Goal: Task Accomplishment & Management: Use online tool/utility

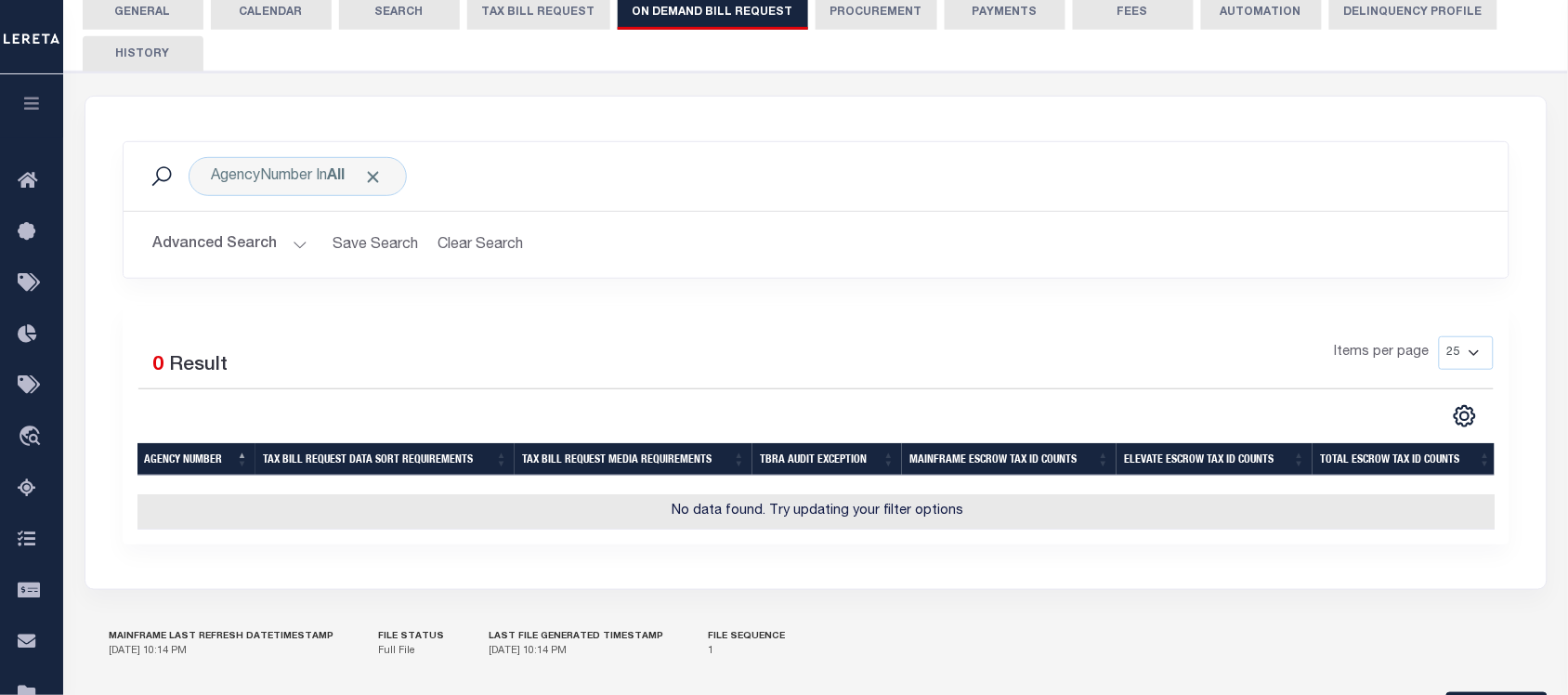
scroll to position [348, 0]
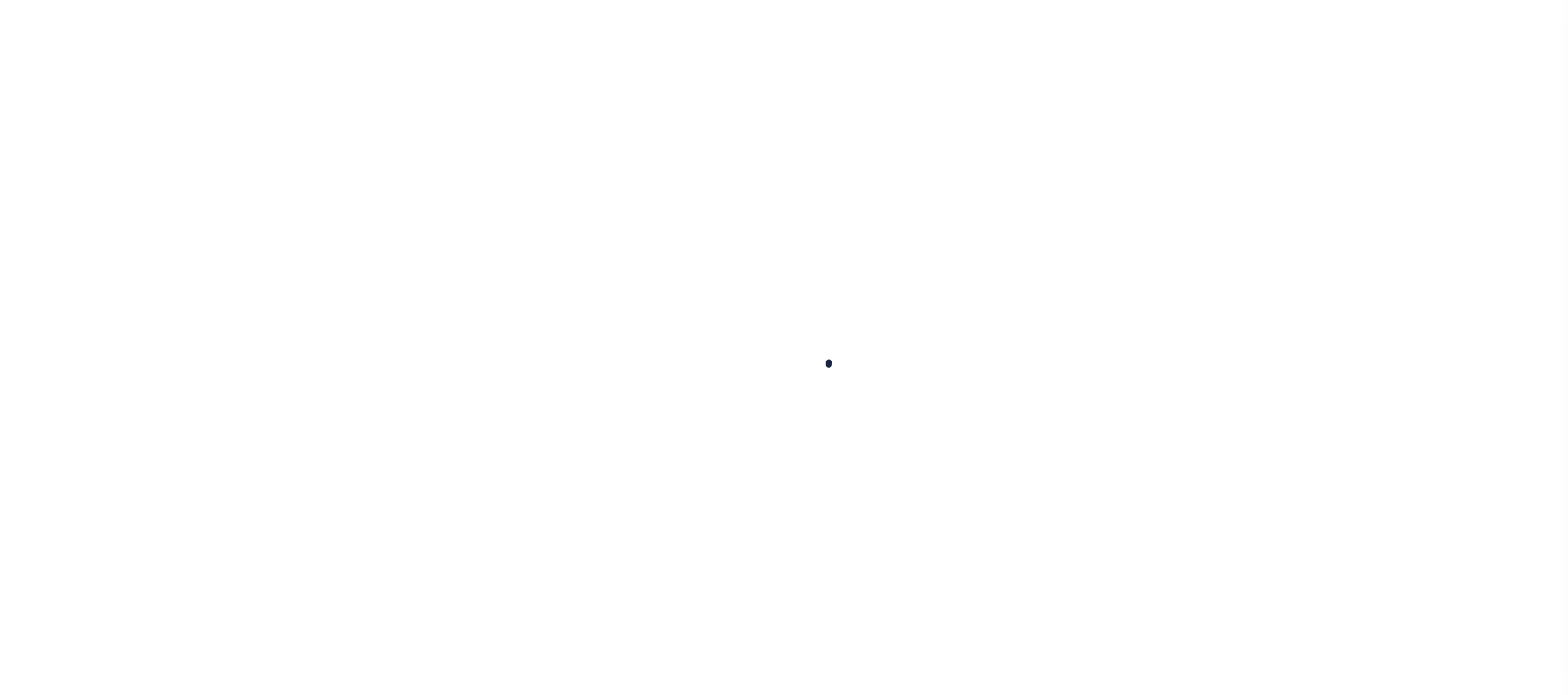
select select
checkbox input "false"
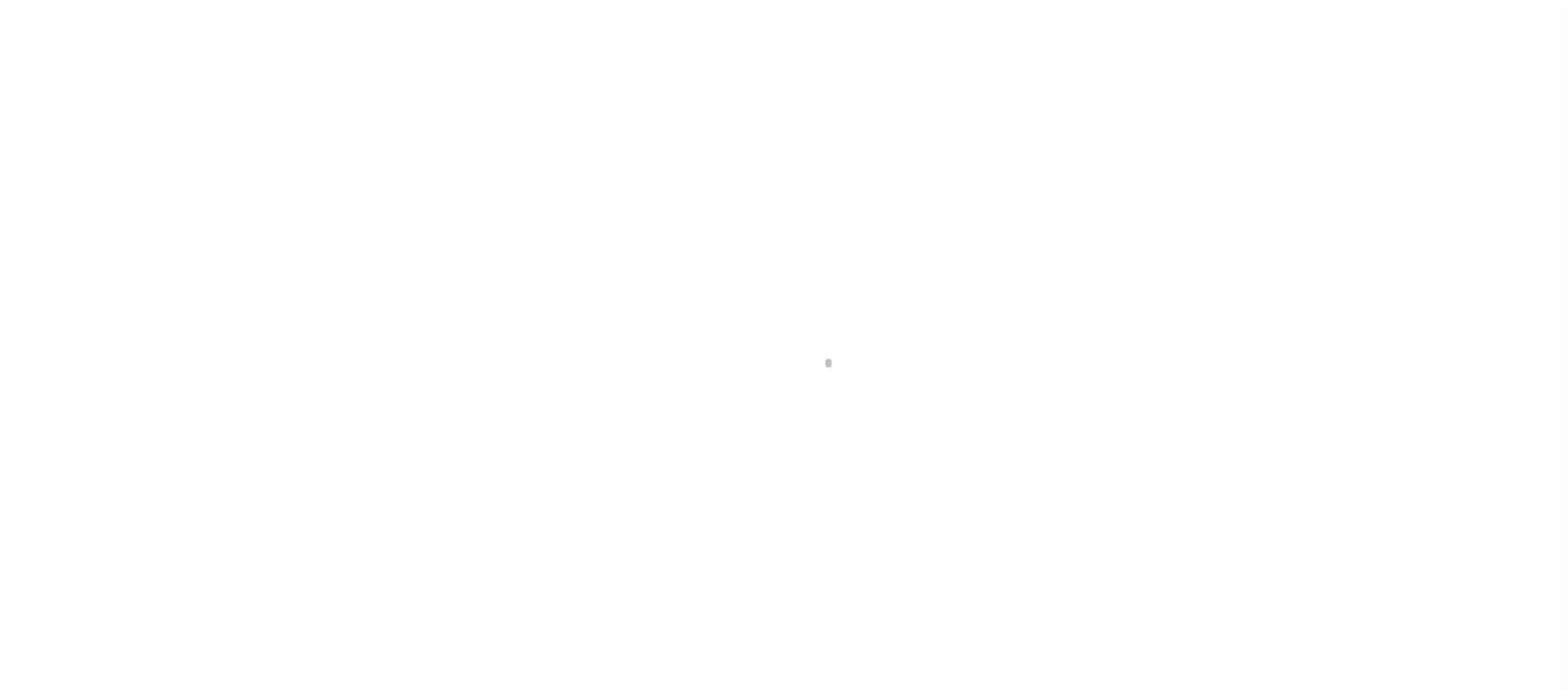
checkbox input "false"
type input "810500000"
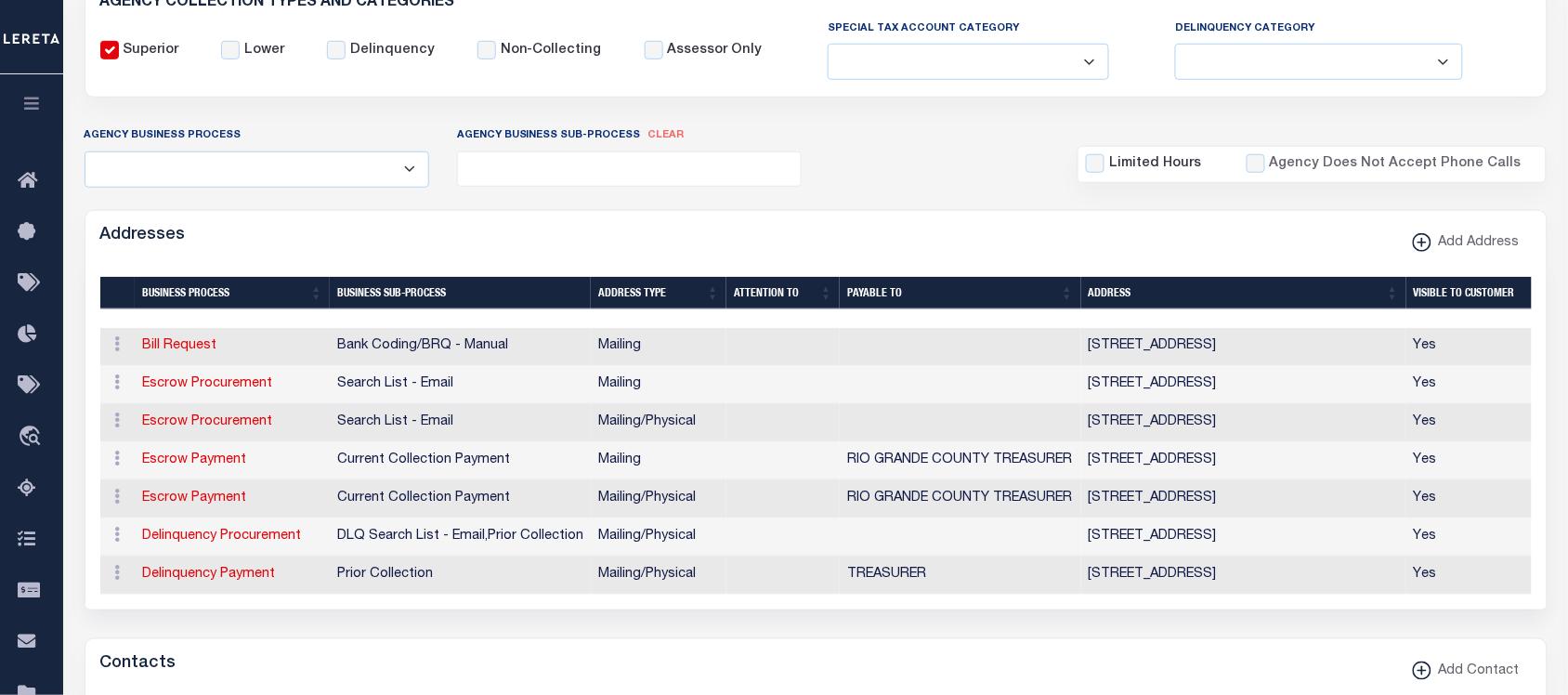
scroll to position [0, 0]
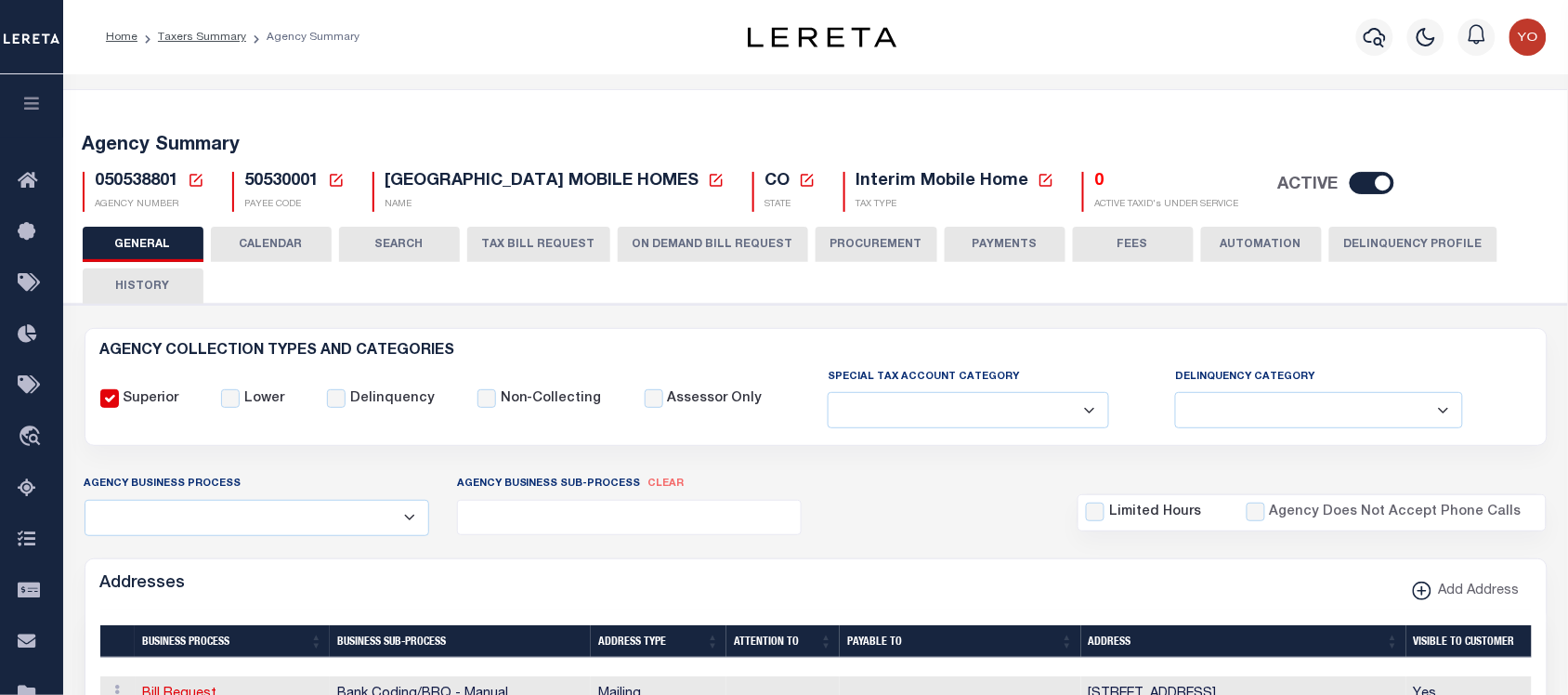
click at [658, 246] on button "ON DEMAND BILL REQUEST" at bounding box center [713, 244] width 190 height 35
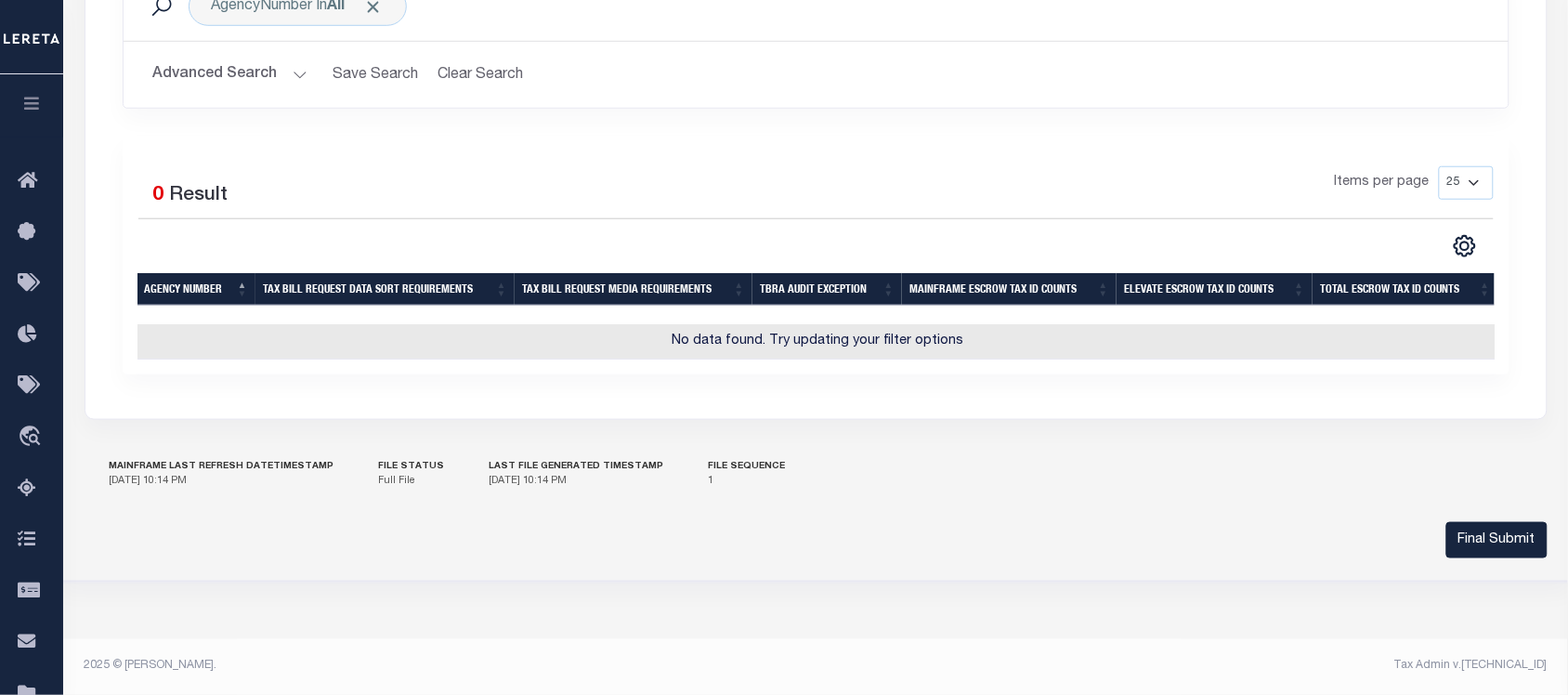
scroll to position [183, 0]
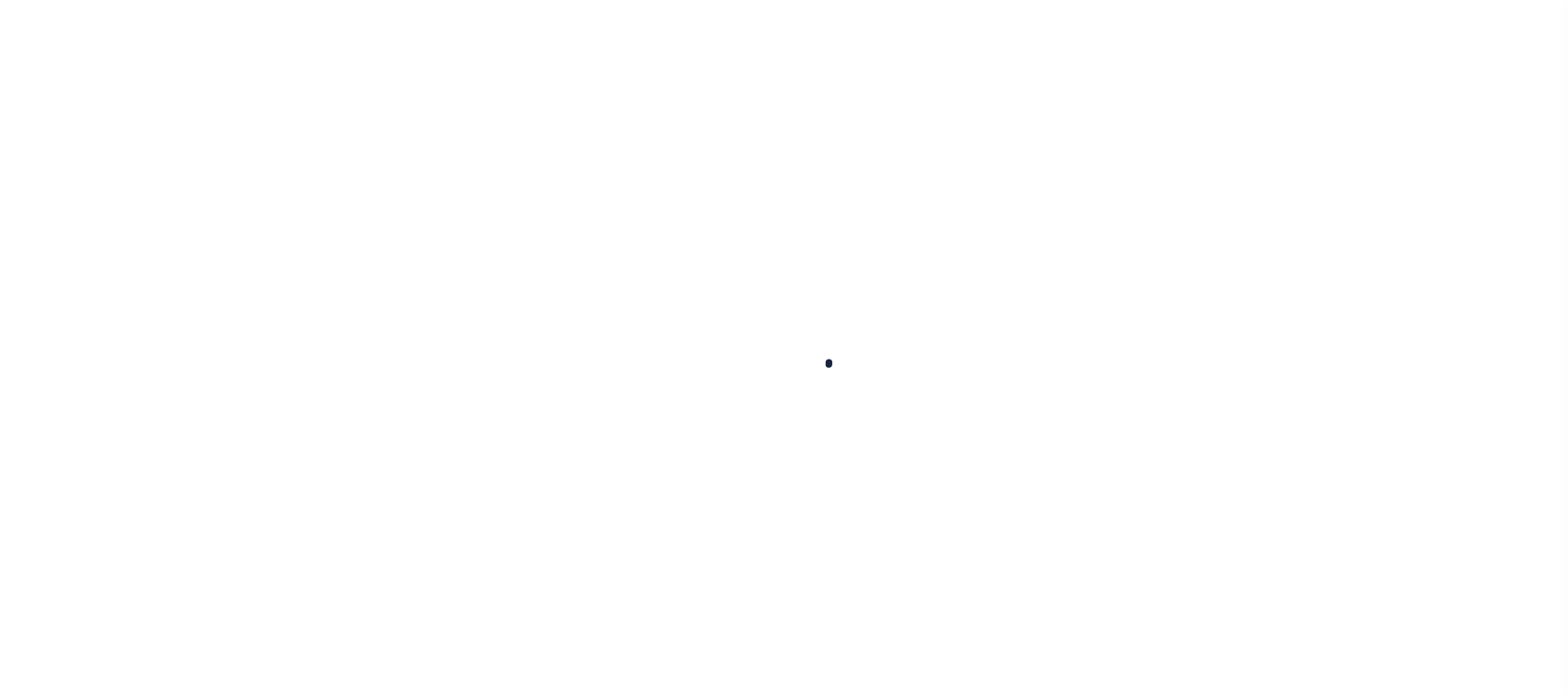
select select
checkbox input "false"
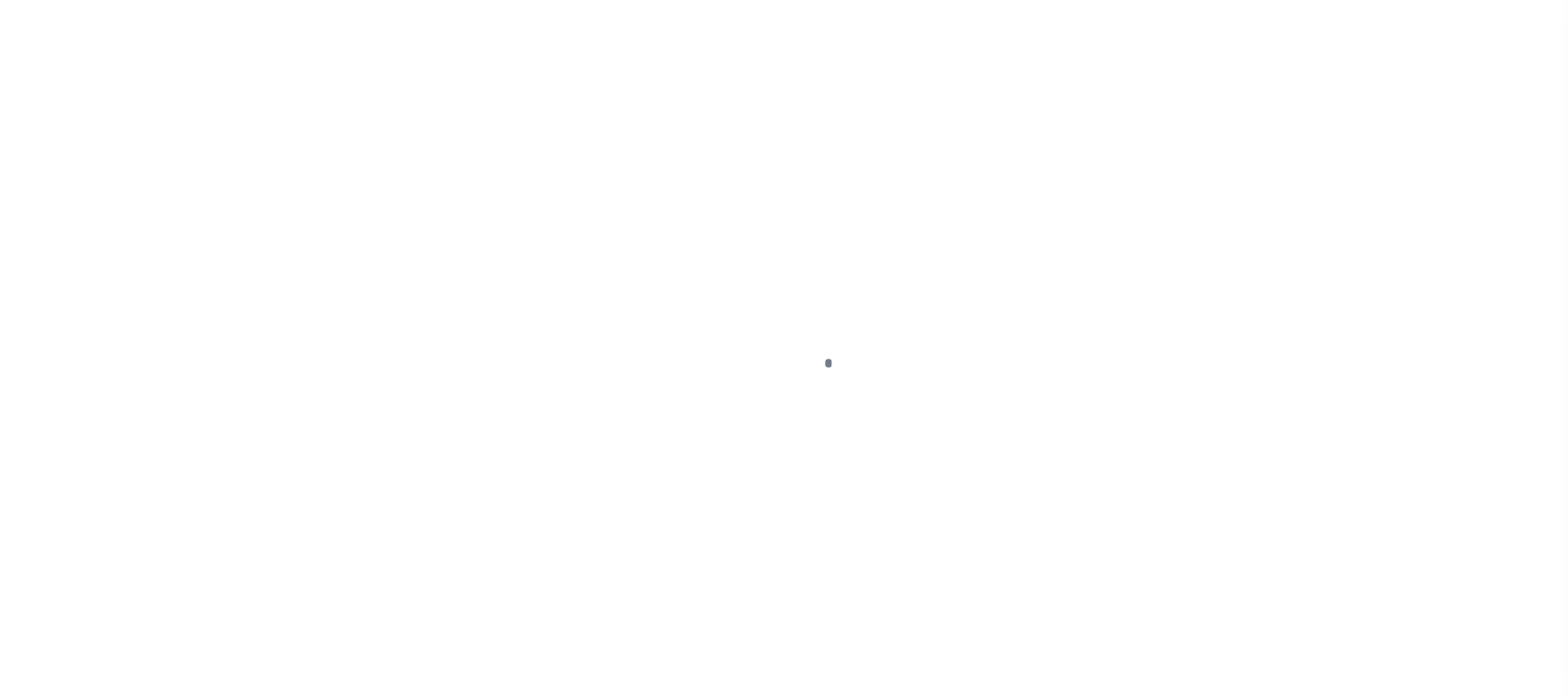
checkbox input "false"
type input "810500000"
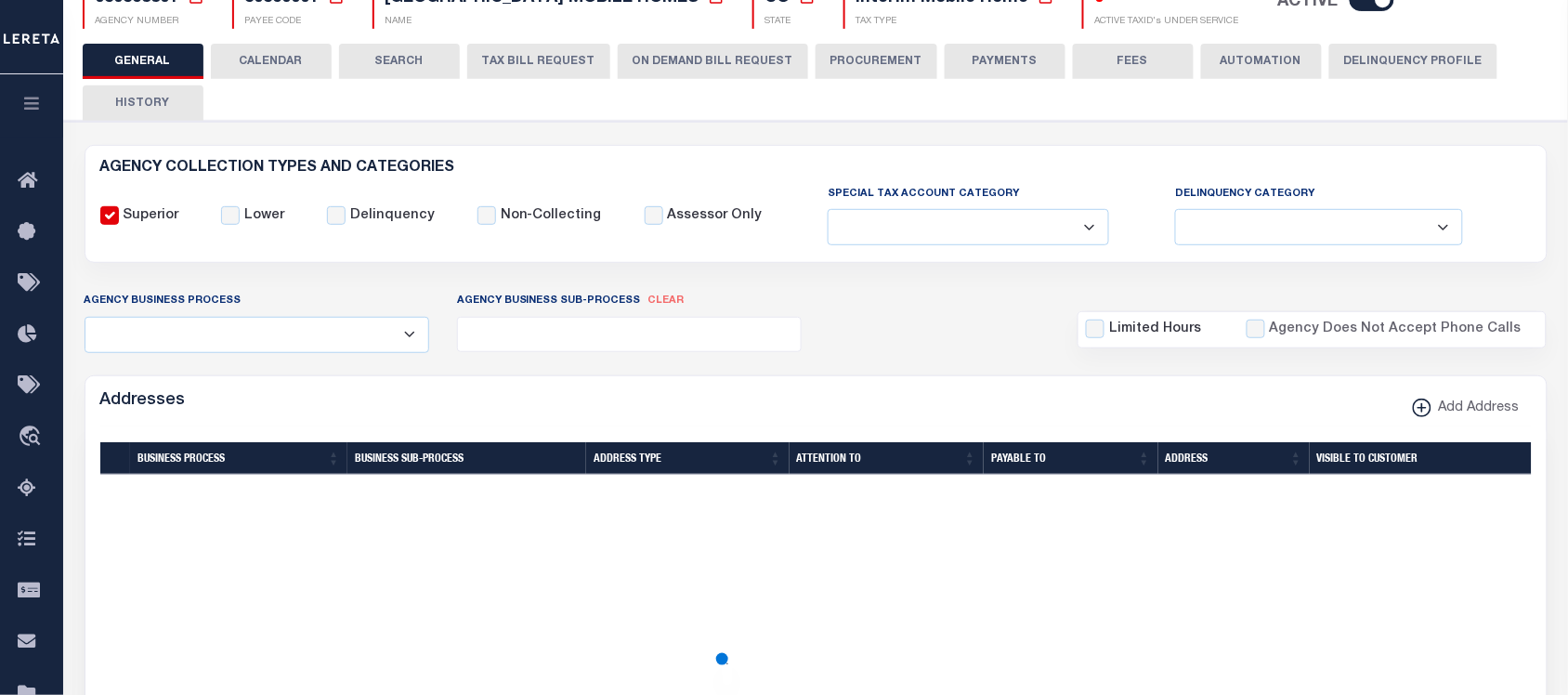
click at [666, 66] on button "ON DEMAND BILL REQUEST" at bounding box center [713, 61] width 190 height 35
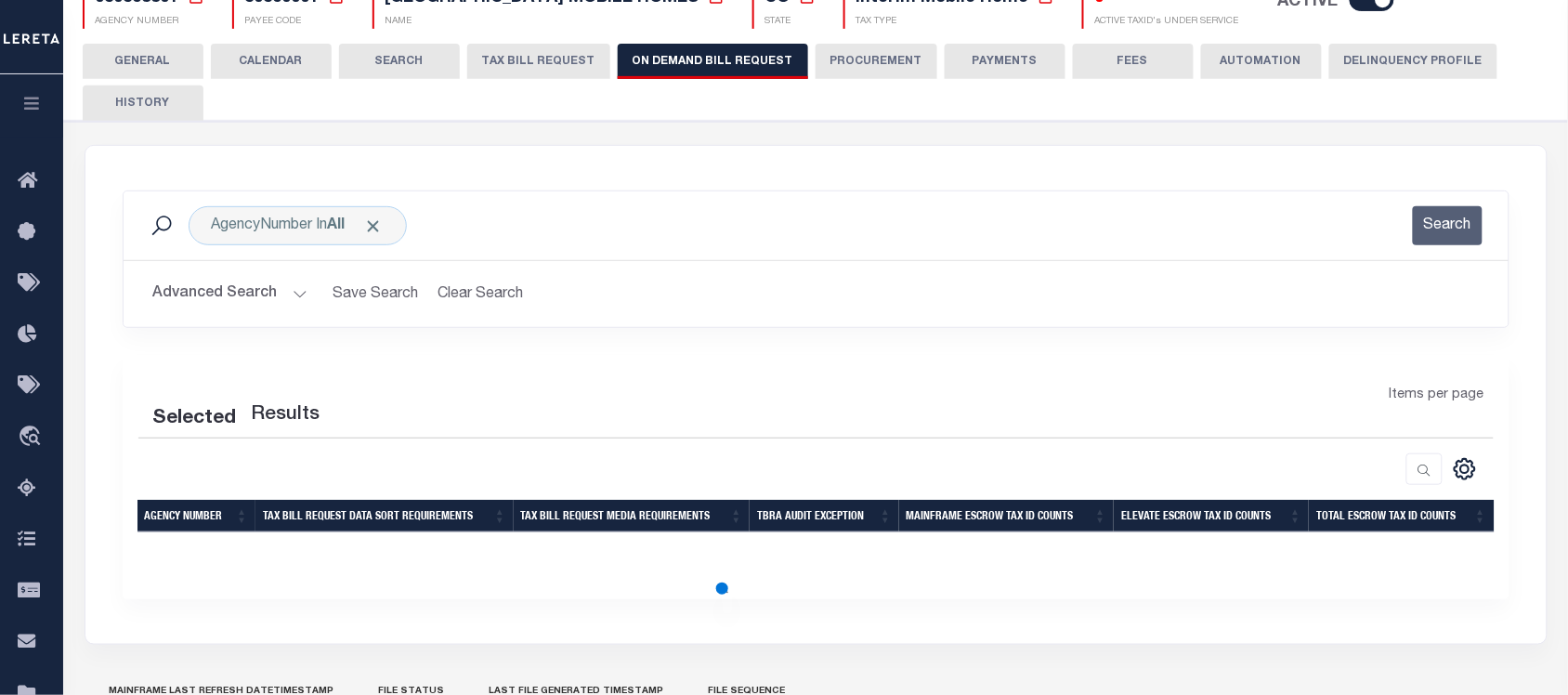
scroll to position [299, 0]
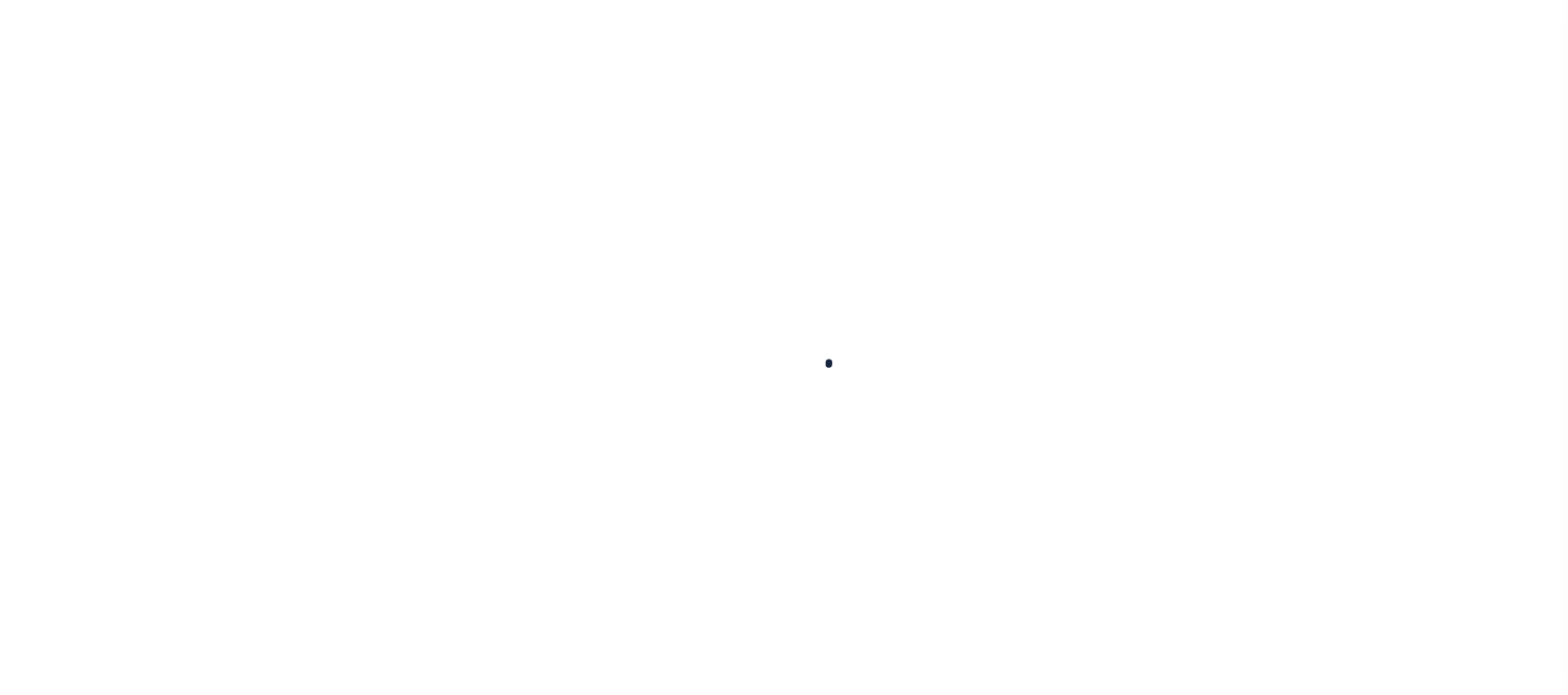
select select
checkbox input "false"
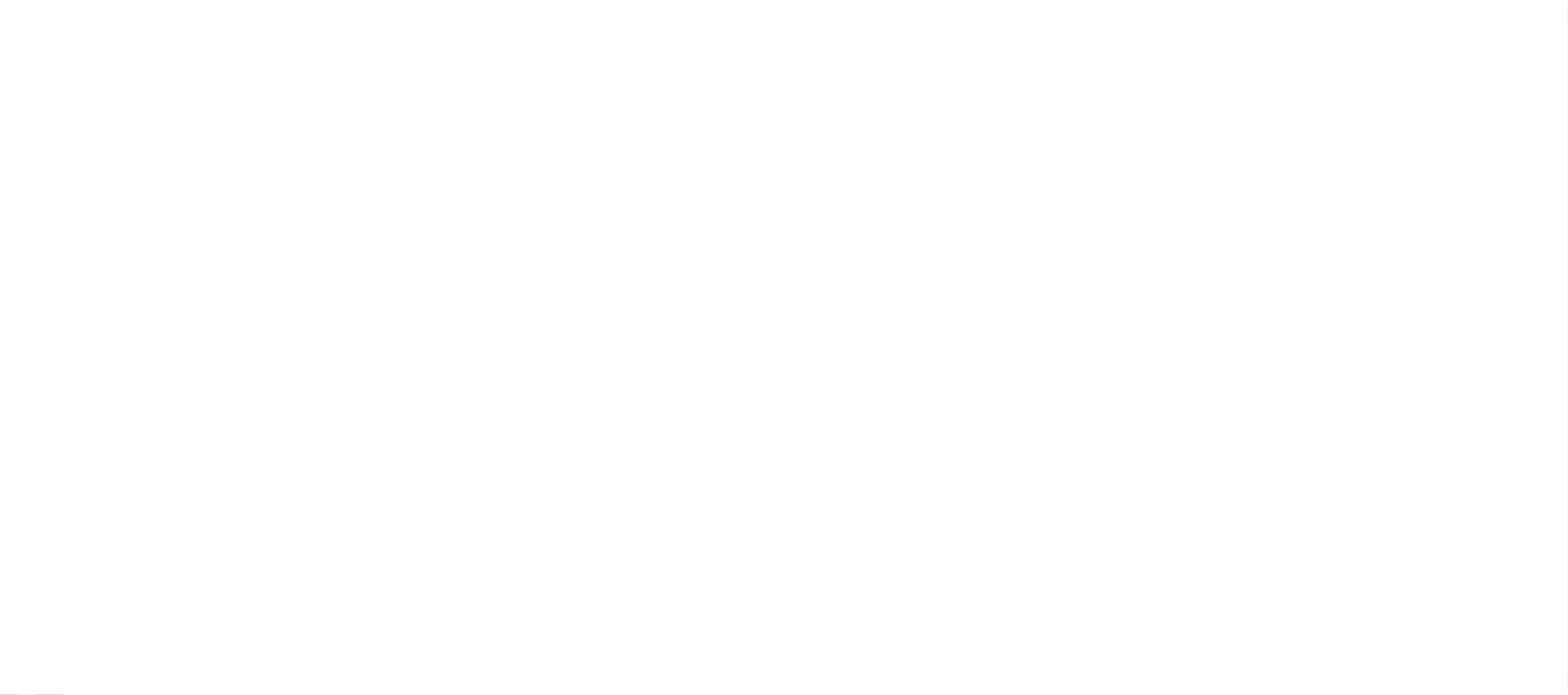
checkbox input "false"
type input "810500000"
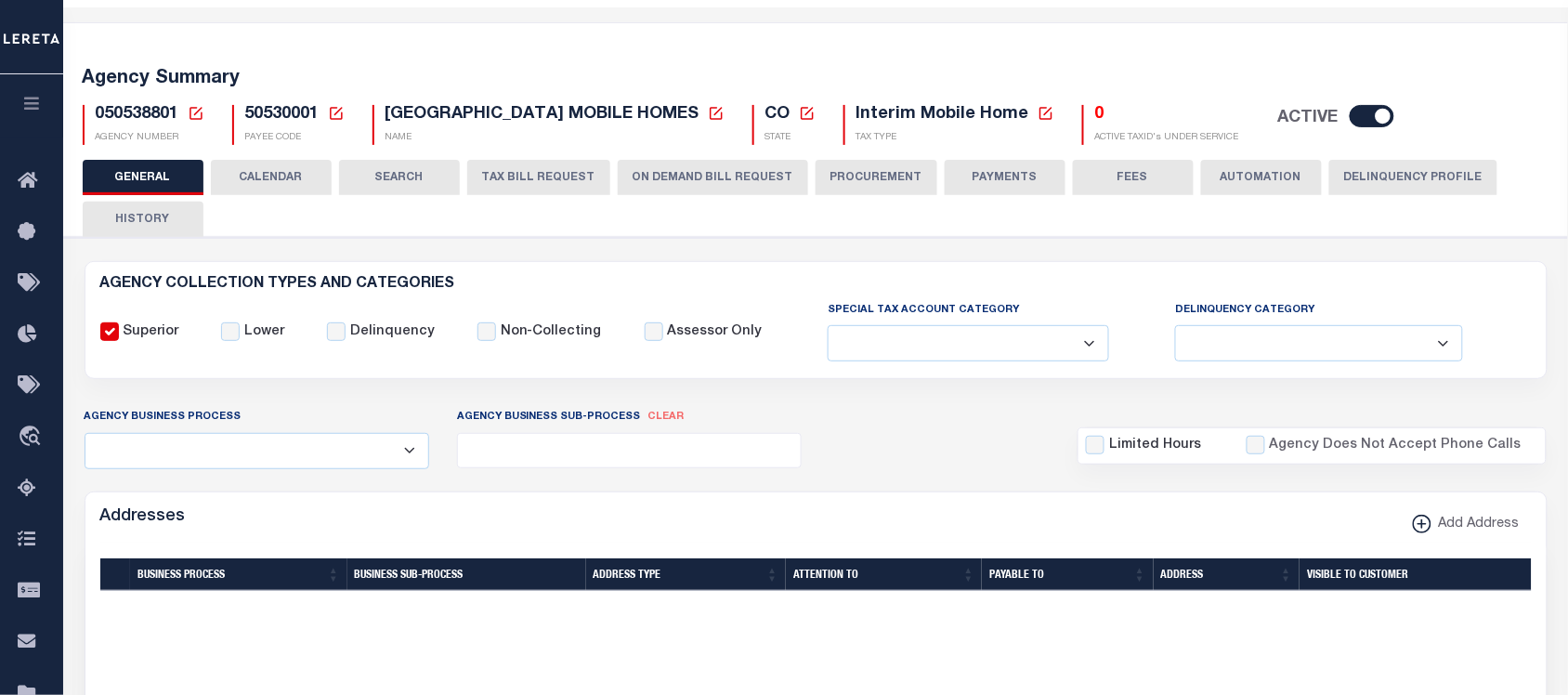
scroll to position [0, 0]
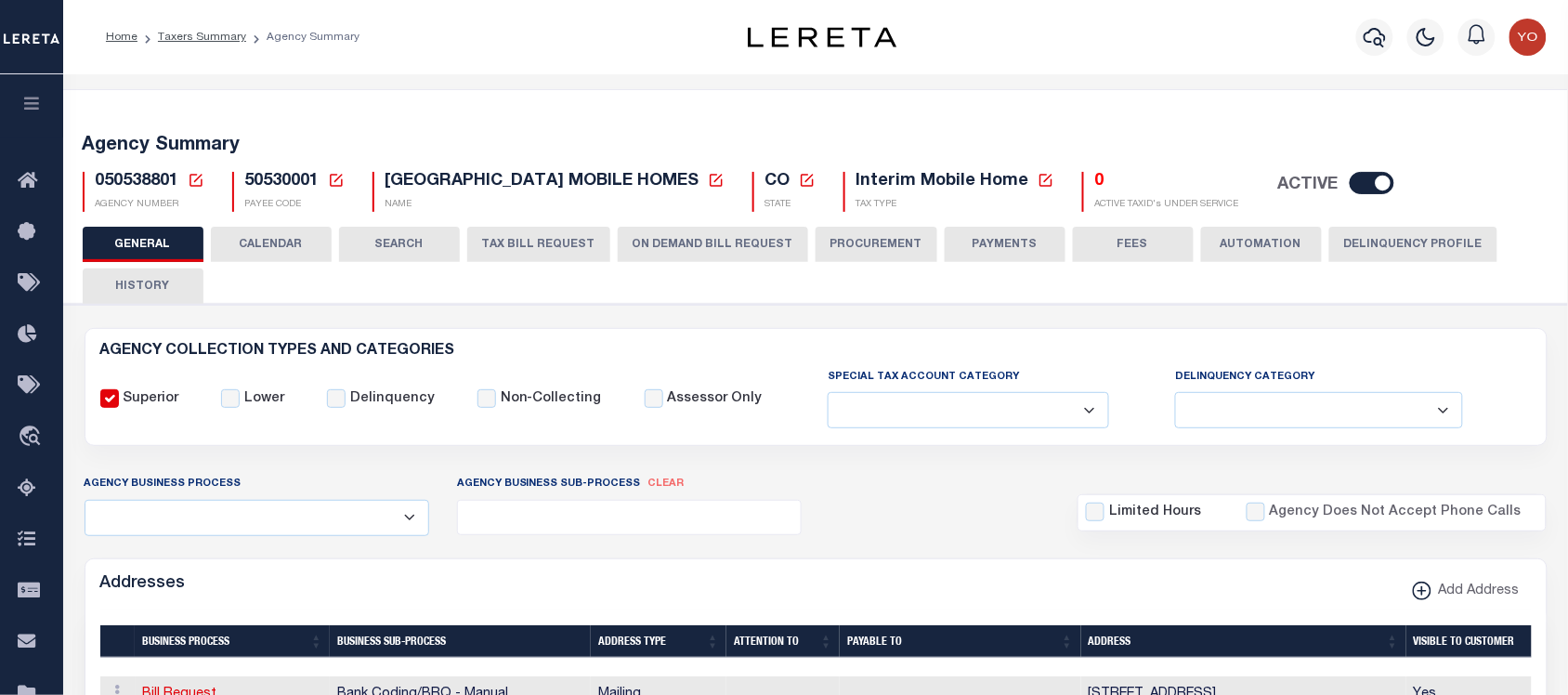
click at [630, 243] on button "ON DEMAND BILL REQUEST" at bounding box center [713, 244] width 190 height 35
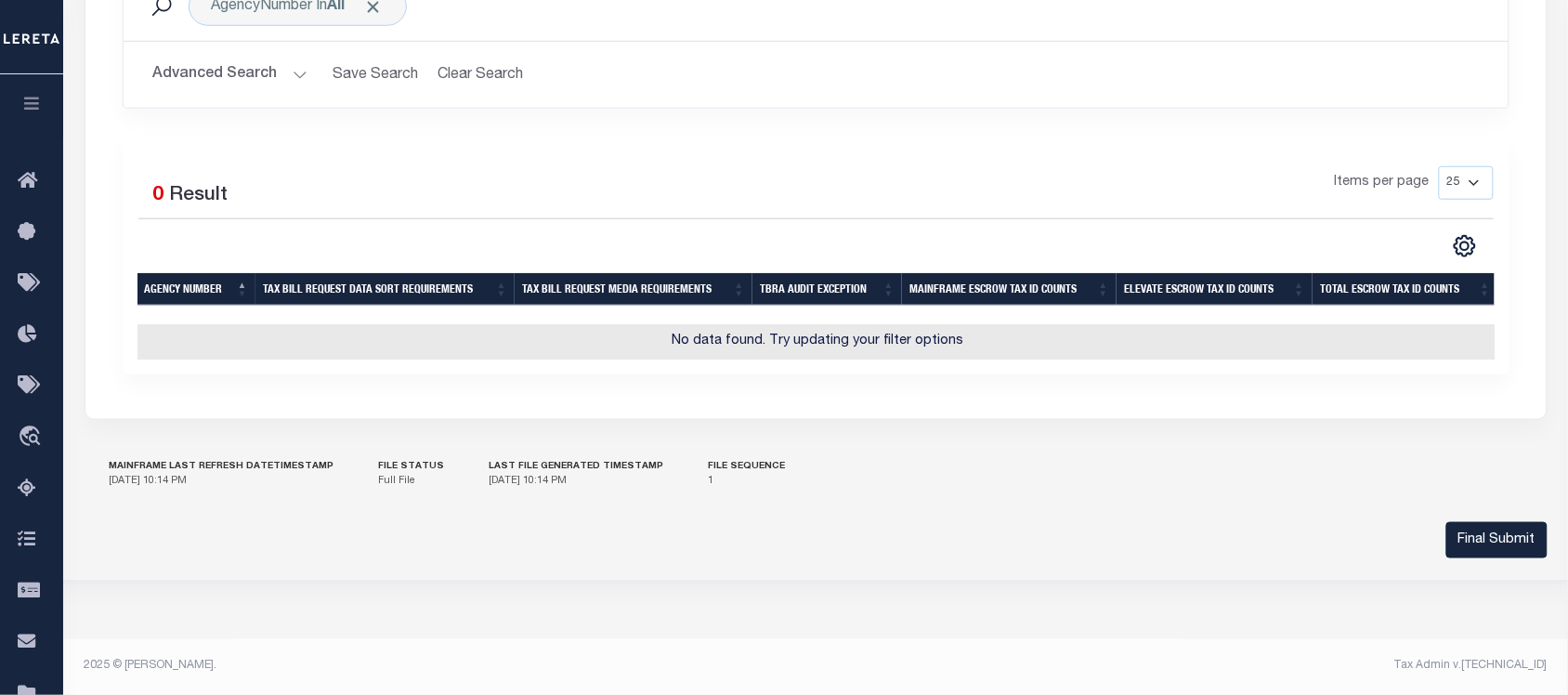
scroll to position [60, 0]
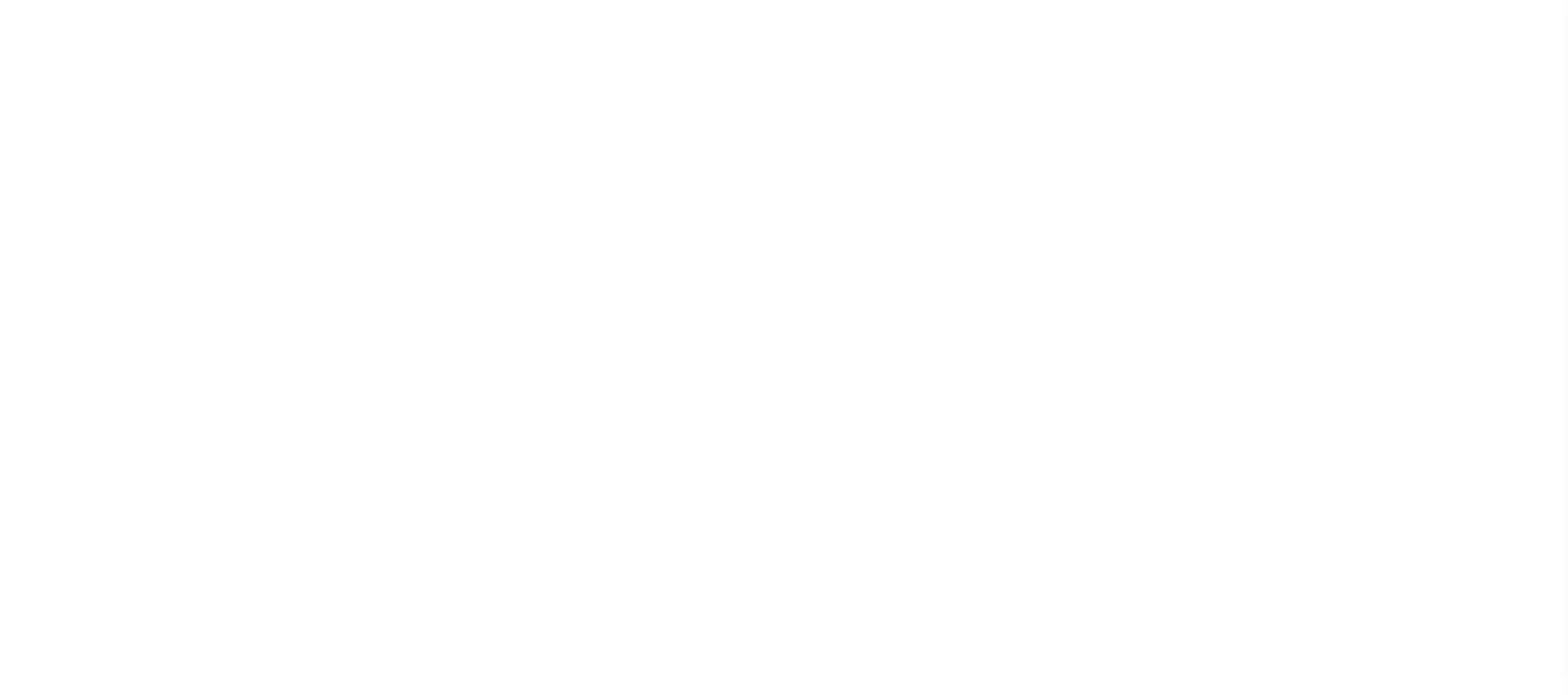
select select
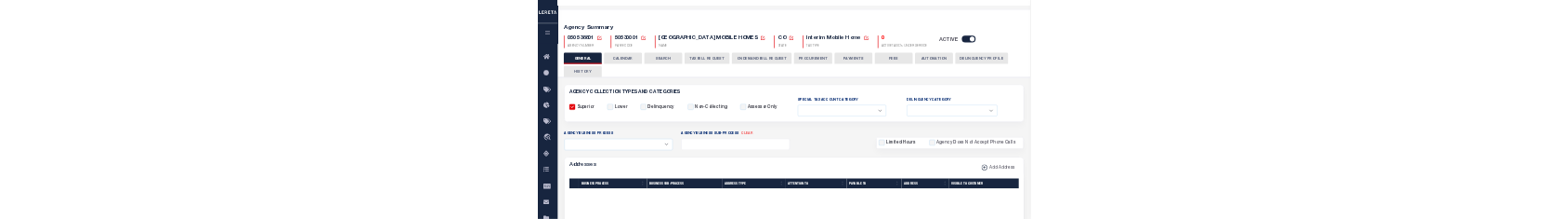
scroll to position [60, 0]
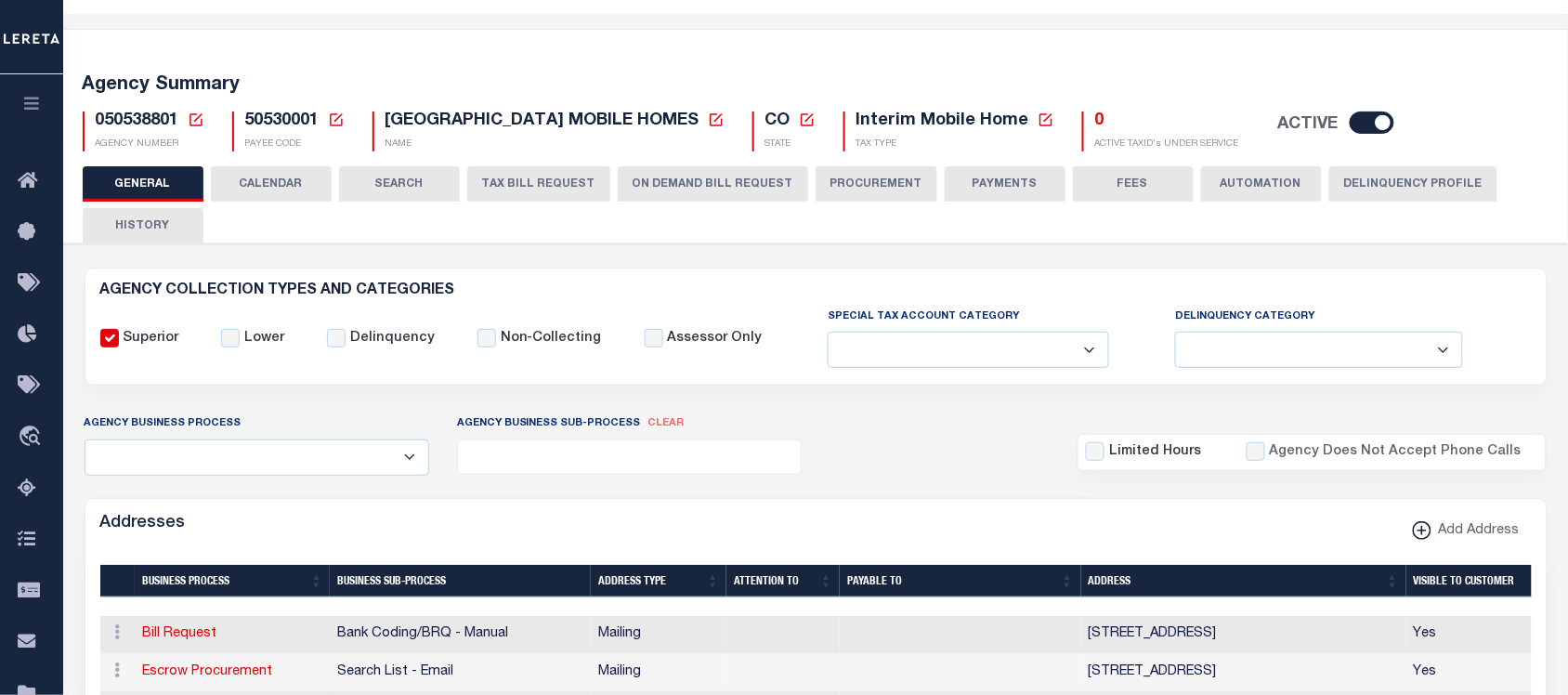
click at [711, 177] on button "ON DEMAND BILL REQUEST" at bounding box center [713, 184] width 190 height 35
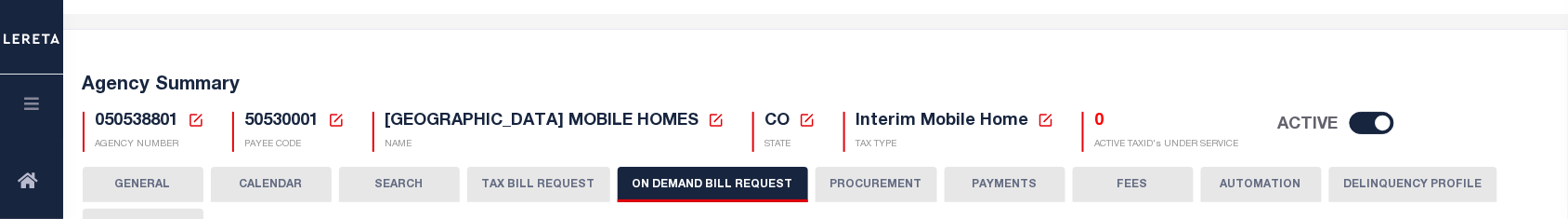
scroll to position [293, 0]
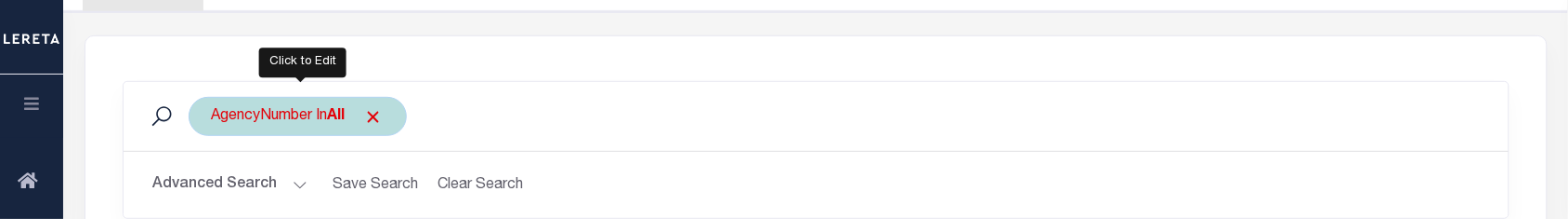
click at [286, 112] on div "AgencyNumber In All" at bounding box center [298, 116] width 219 height 39
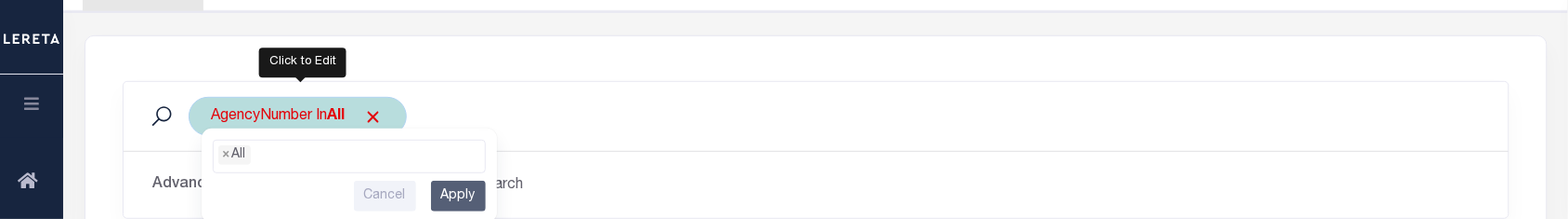
scroll to position [319, 0]
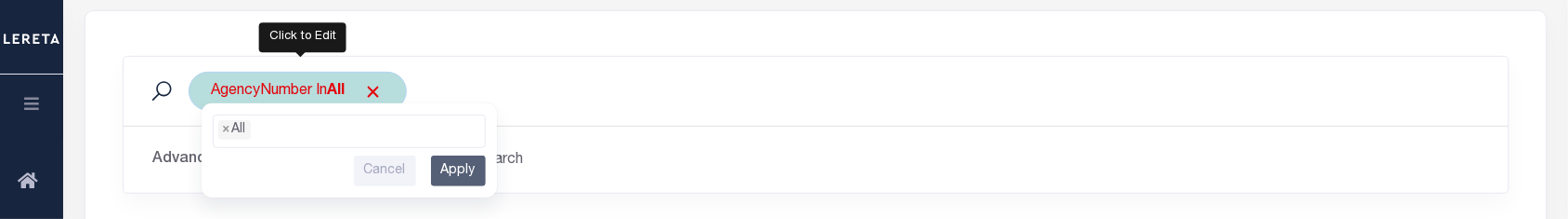
click at [381, 163] on input "Cancel" at bounding box center [385, 171] width 62 height 31
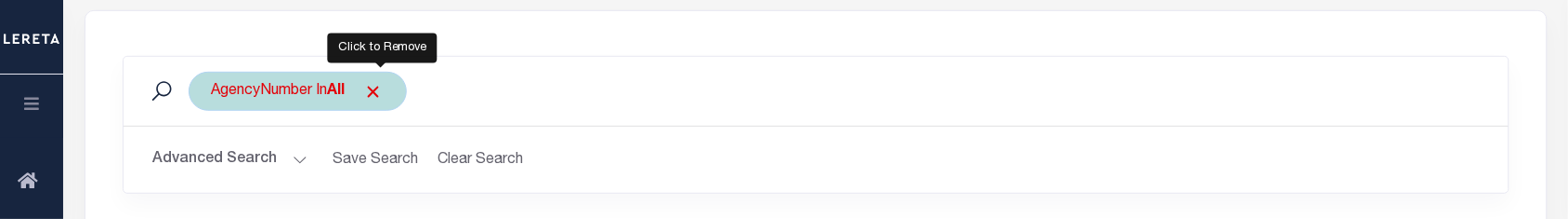
click at [378, 91] on span "Click to Remove" at bounding box center [374, 92] width 20 height 20
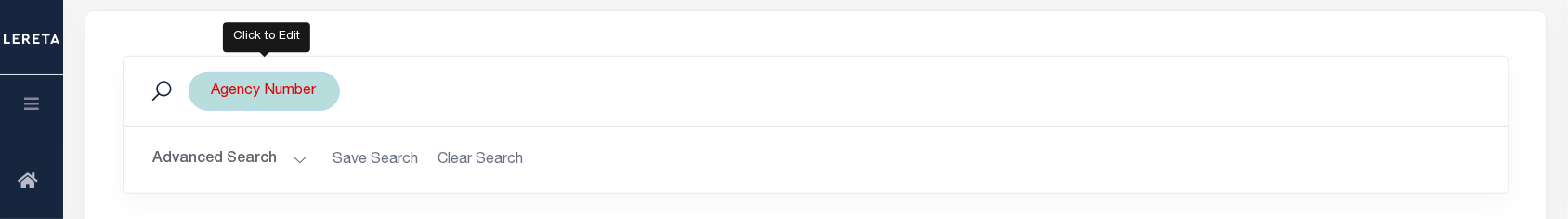
click at [308, 94] on div "Agency Number" at bounding box center [265, 92] width 152 height 39
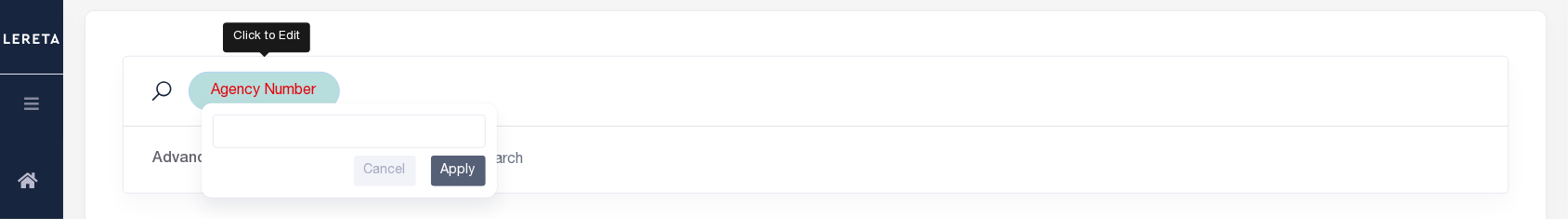
click at [381, 135] on ul at bounding box center [349, 127] width 272 height 25
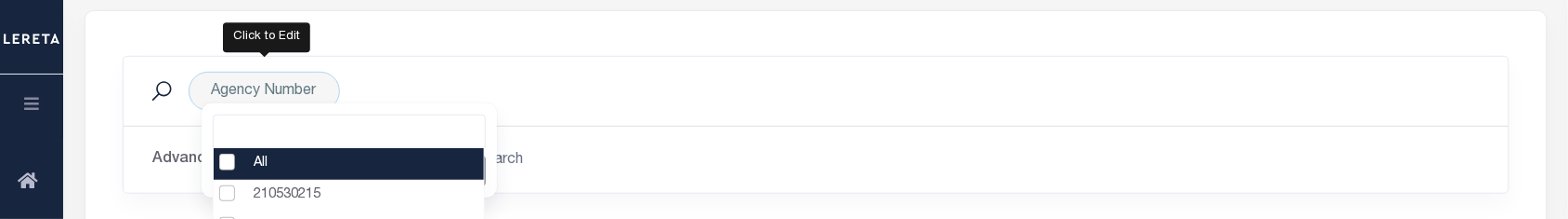
click at [229, 166] on li "All" at bounding box center [349, 164] width 272 height 32
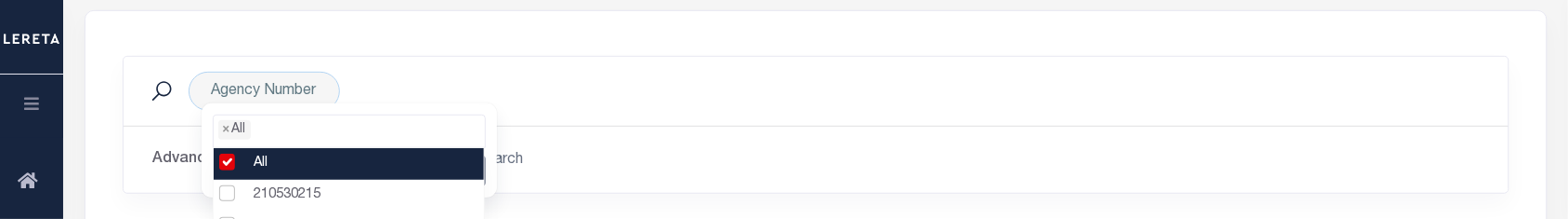
select select "0"
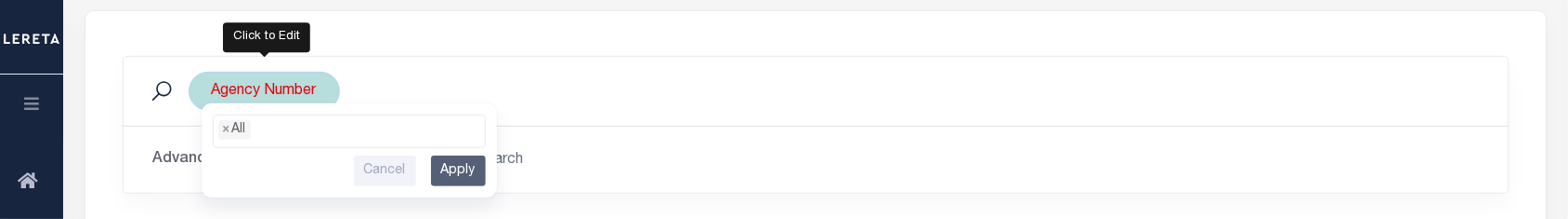
click at [490, 126] on div "All 210530215 210530216 210530217 210530218 210530219 210530220 210530221 21053…" at bounding box center [349, 150] width 295 height 94
click at [448, 177] on input "Apply" at bounding box center [459, 171] width 55 height 31
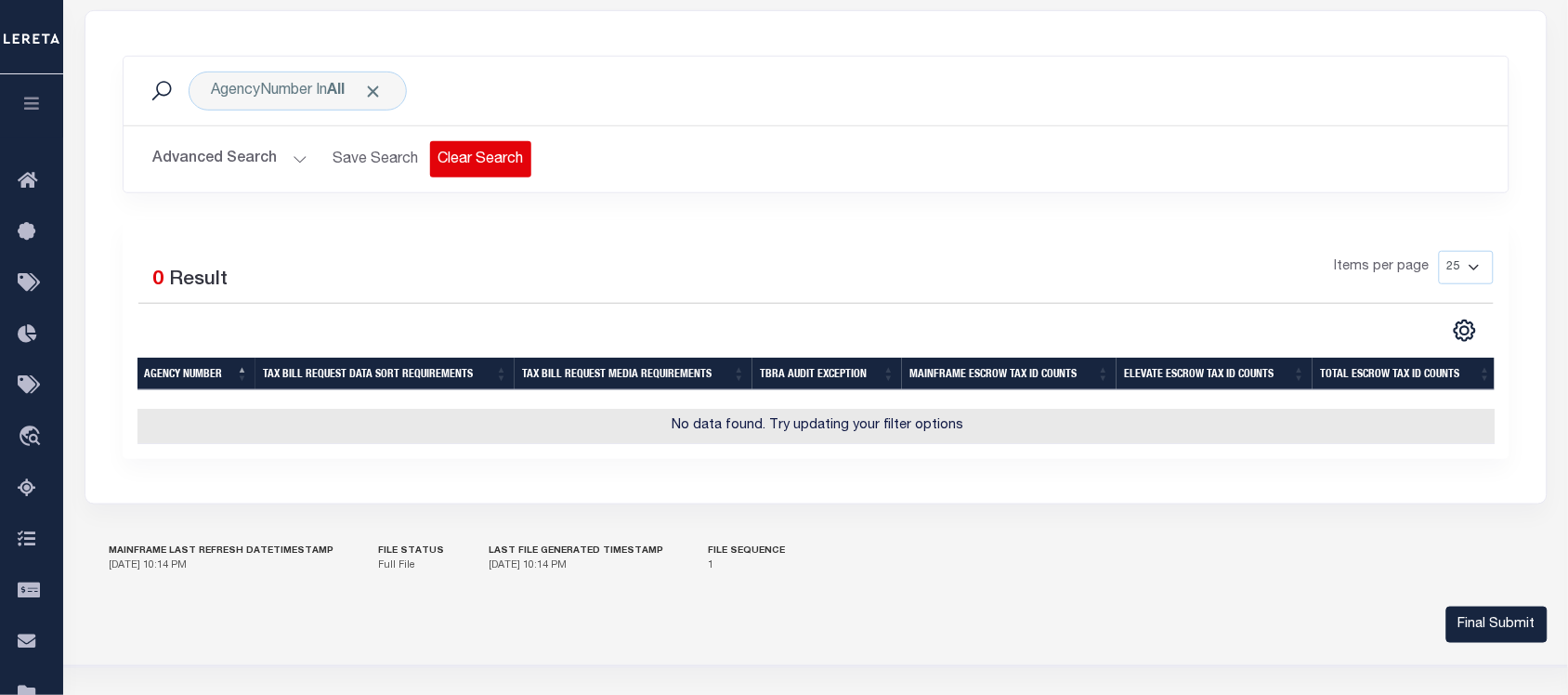
click at [455, 163] on button "Clear Search" at bounding box center [480, 158] width 101 height 36
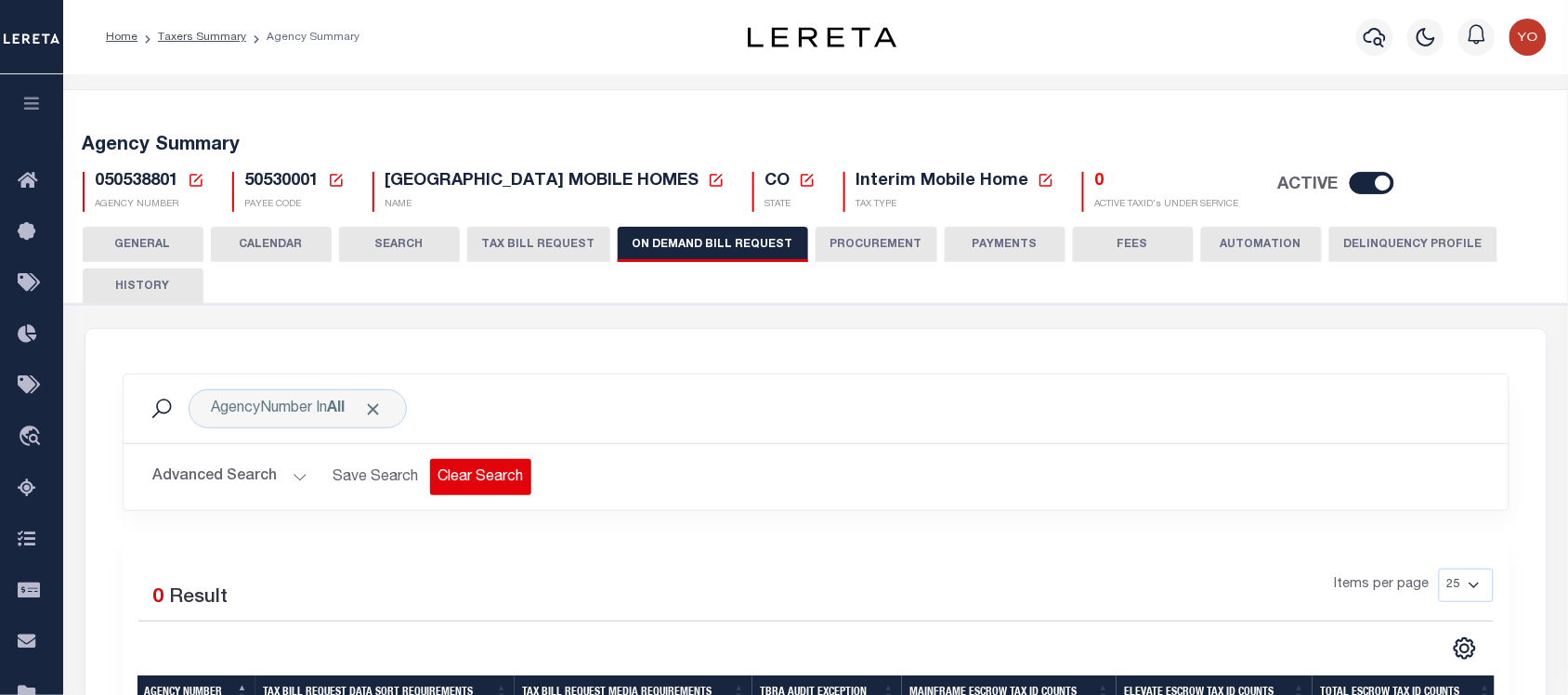
scroll to position [415, 0]
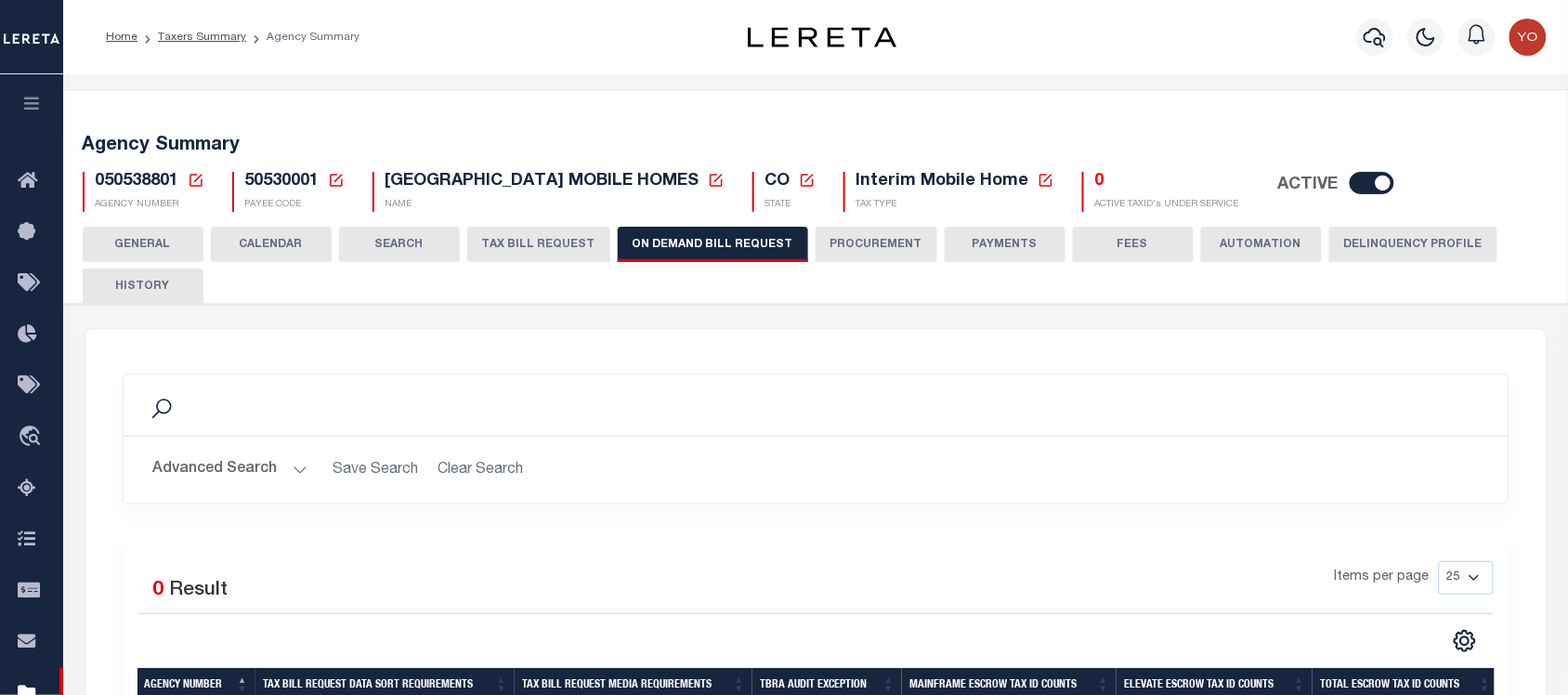
click at [295, 242] on button "CALENDAR" at bounding box center [271, 244] width 121 height 35
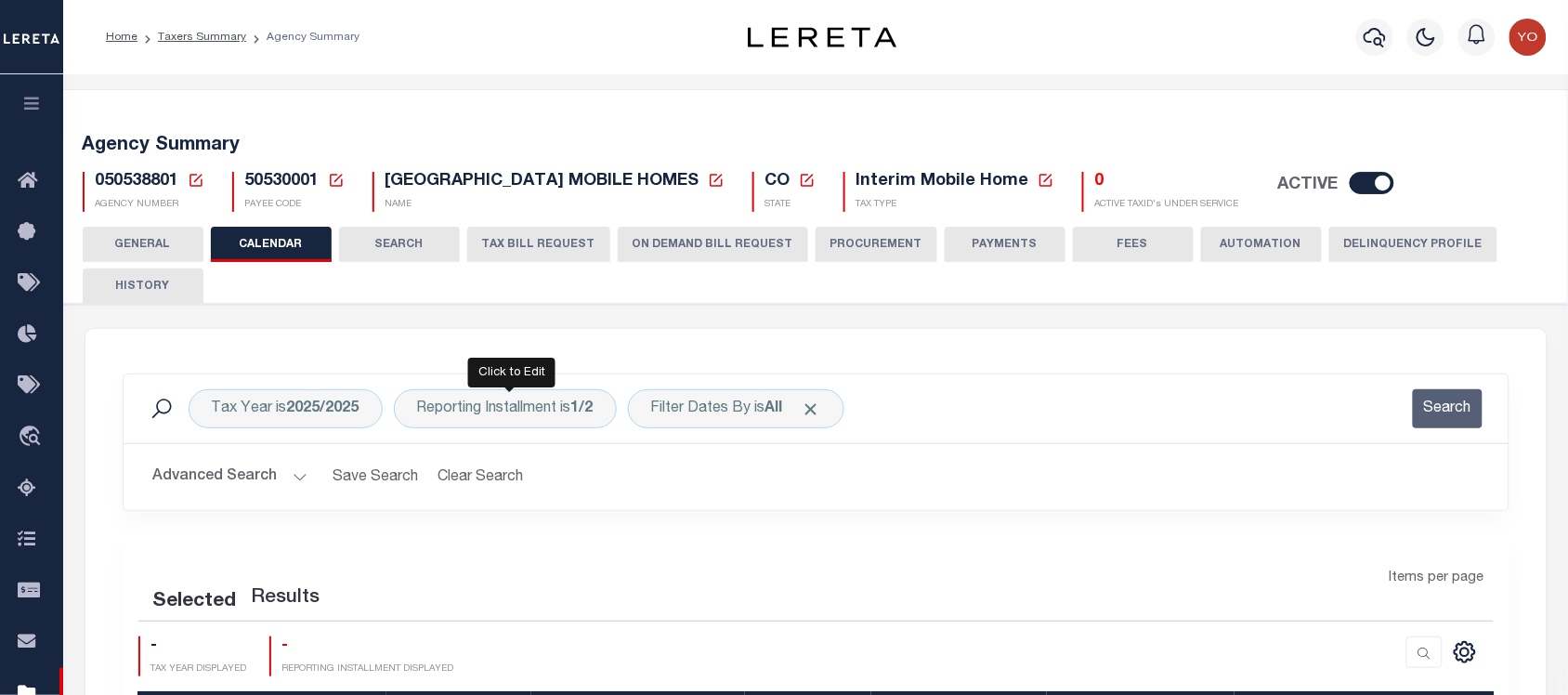
checkbox input "false"
type input "1"
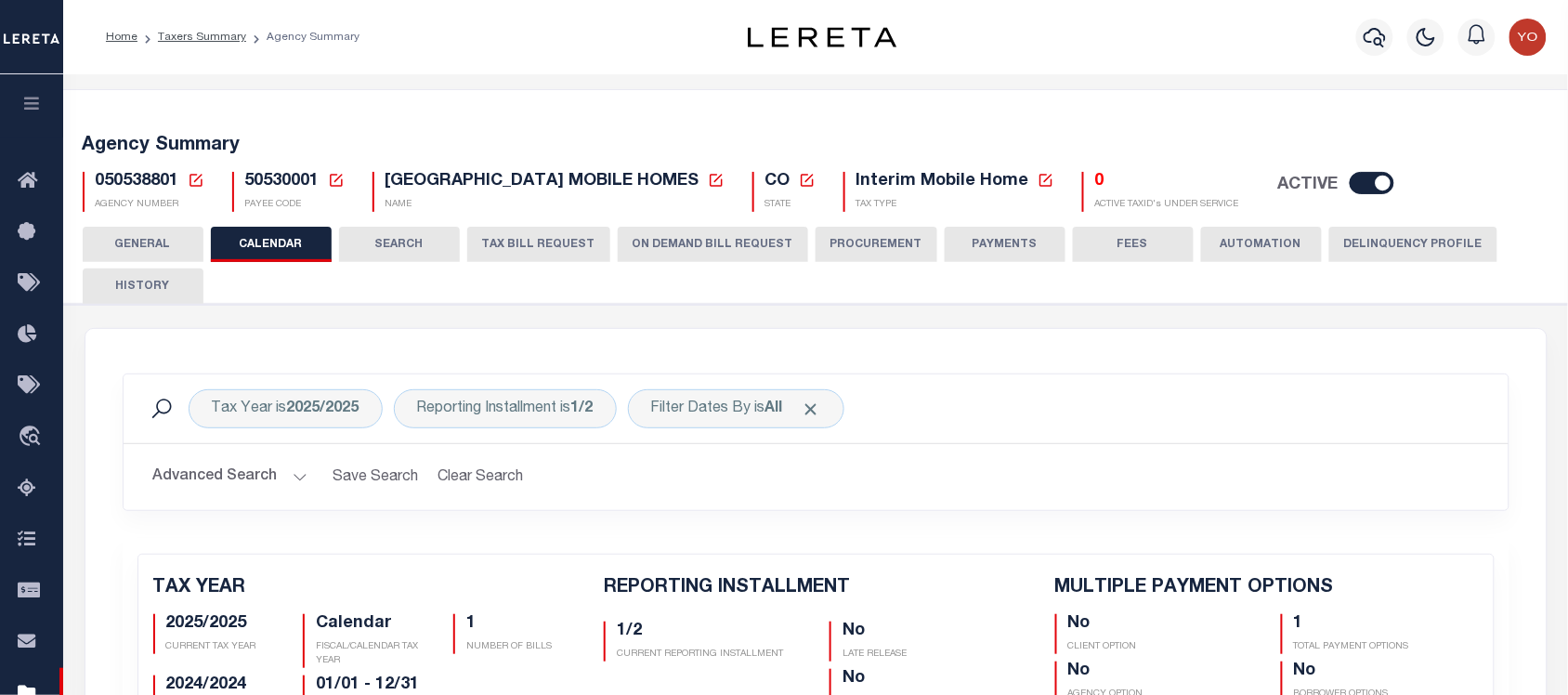
click at [391, 241] on button "SEARCH" at bounding box center [399, 244] width 121 height 35
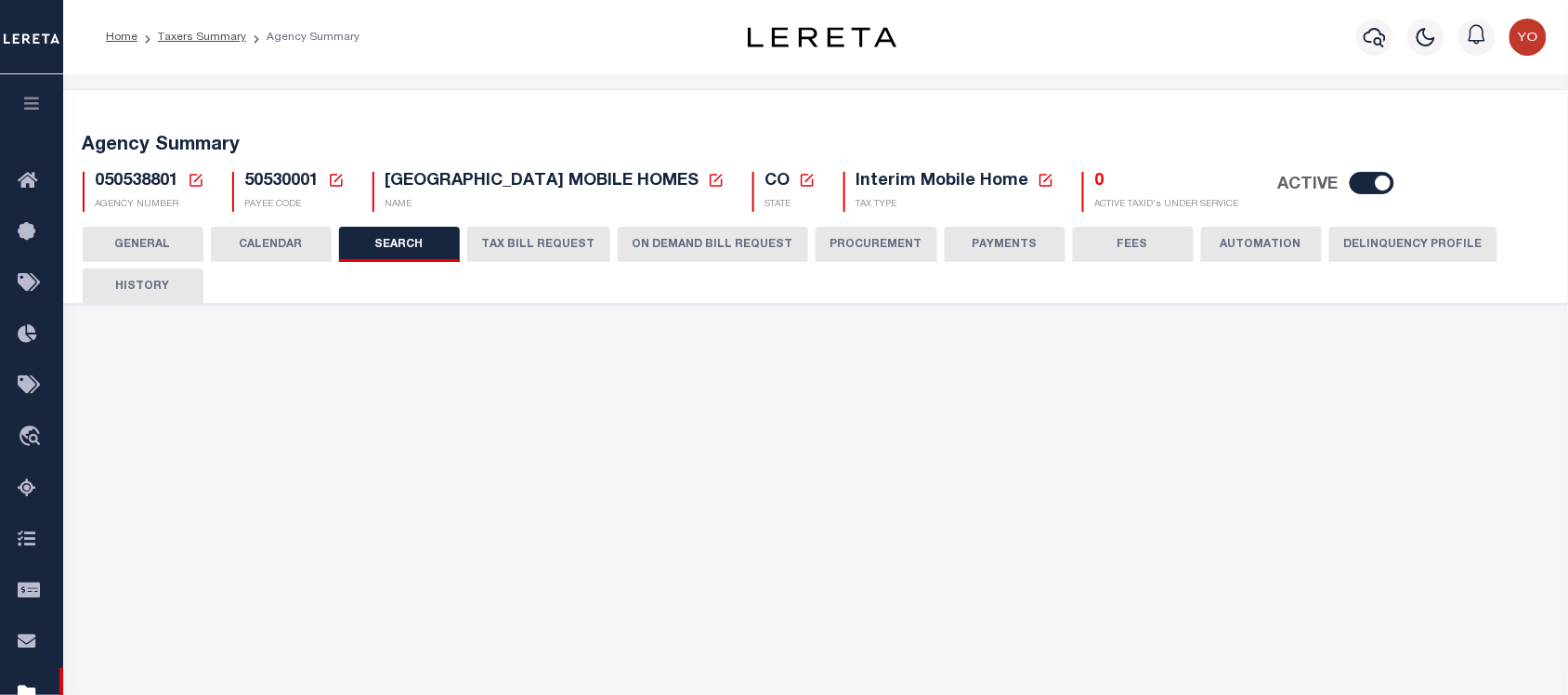
checkbox input "false"
type input "10000"
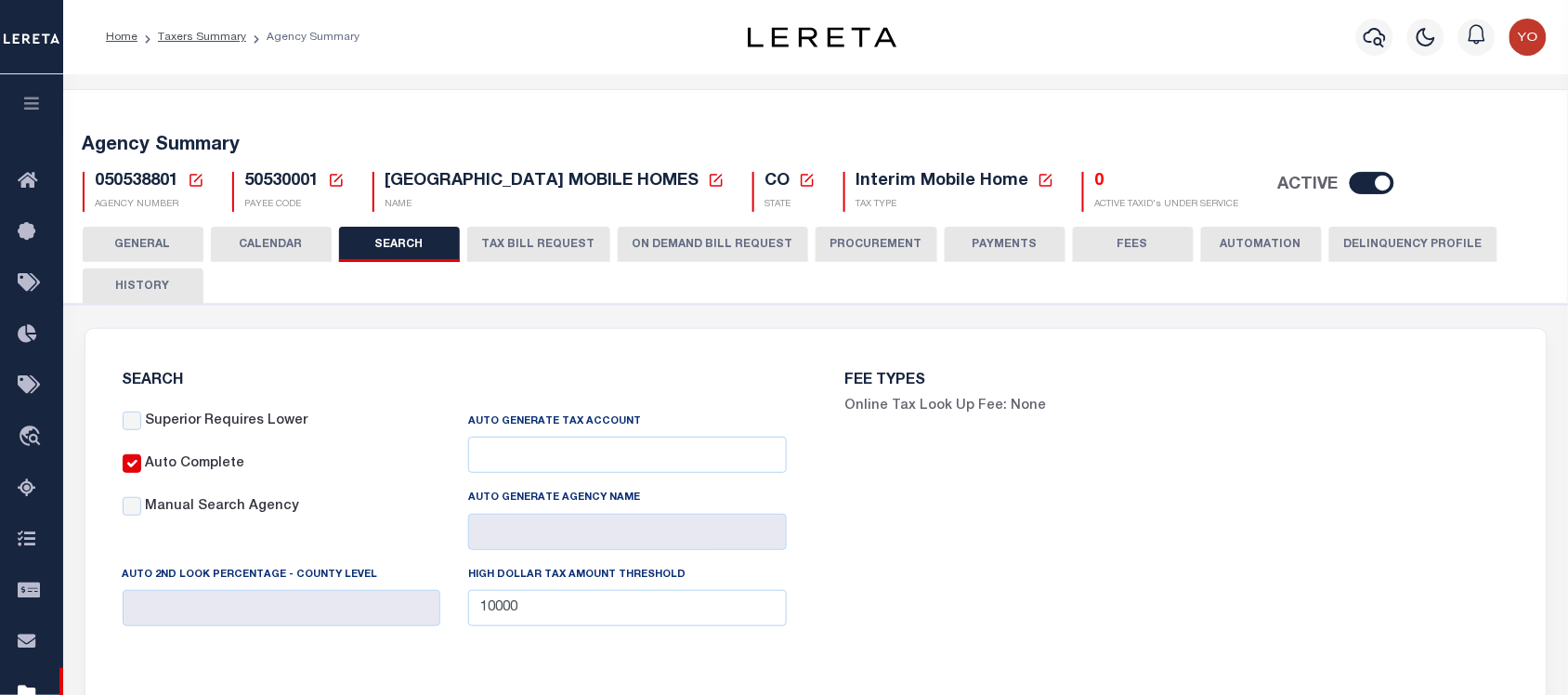
click at [283, 247] on button "CALENDAR" at bounding box center [271, 244] width 121 height 35
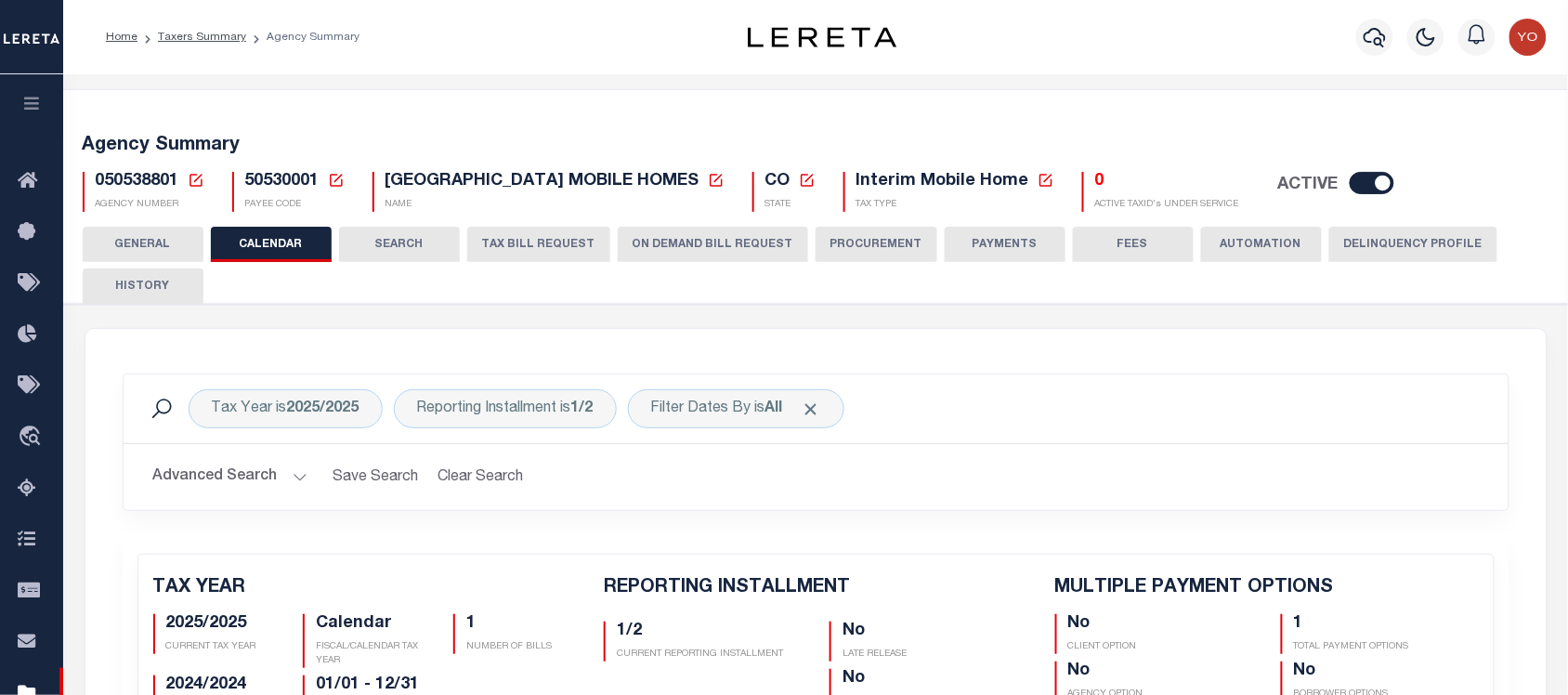
click at [648, 241] on button "ON DEMAND BILL REQUEST" at bounding box center [713, 244] width 190 height 35
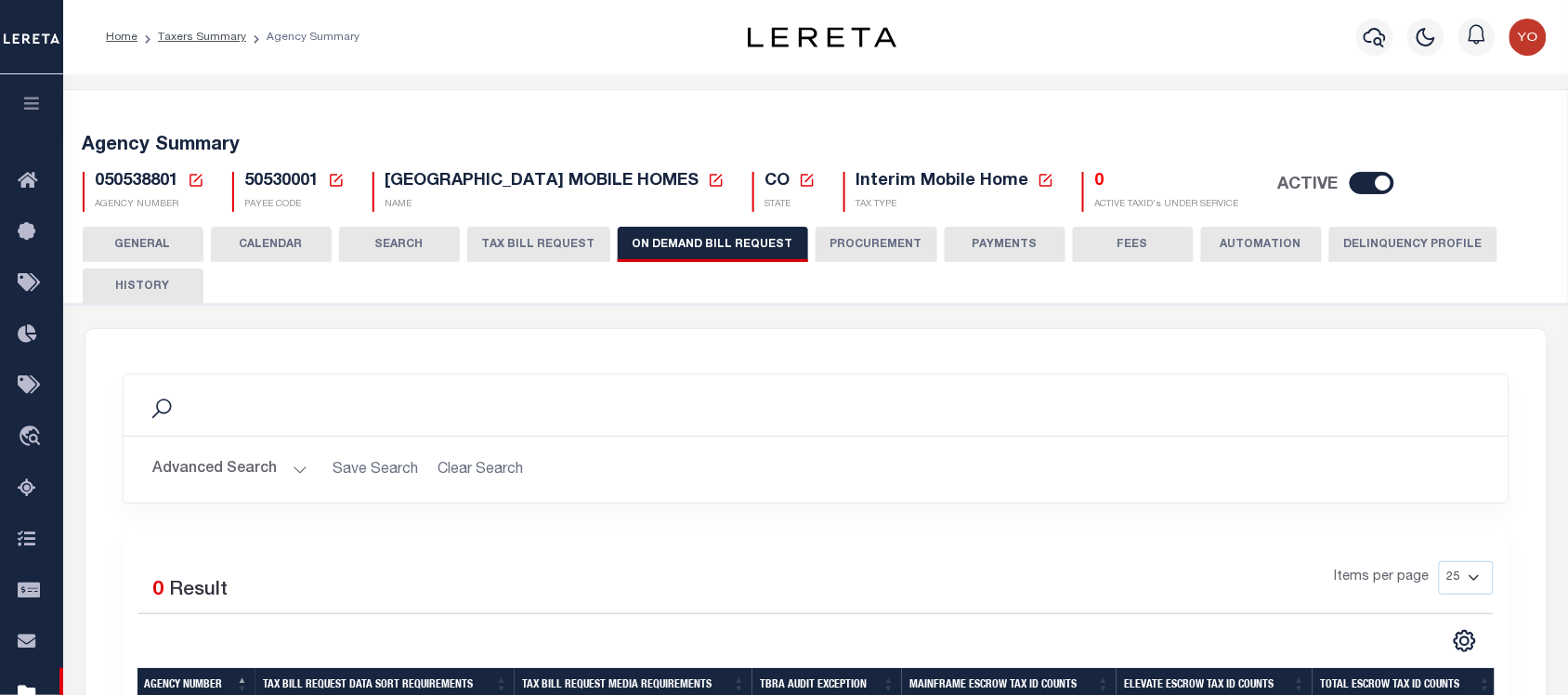
click at [307, 239] on button "CALENDAR" at bounding box center [271, 244] width 121 height 35
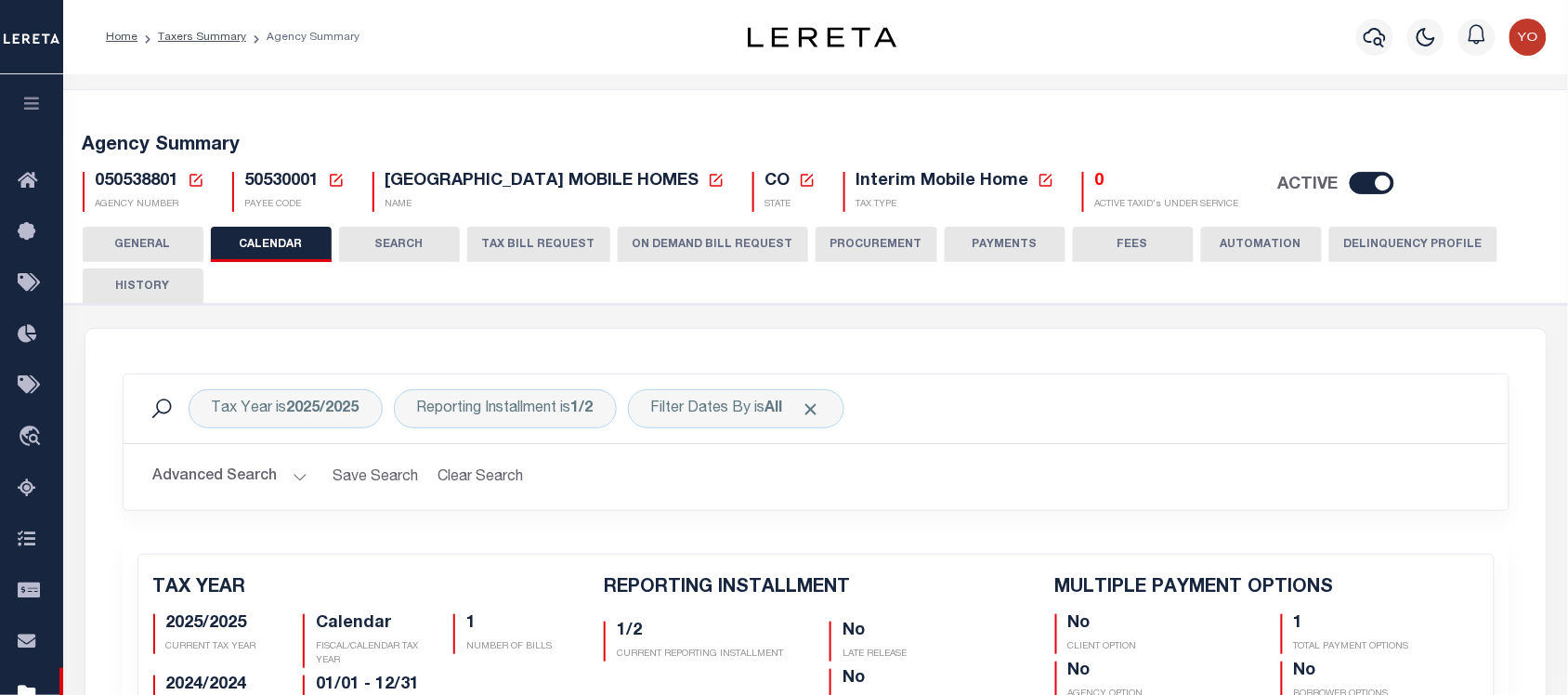
click at [661, 242] on button "ON DEMAND BILL REQUEST" at bounding box center [713, 244] width 190 height 35
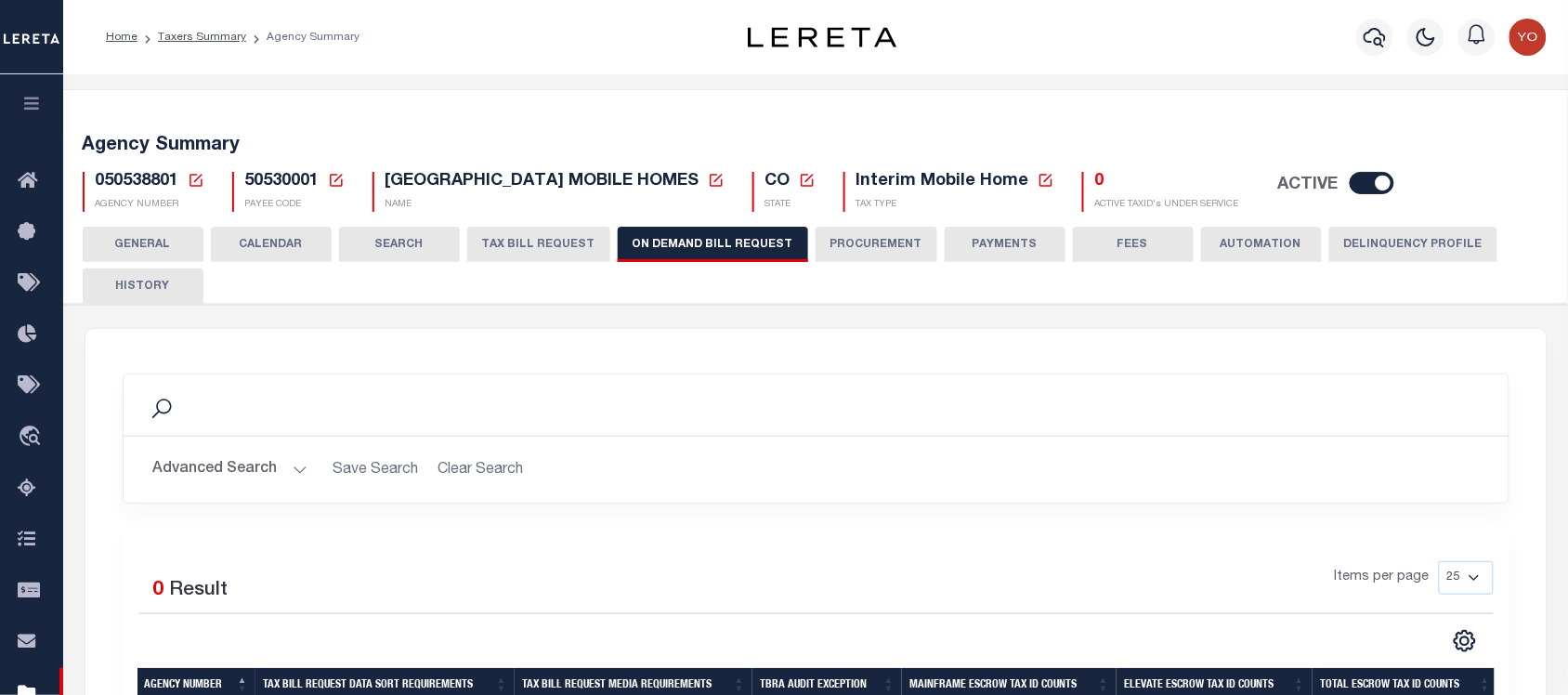
click at [276, 247] on button "CALENDAR" at bounding box center [271, 244] width 121 height 35
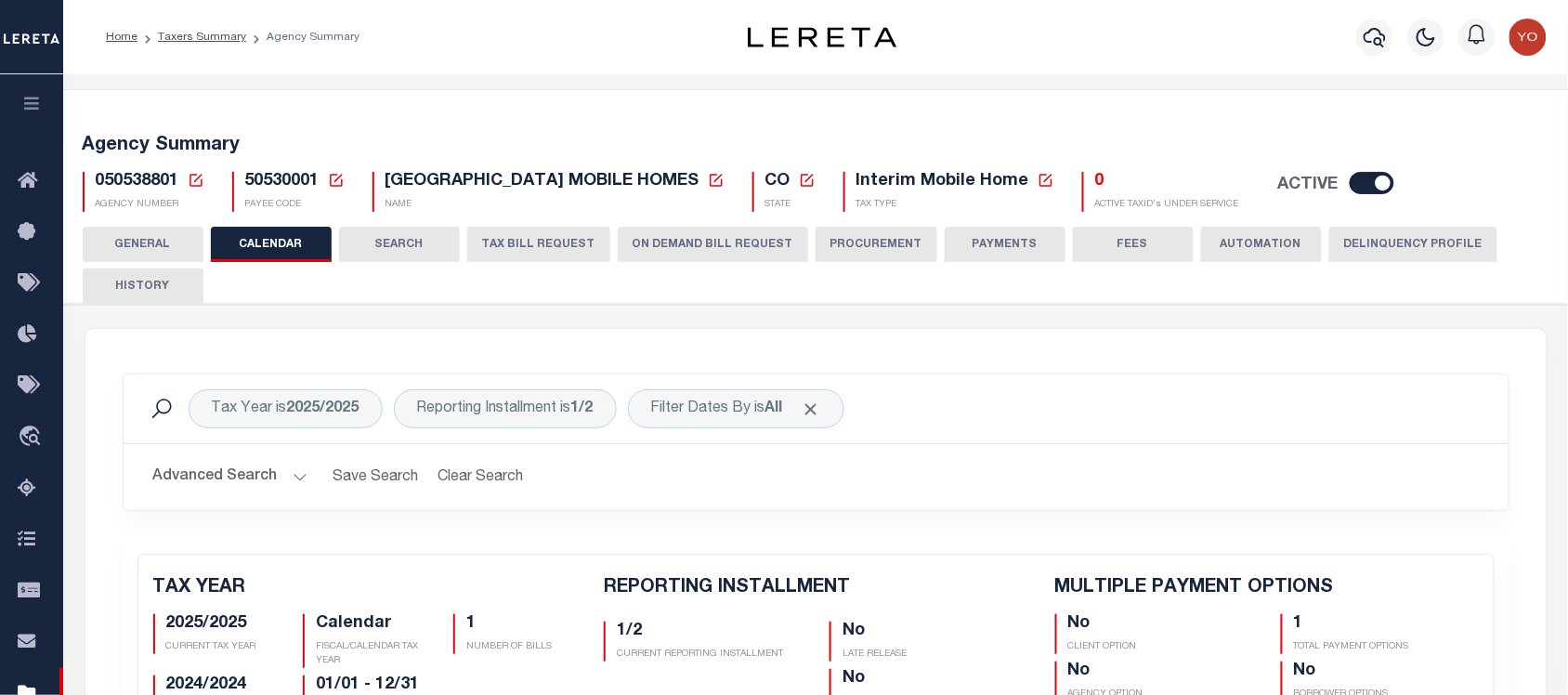
click at [649, 243] on button "ON DEMAND BILL REQUEST" at bounding box center [713, 244] width 190 height 35
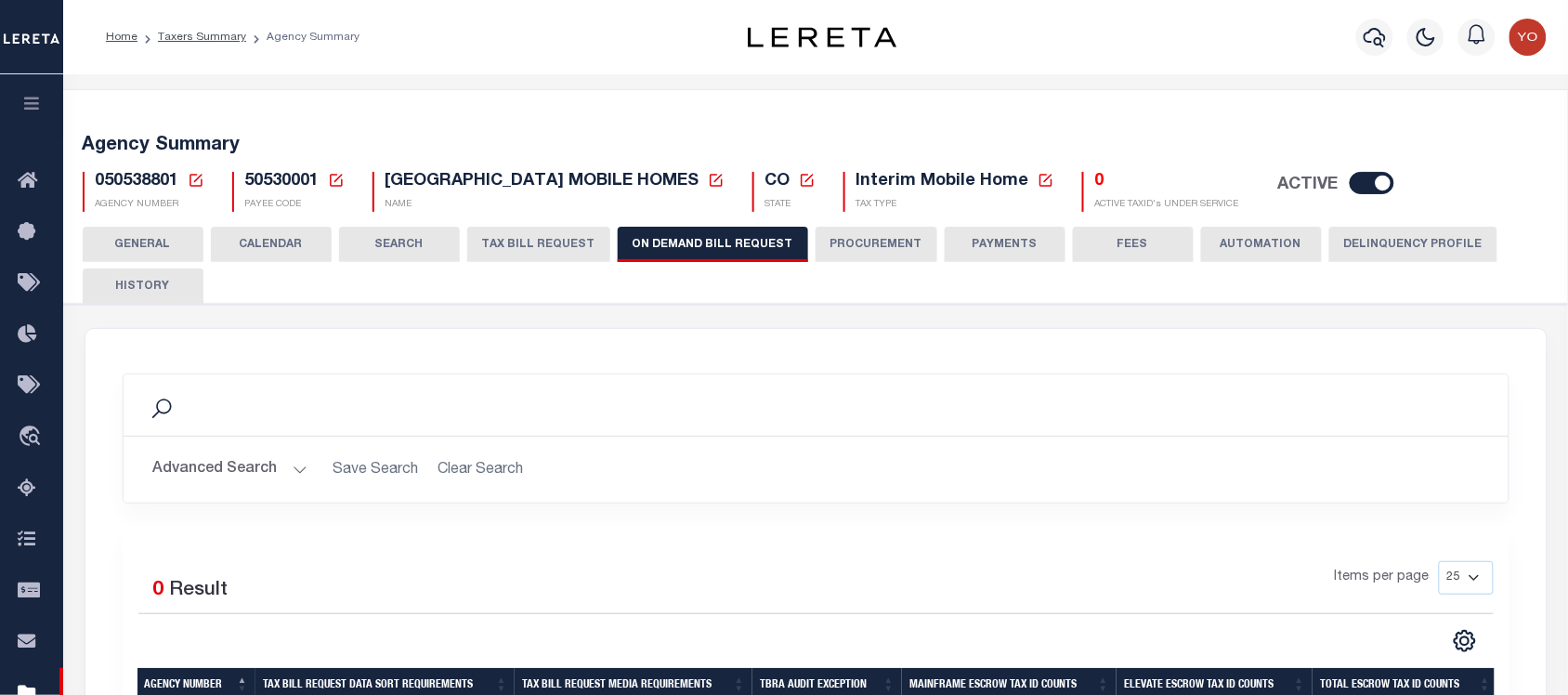
click at [248, 484] on button "Advanced Search" at bounding box center [230, 470] width 155 height 36
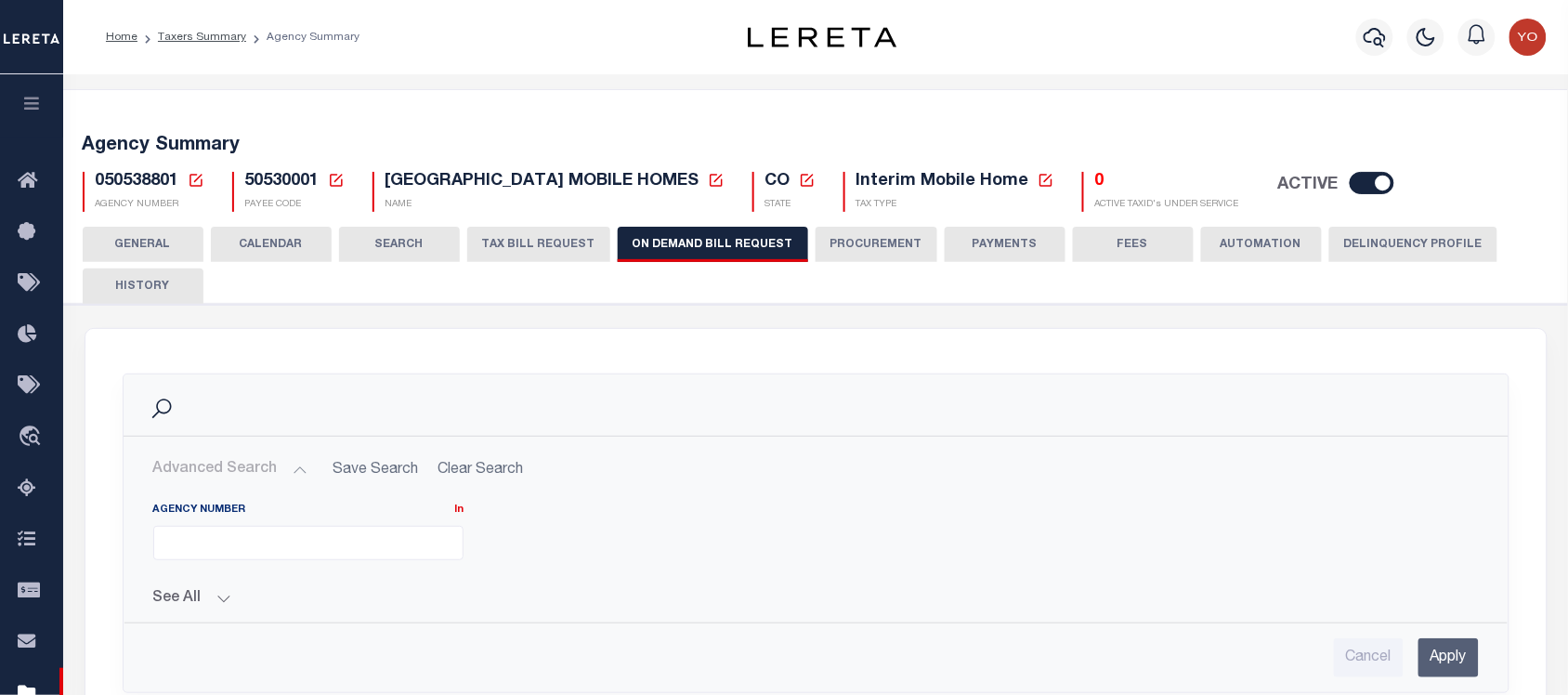
click at [266, 465] on button "Advanced Search" at bounding box center [230, 470] width 155 height 36
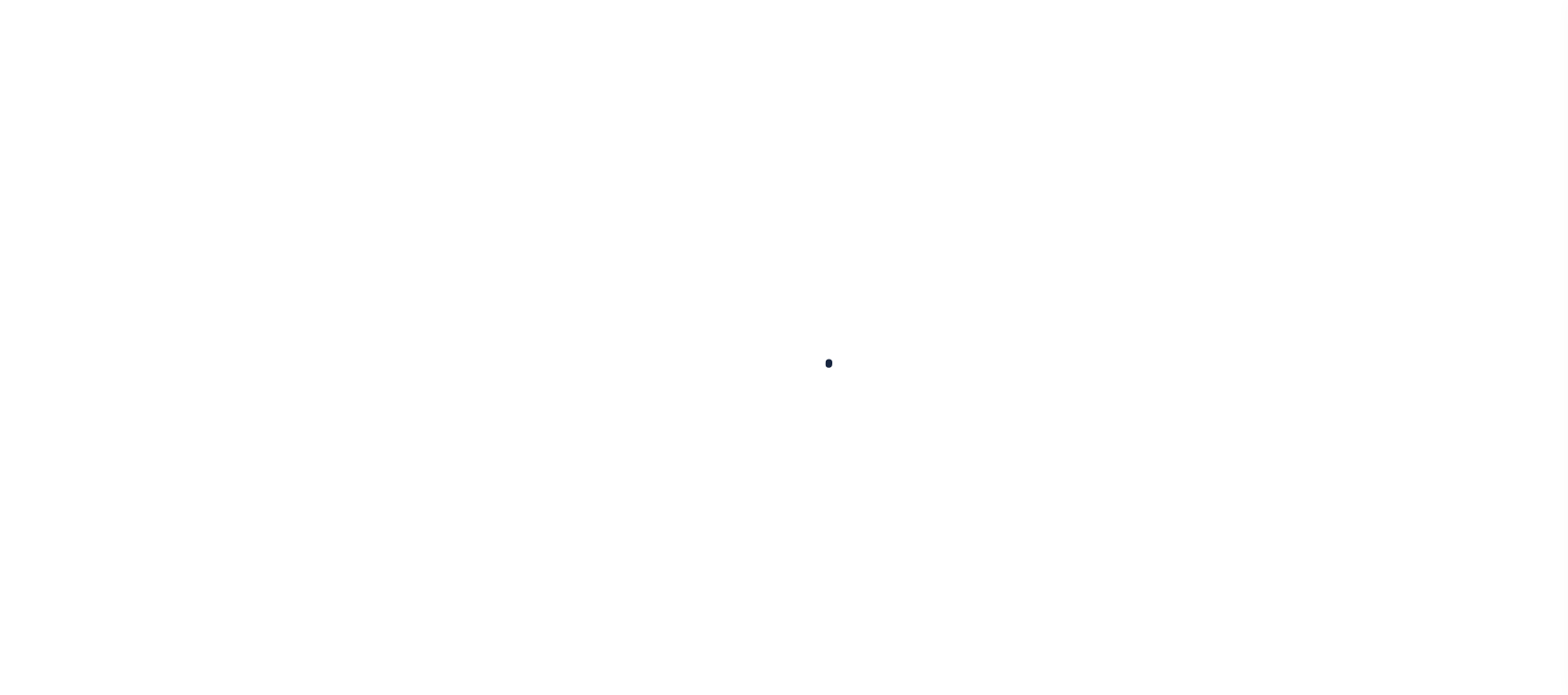
select select
checkbox input "false"
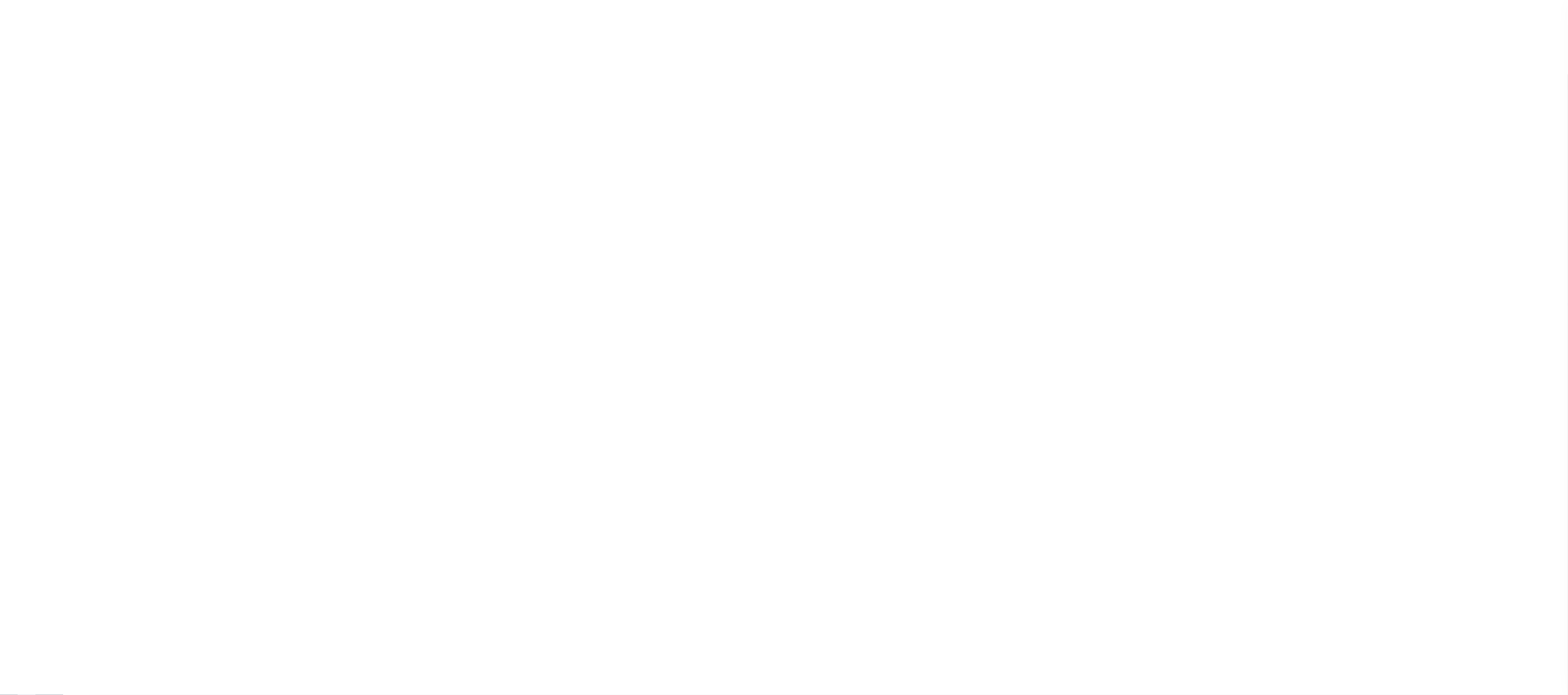
checkbox input "false"
type input "810500000"
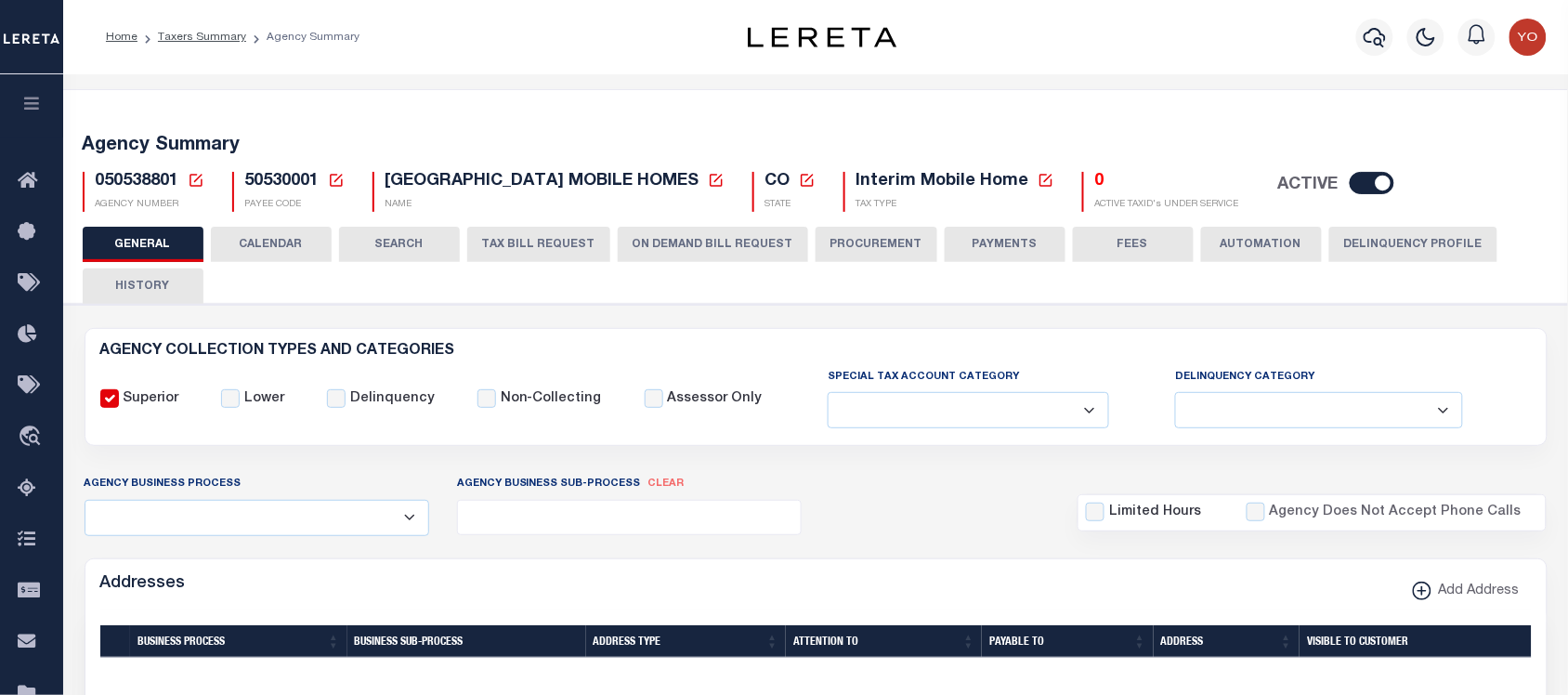
click at [668, 237] on button "ON DEMAND BILL REQUEST" at bounding box center [713, 244] width 190 height 35
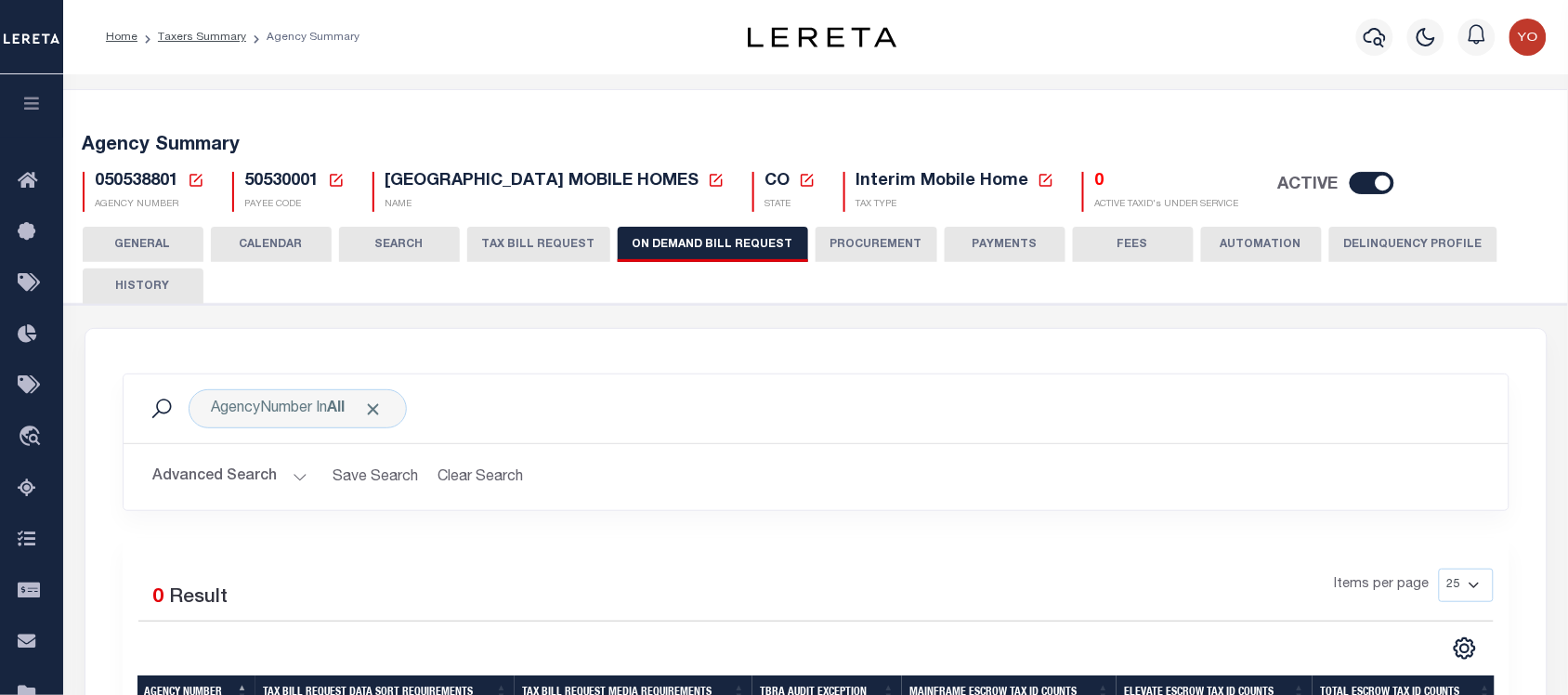
click at [382, 239] on button "SEARCH" at bounding box center [399, 244] width 121 height 35
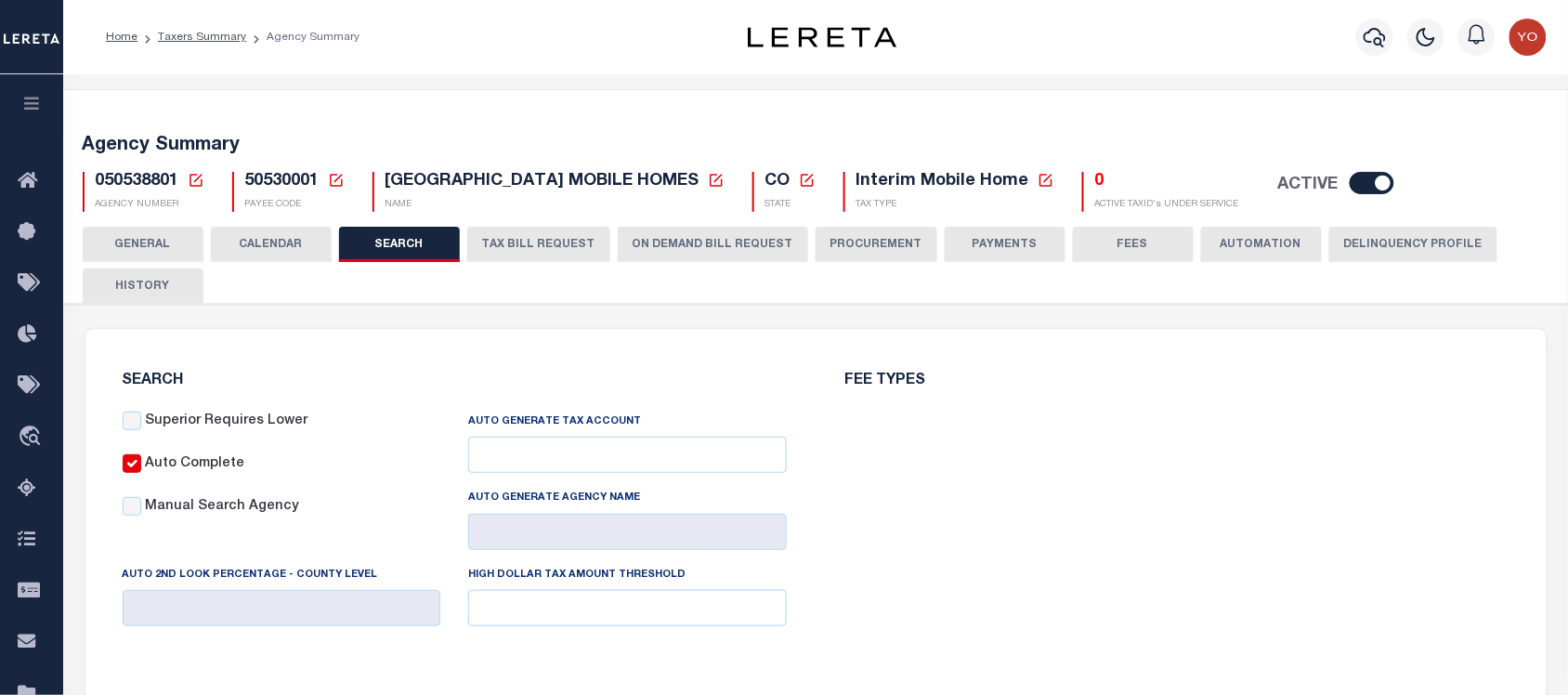
checkbox input "false"
type input "10000"
click at [262, 243] on button "CALENDAR" at bounding box center [271, 244] width 121 height 35
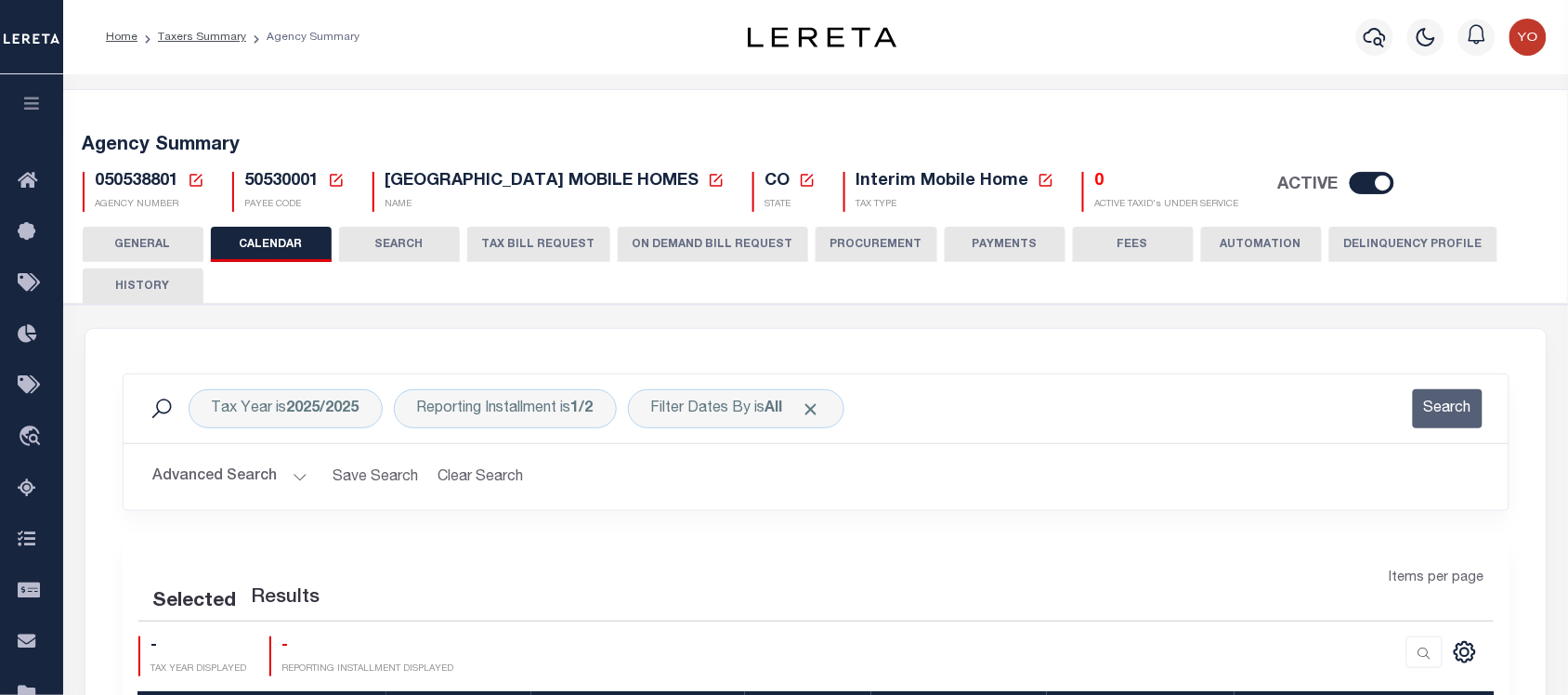
checkbox input "false"
type input "1"
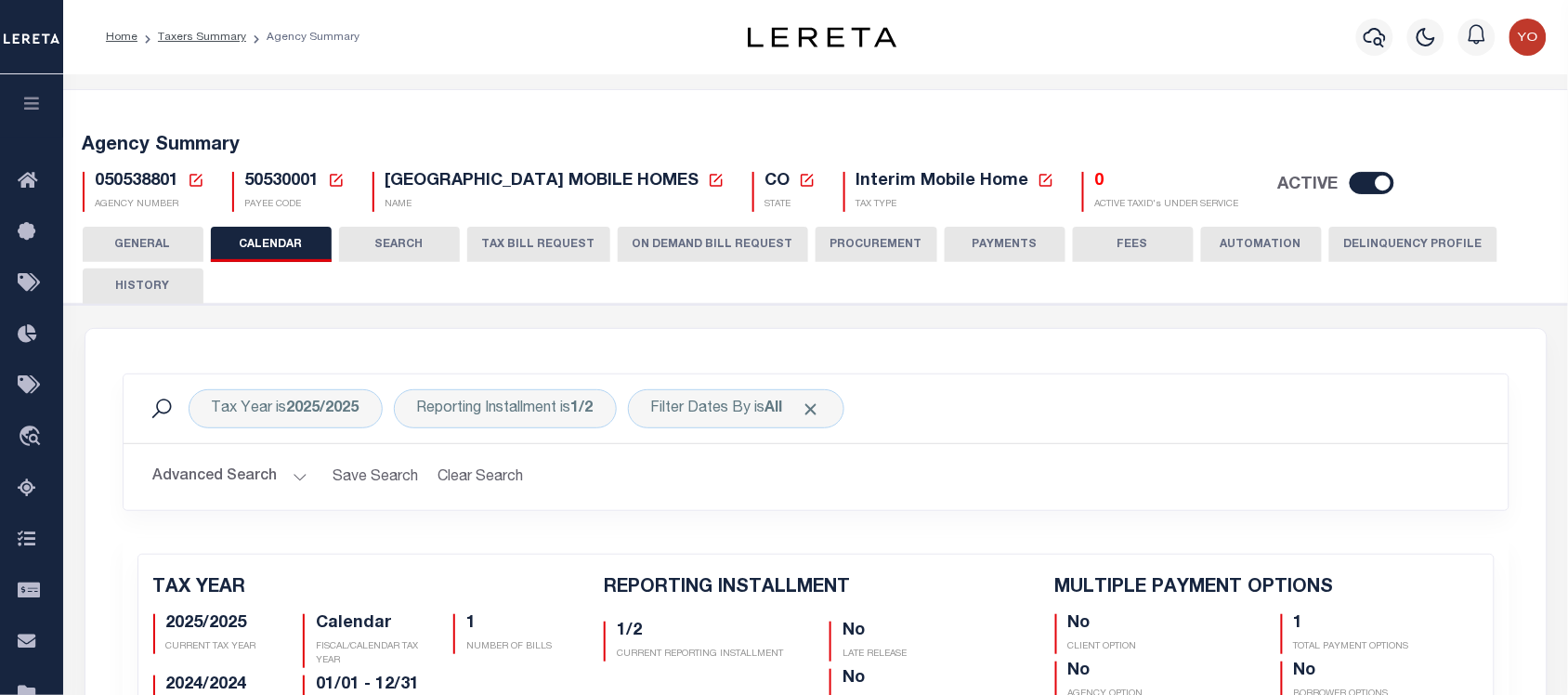
click at [666, 242] on button "ON DEMAND BILL REQUEST" at bounding box center [713, 244] width 190 height 35
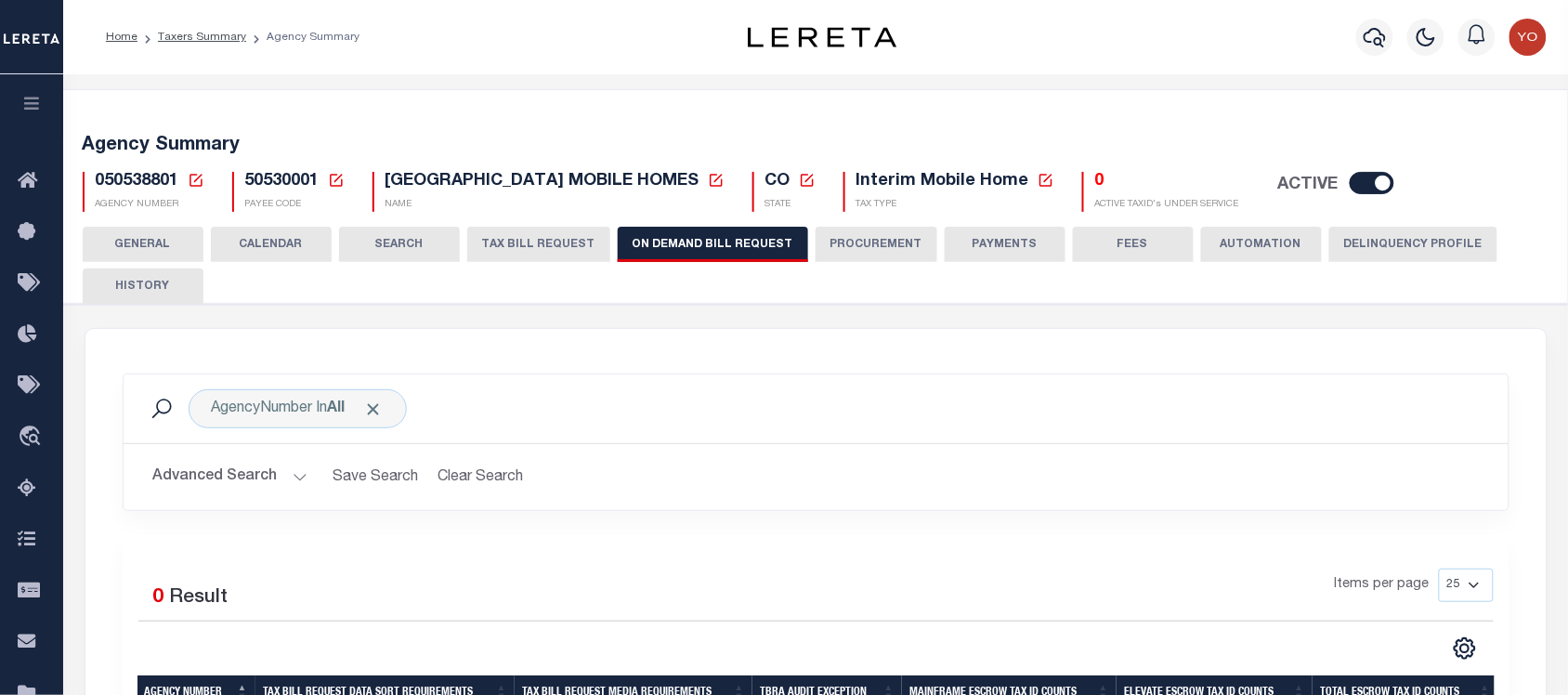
click at [275, 257] on button "CALENDAR" at bounding box center [271, 244] width 121 height 35
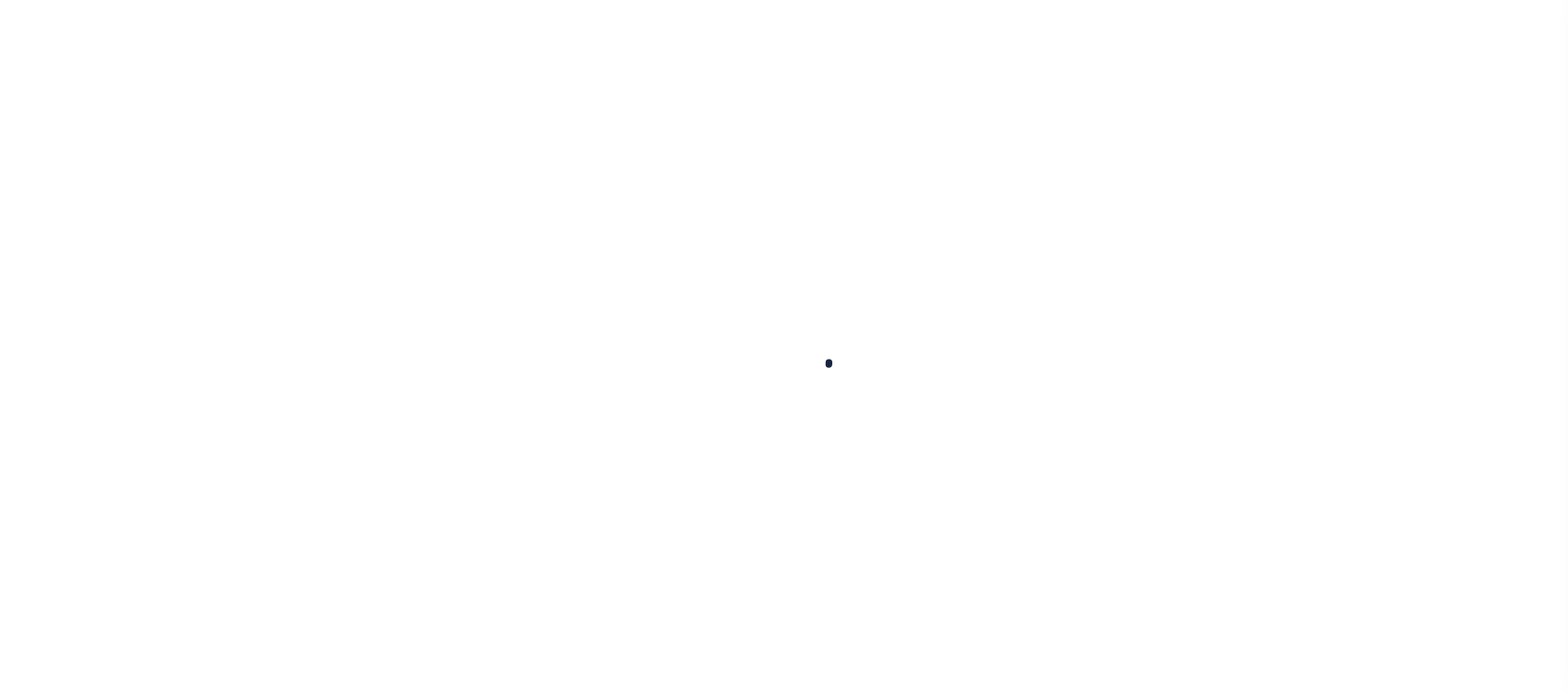
select select
checkbox input "false"
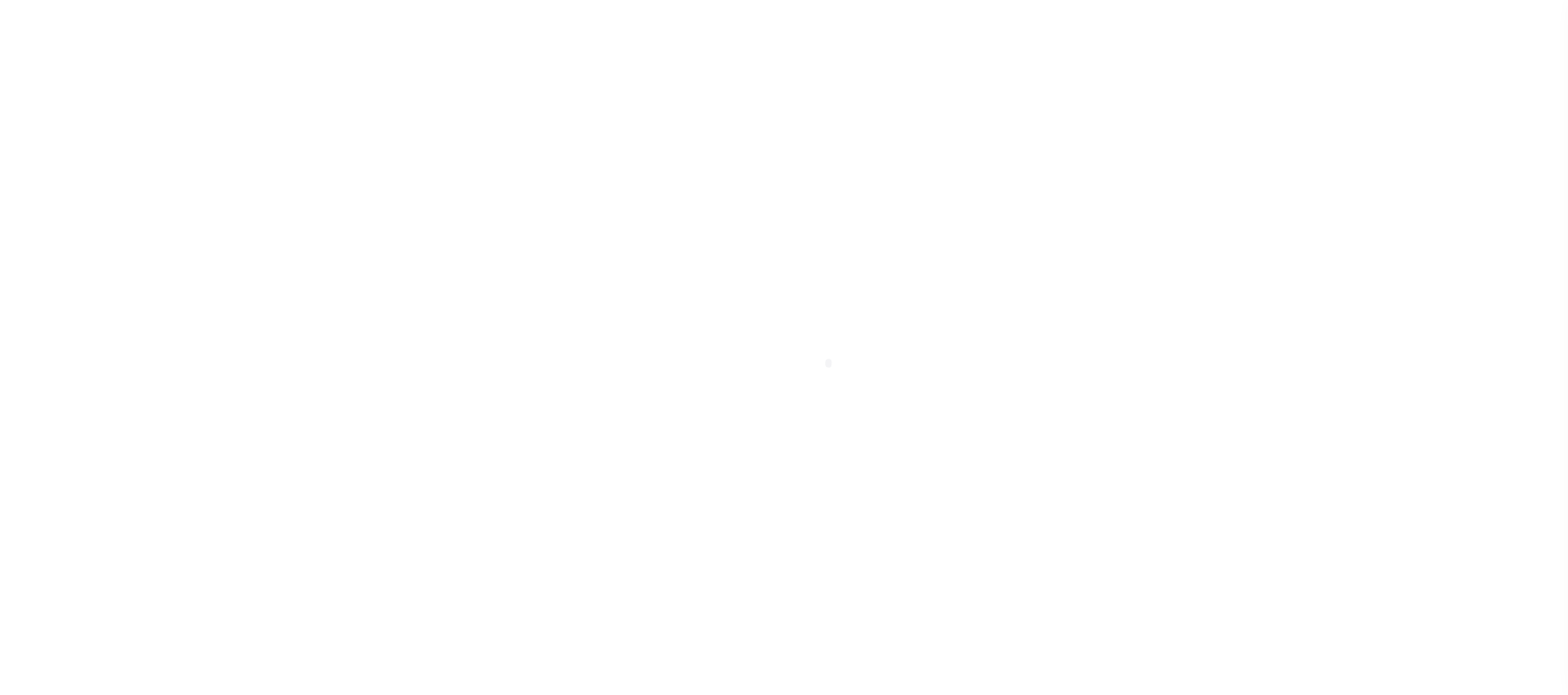
checkbox input "false"
type input "810500000"
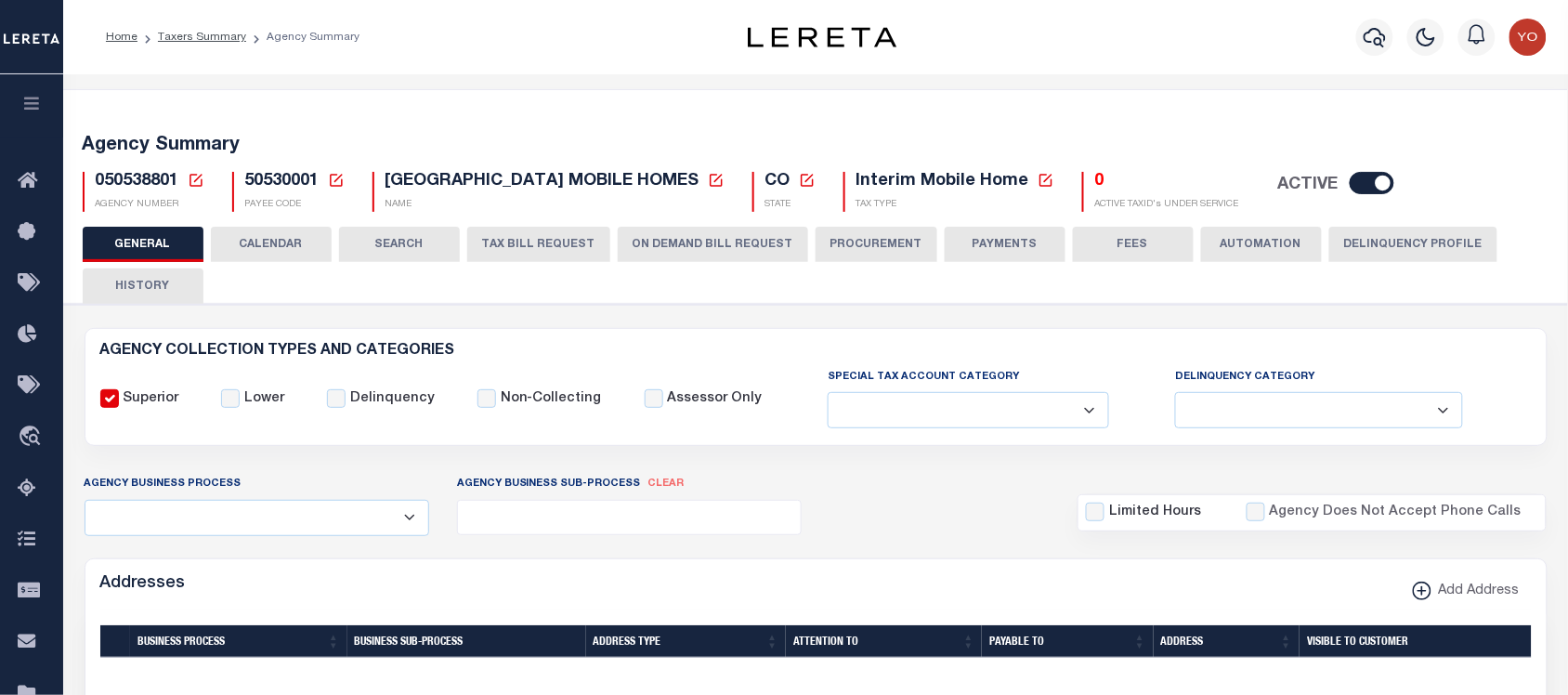
click at [282, 241] on button "CALENDAR" at bounding box center [271, 244] width 121 height 35
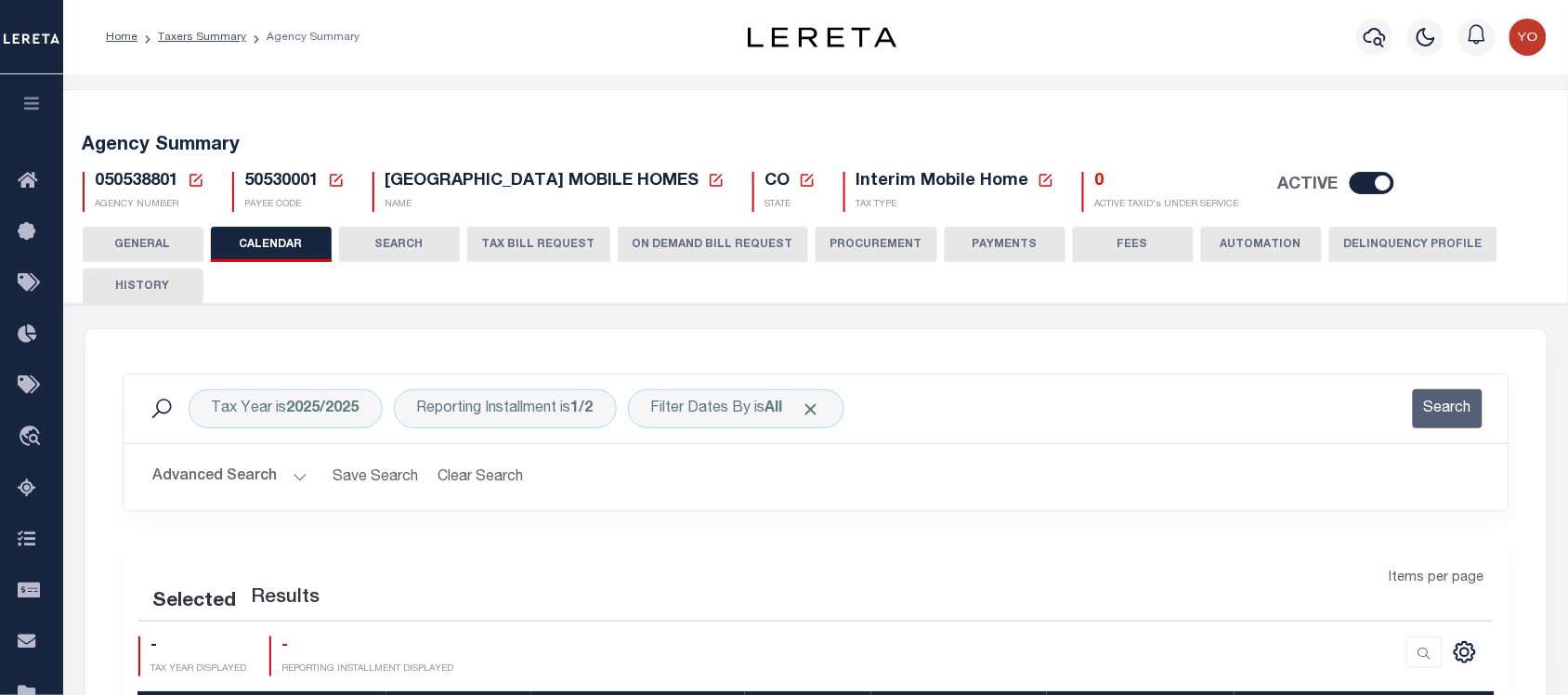
checkbox input "false"
type input "1"
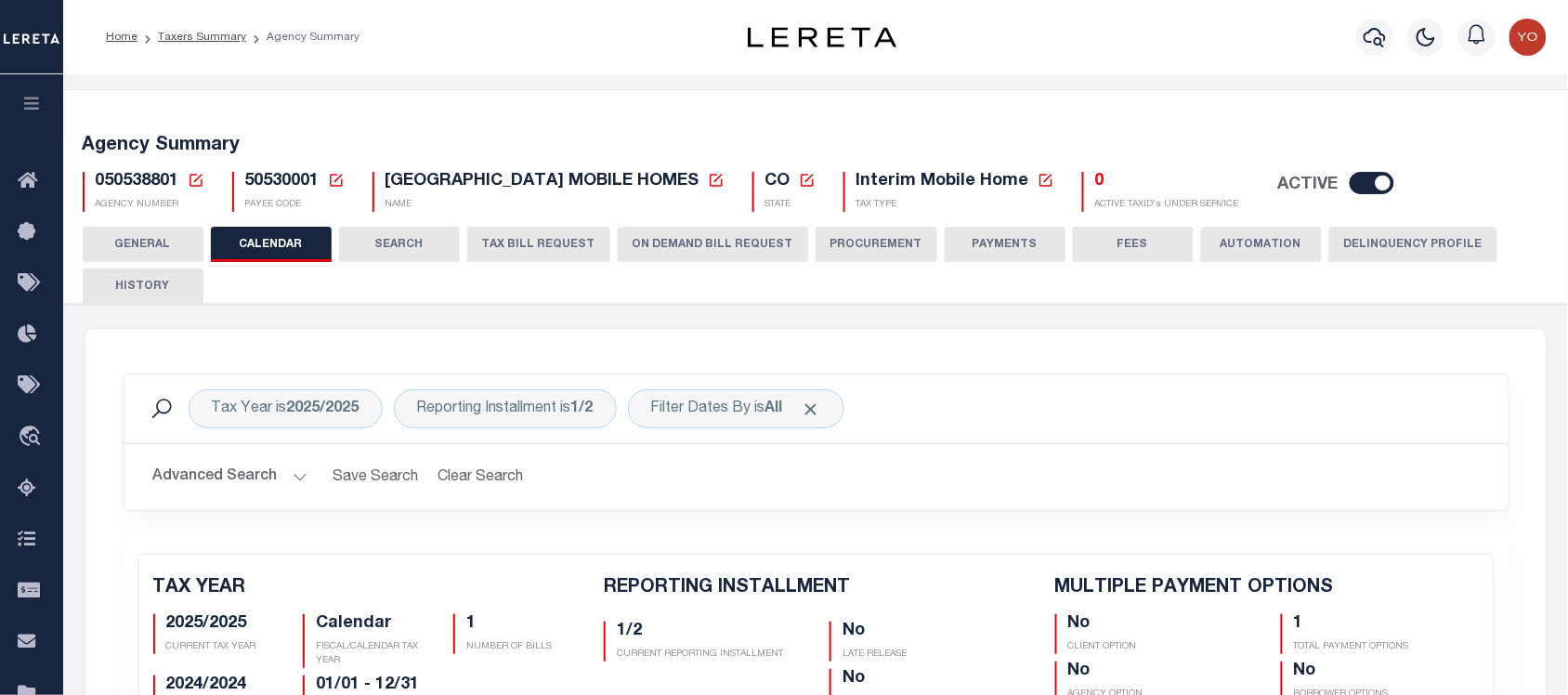
click at [698, 241] on button "ON DEMAND BILL REQUEST" at bounding box center [713, 244] width 190 height 35
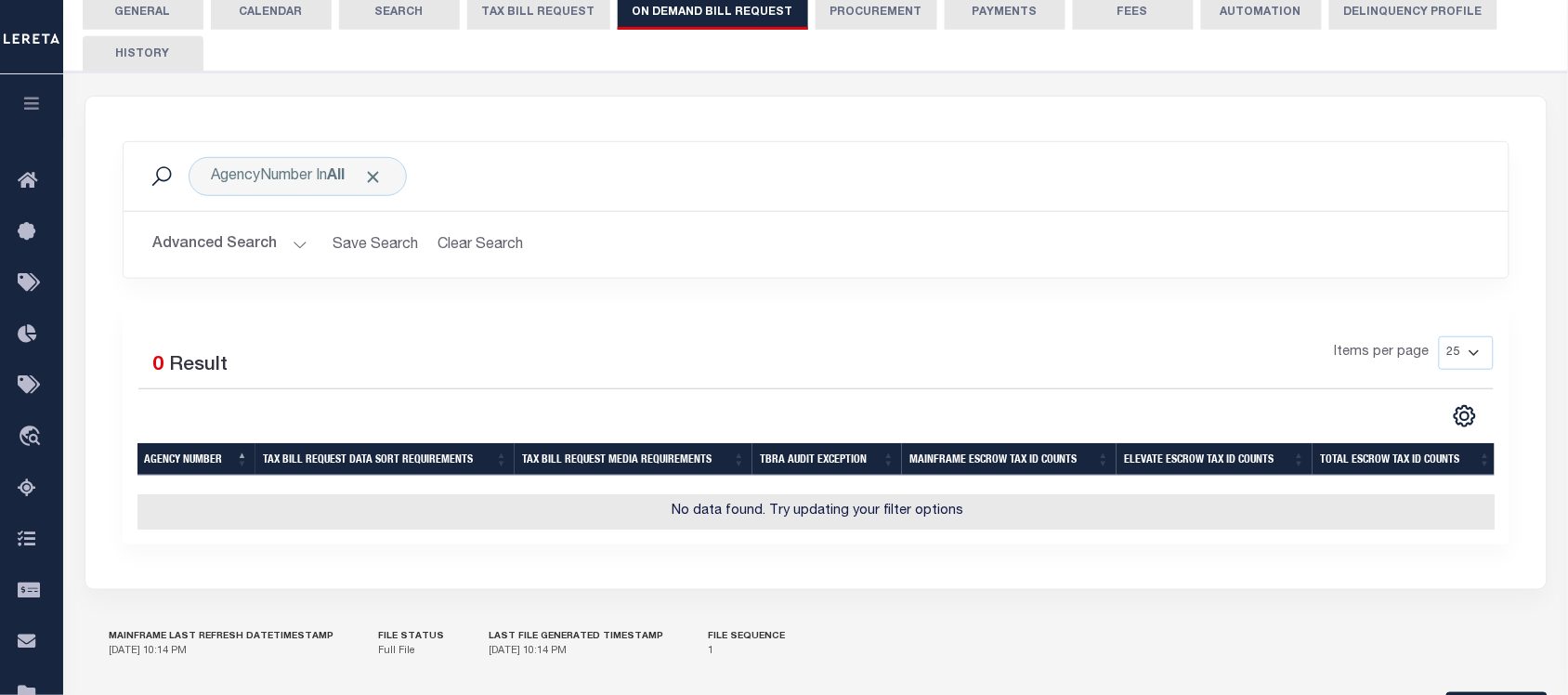
scroll to position [348, 0]
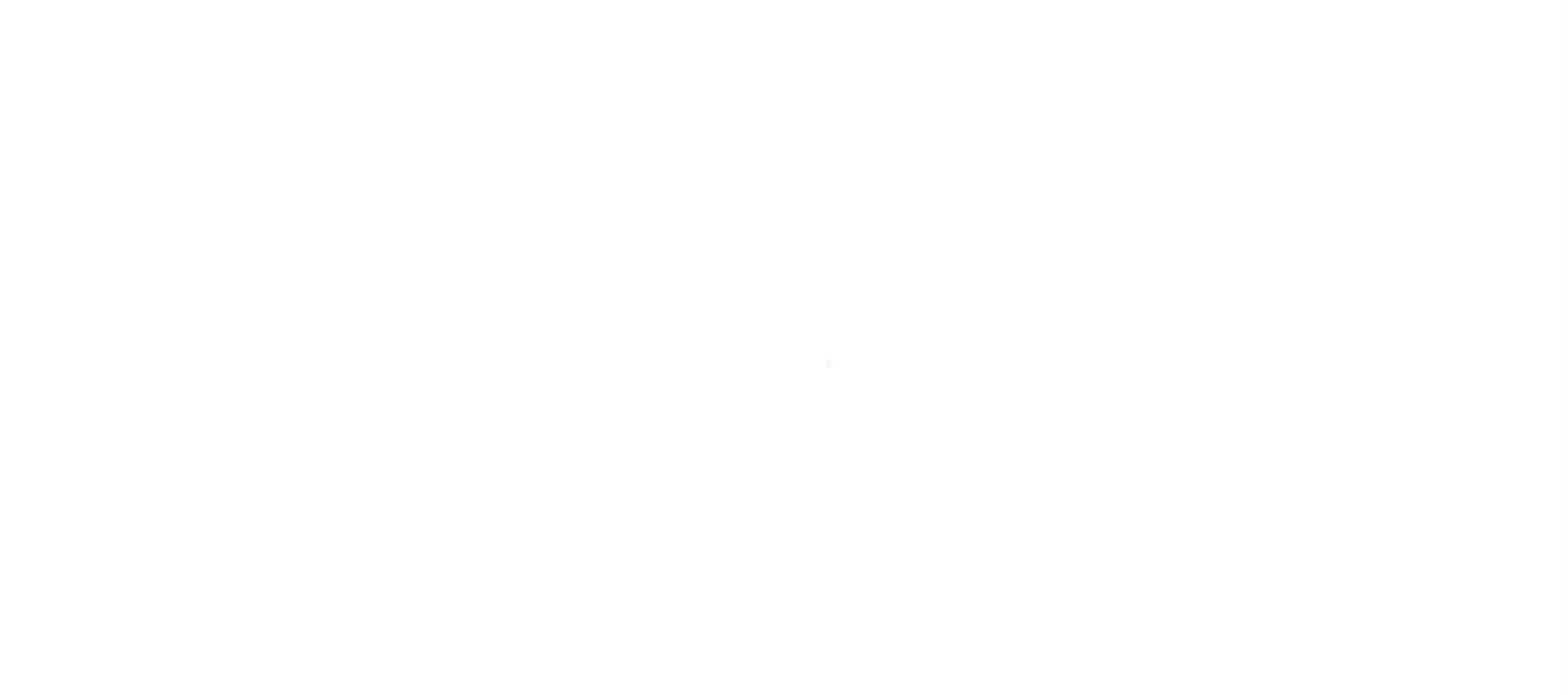
select select
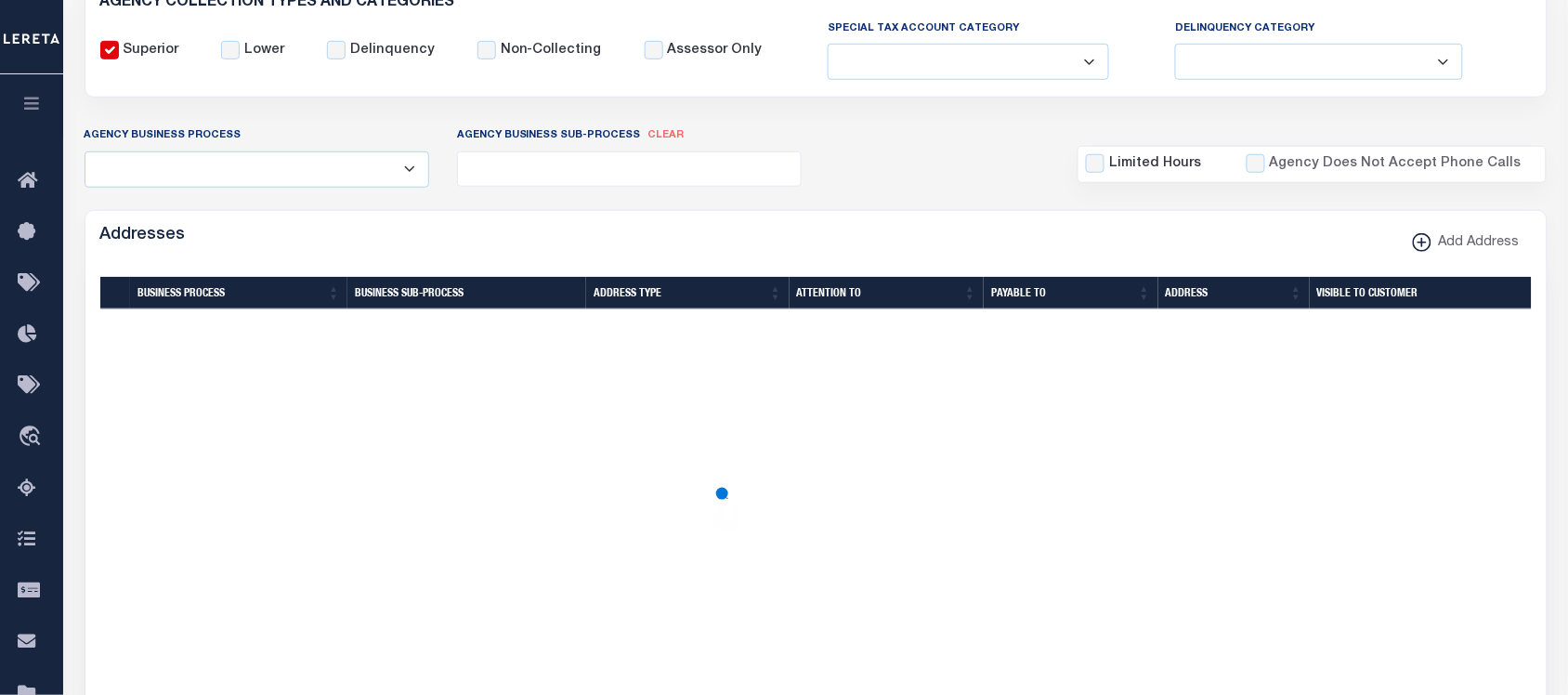
scroll to position [116, 0]
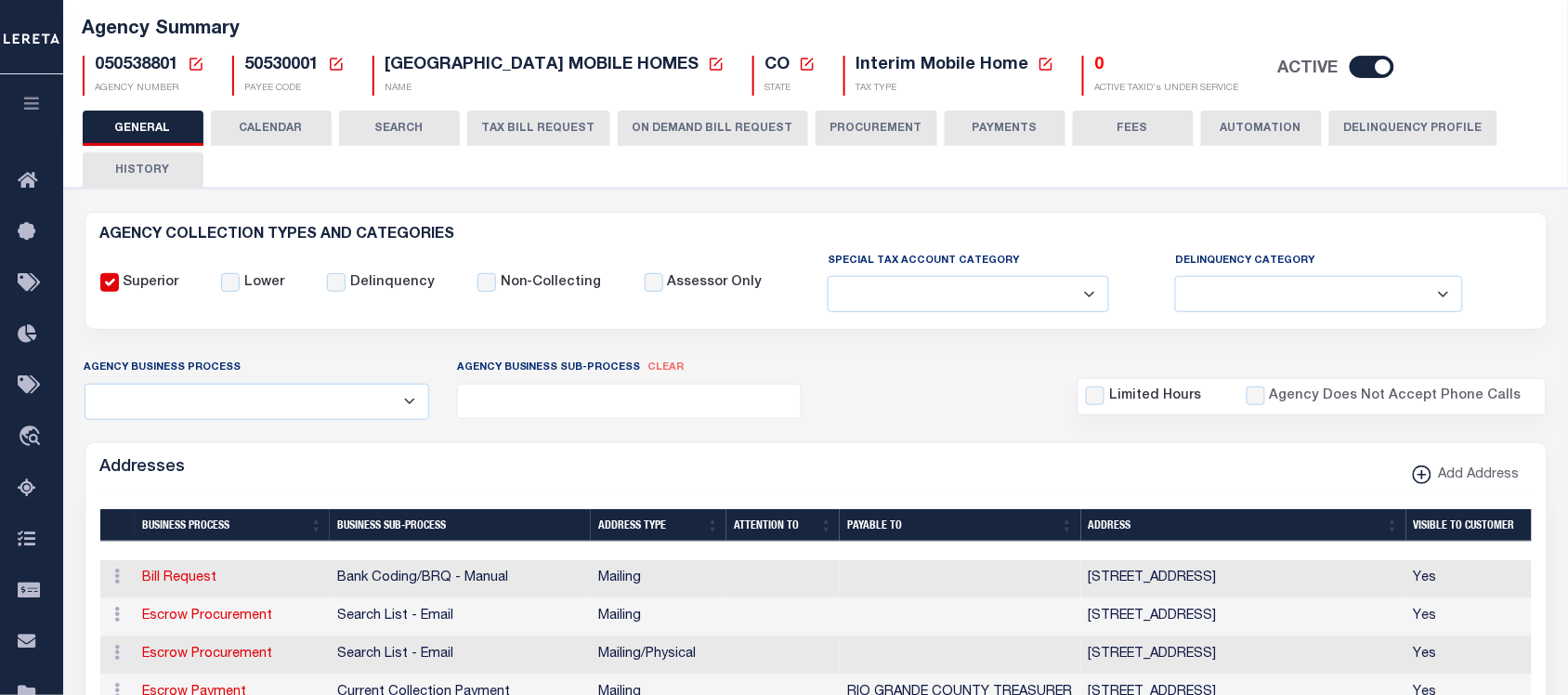
drag, startPoint x: 277, startPoint y: 140, endPoint x: 288, endPoint y: 144, distance: 11.7
click at [277, 140] on button "CALENDAR" at bounding box center [271, 128] width 121 height 35
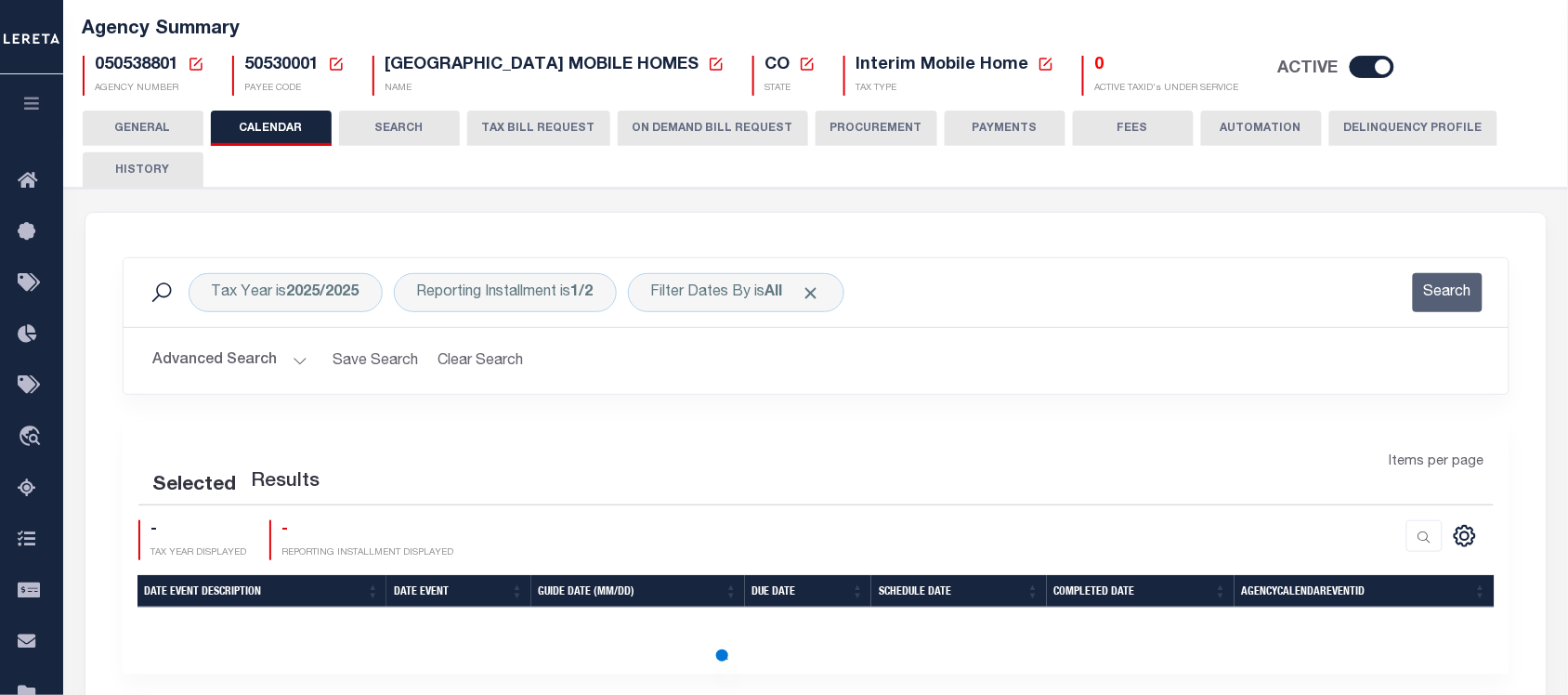
checkbox input "false"
type input "1"
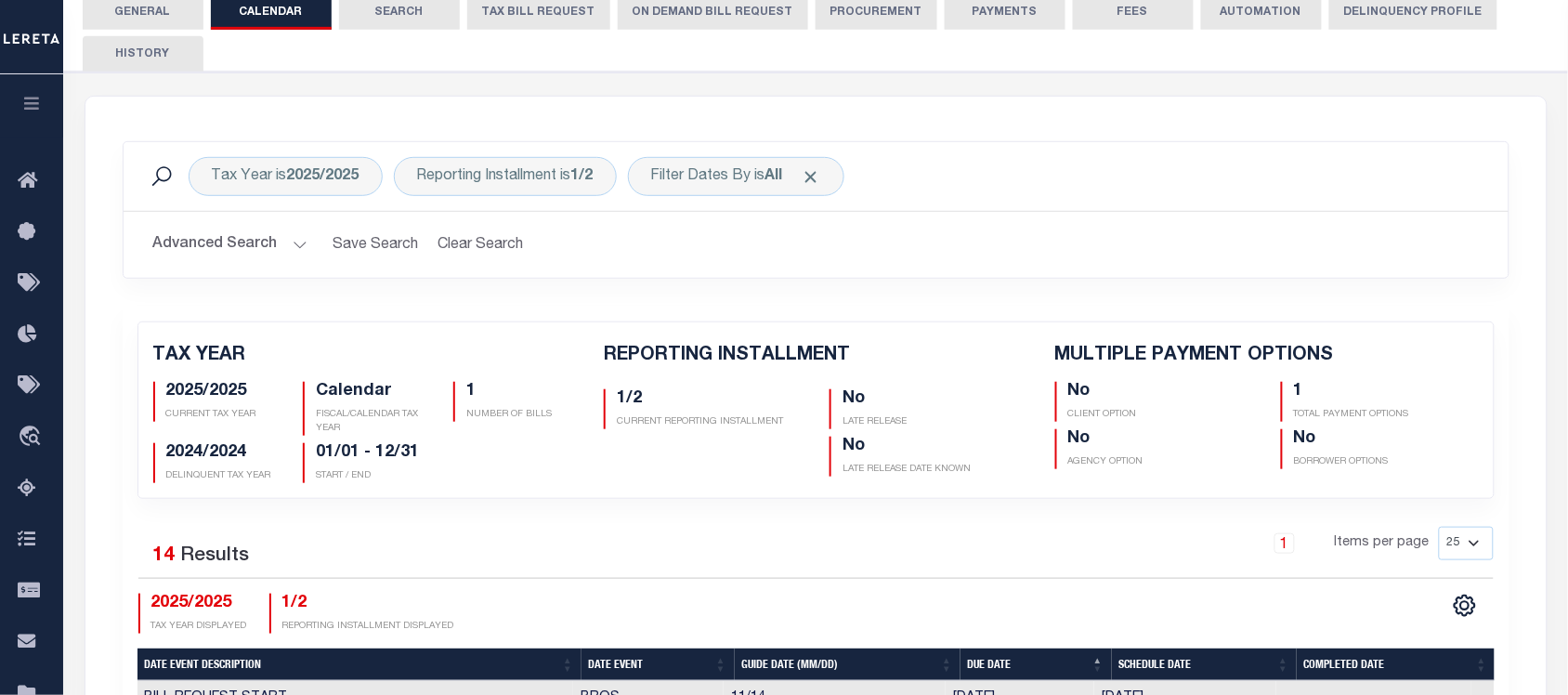
scroll to position [348, 0]
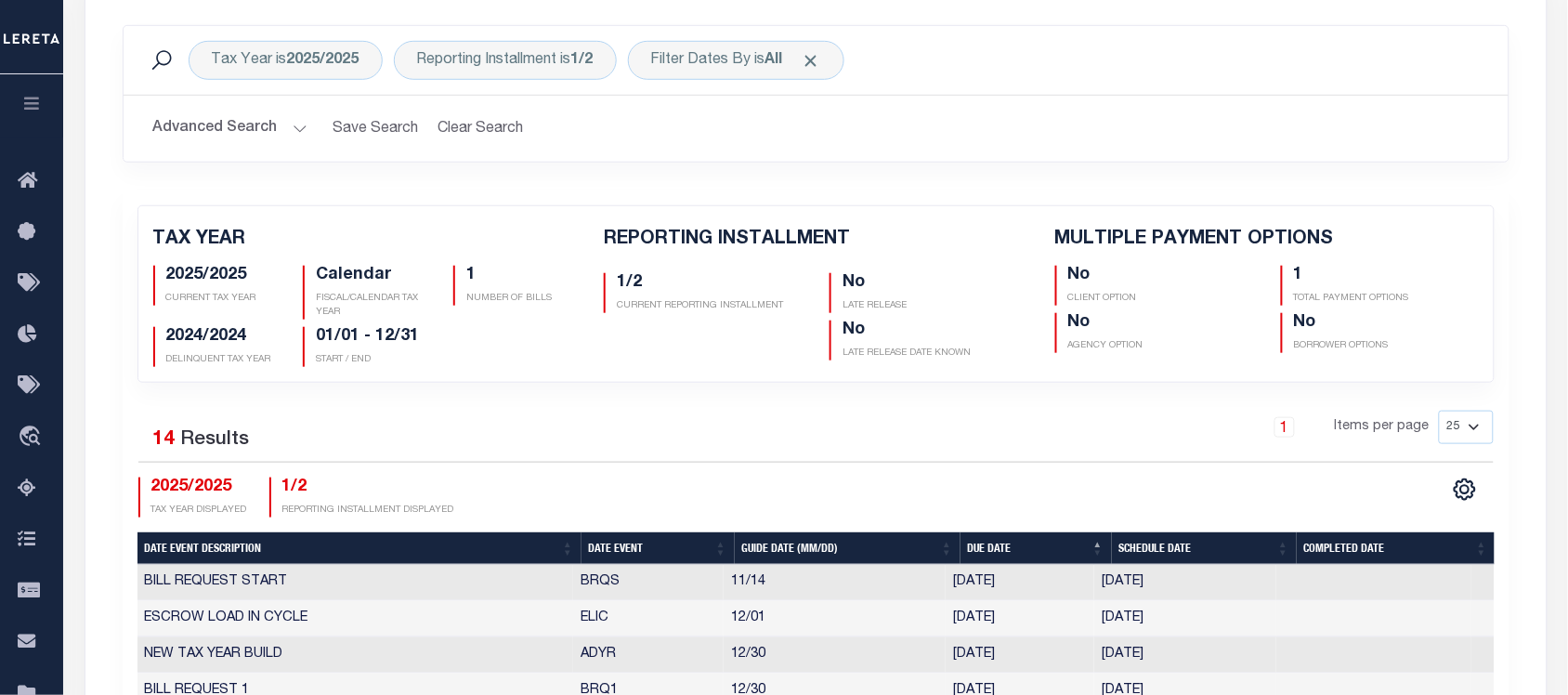
click at [1468, 427] on select "25 50 125 150 175 200" at bounding box center [1467, 427] width 55 height 33
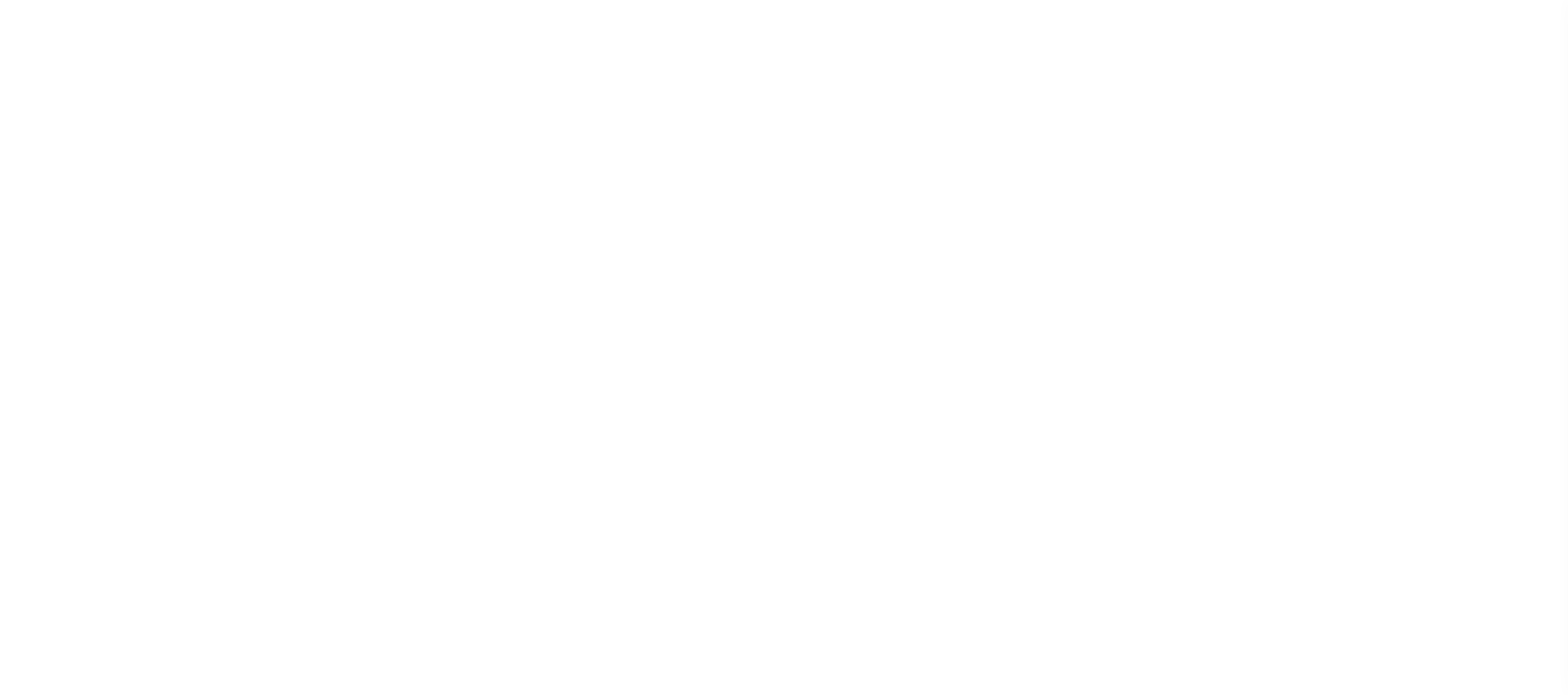
select select
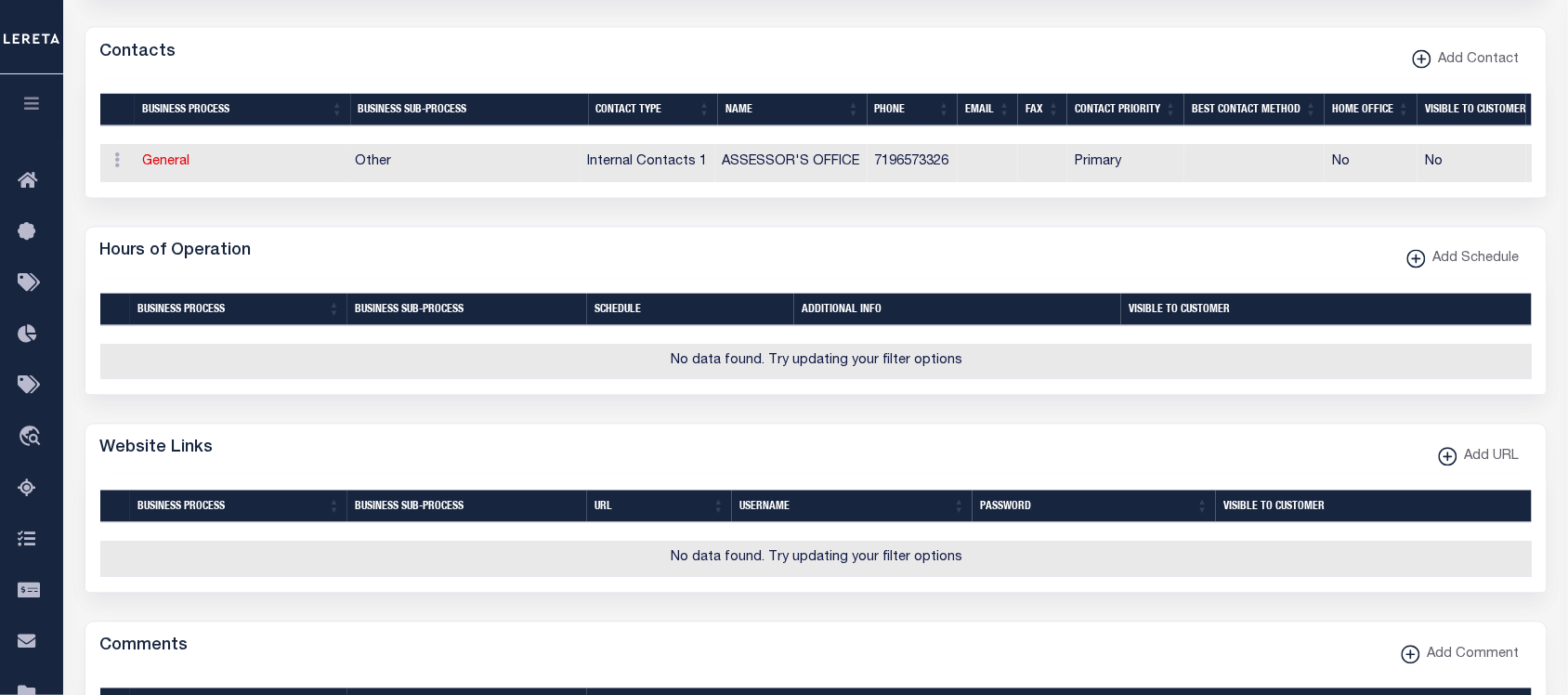
scroll to position [147, 0]
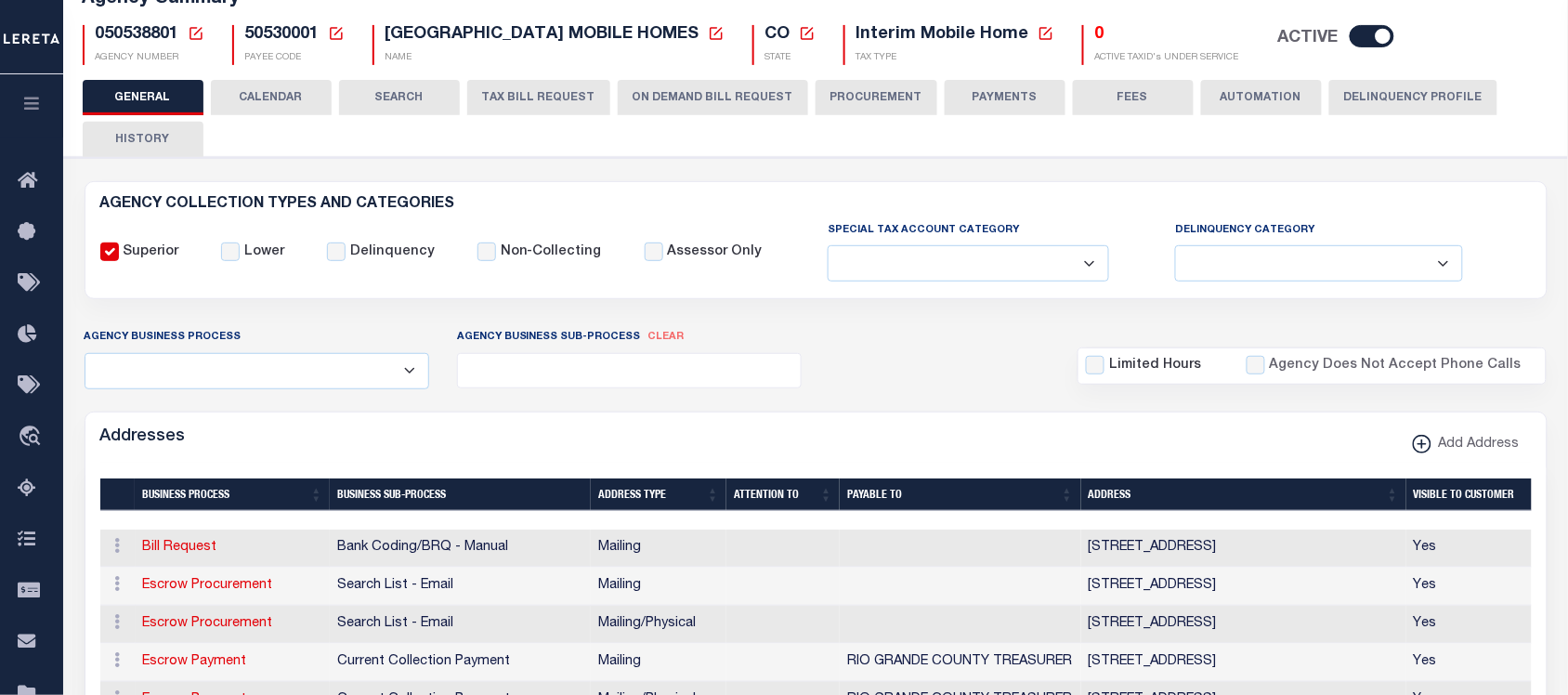
click at [642, 90] on button "ON DEMAND BILL REQUEST" at bounding box center [713, 97] width 190 height 35
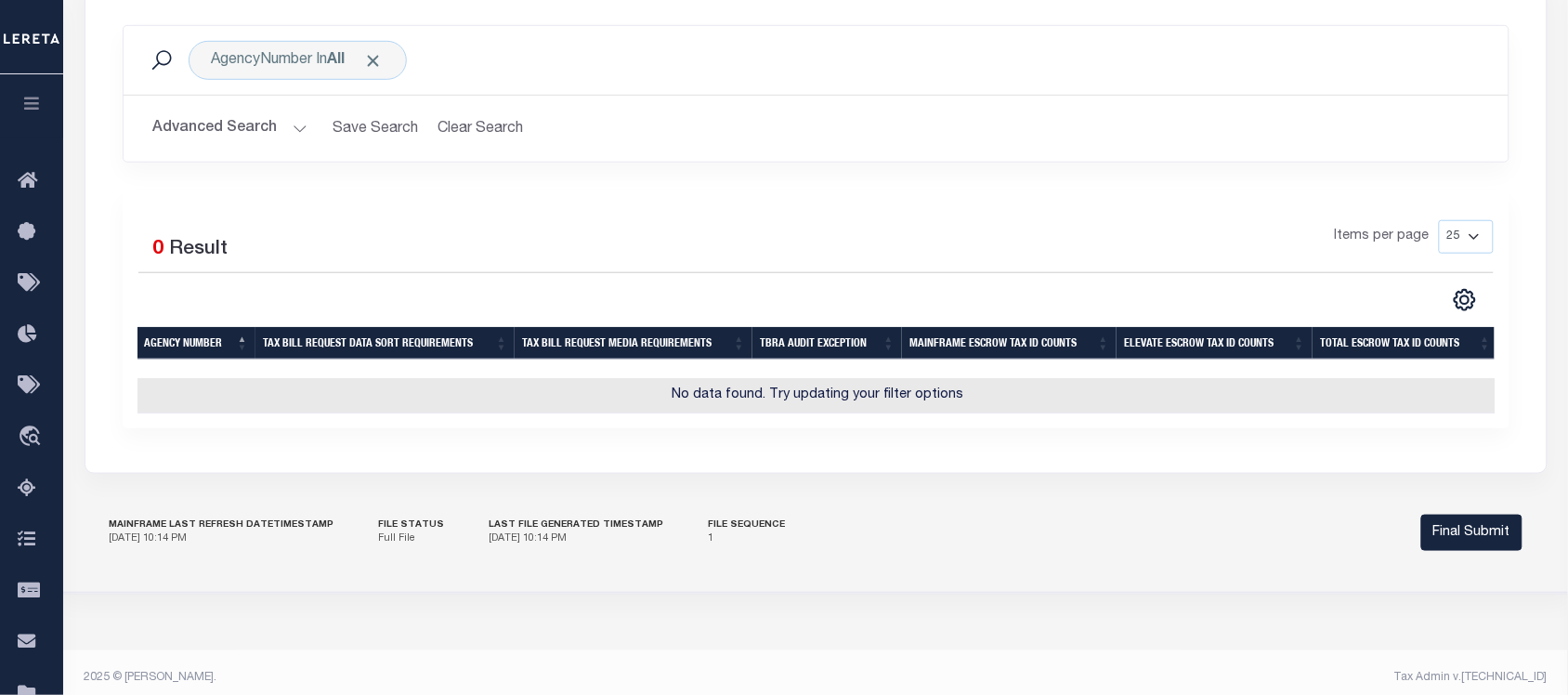
scroll to position [0, 0]
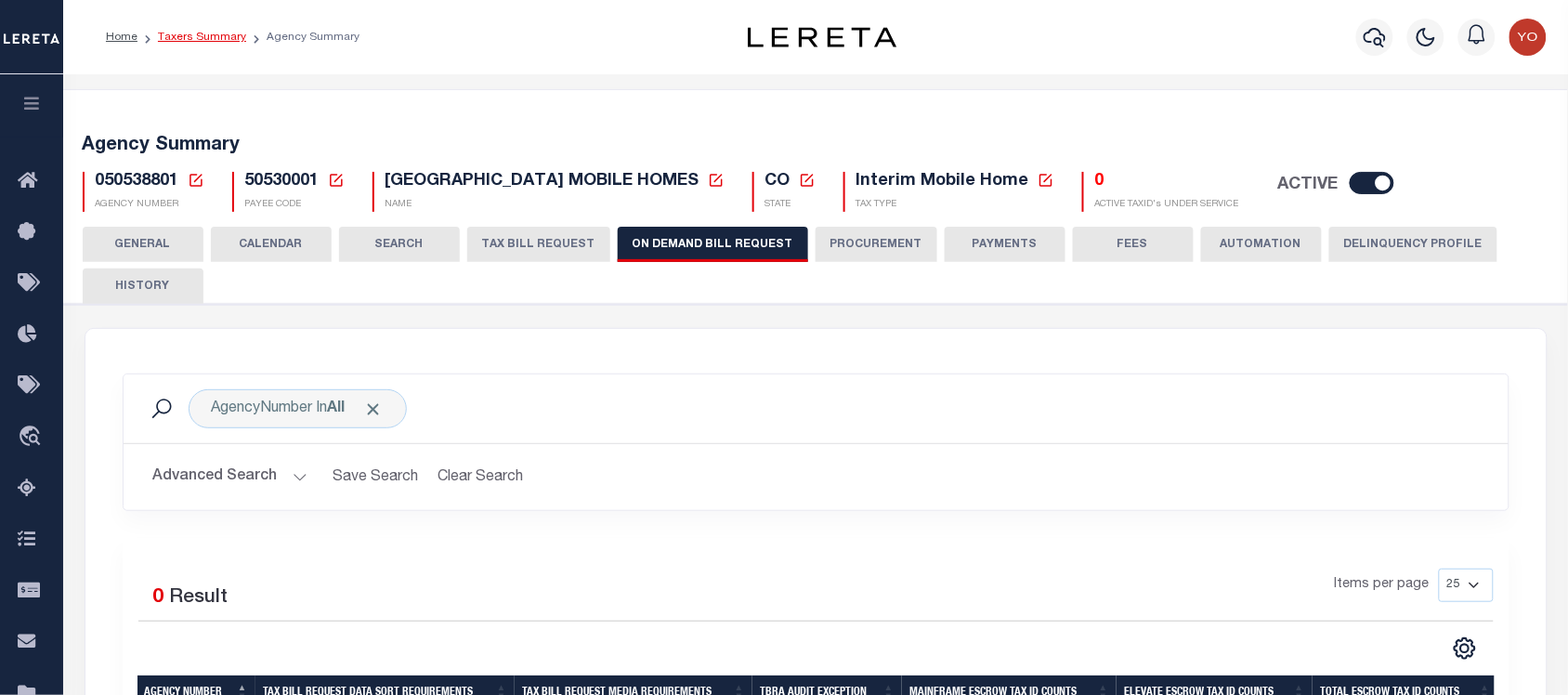
click at [169, 39] on link "Taxers Summary" at bounding box center [202, 36] width 89 height 11
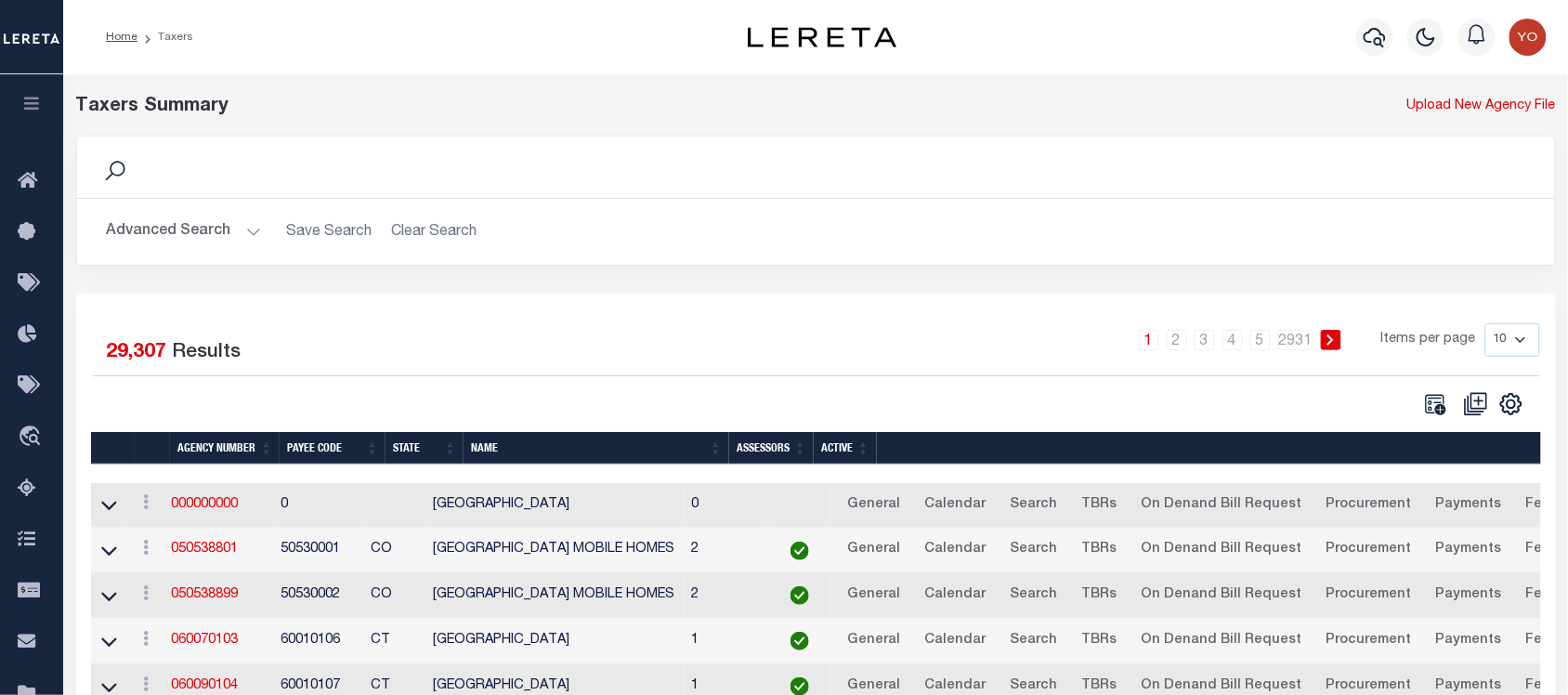
scroll to position [232, 0]
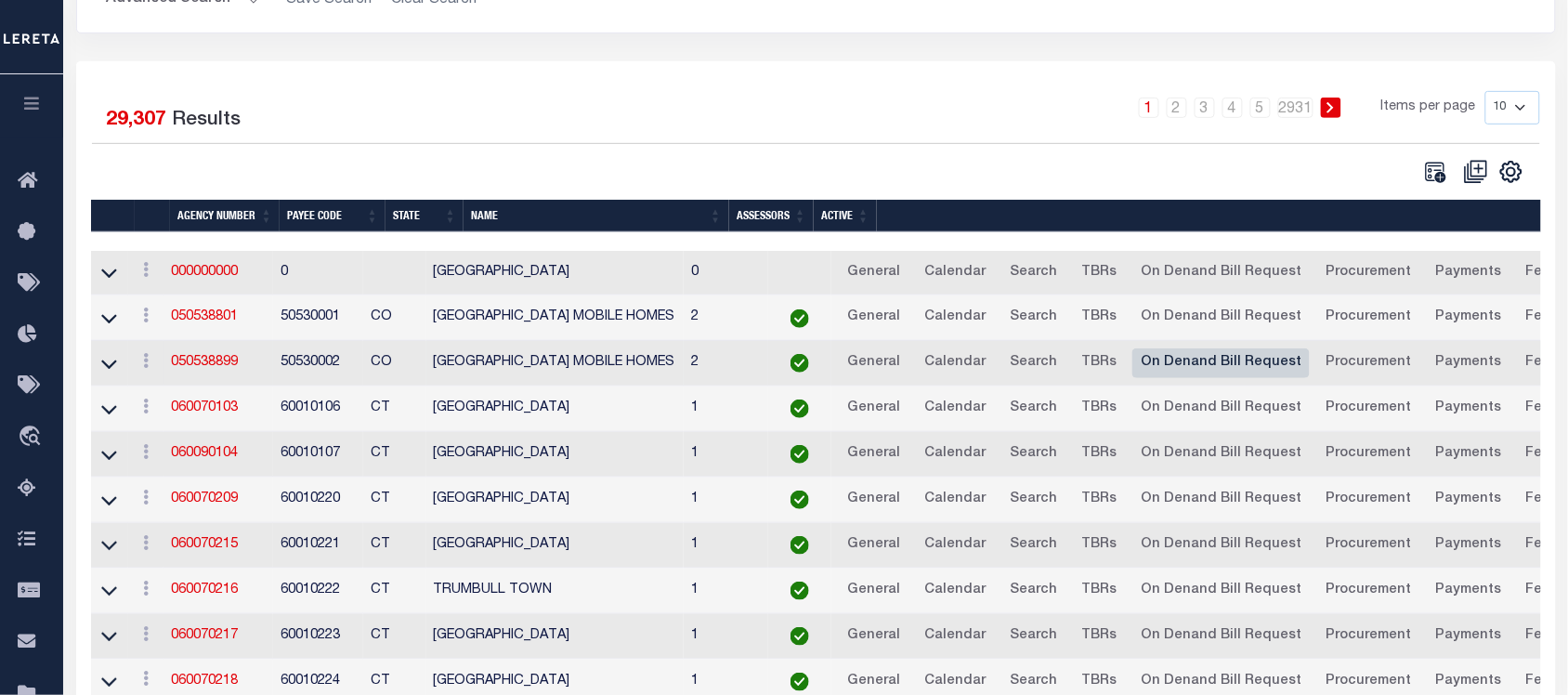
click at [1237, 365] on link "On Denand Bill Request" at bounding box center [1221, 363] width 177 height 30
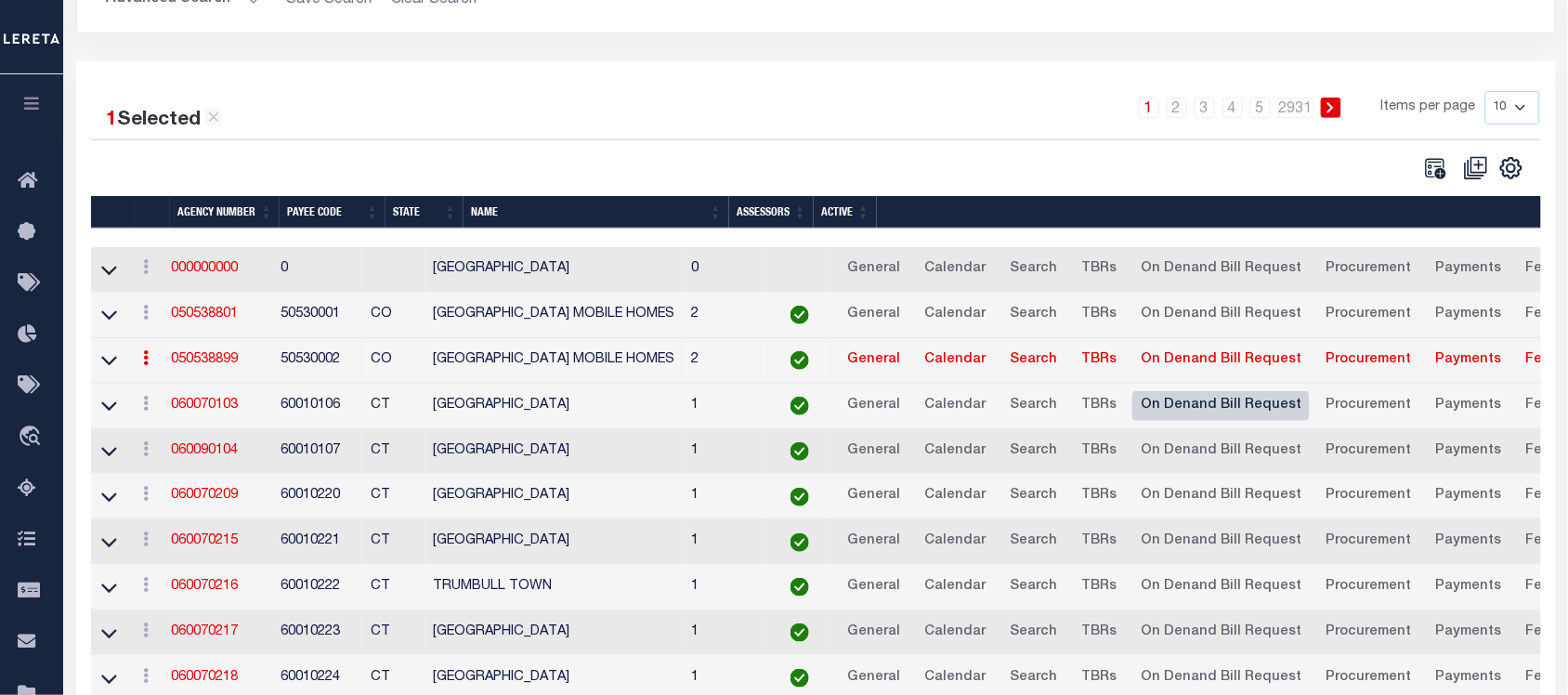
click at [1235, 411] on link "On Denand Bill Request" at bounding box center [1221, 406] width 177 height 30
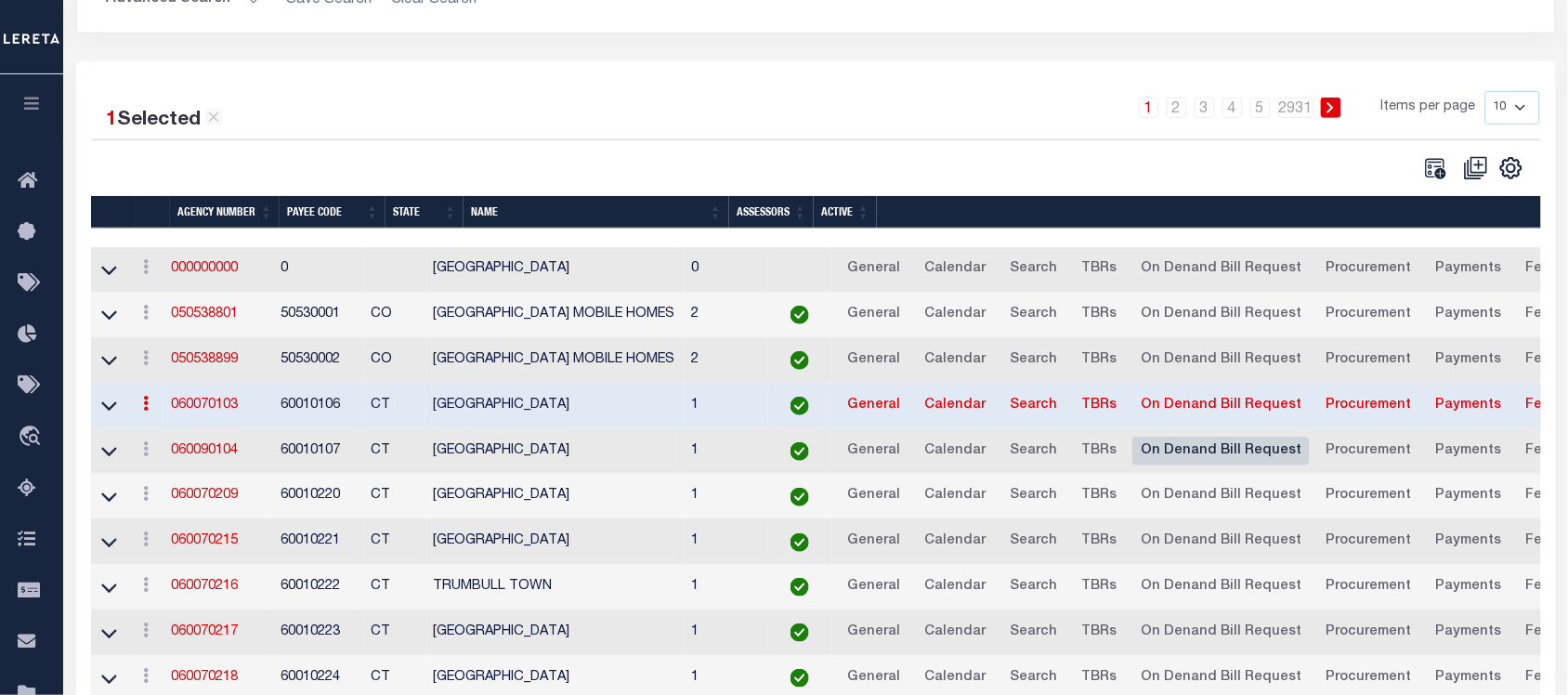
drag, startPoint x: 1228, startPoint y: 453, endPoint x: 1226, endPoint y: 470, distance: 17.1
click at [1226, 454] on link "On Denand Bill Request" at bounding box center [1221, 452] width 177 height 30
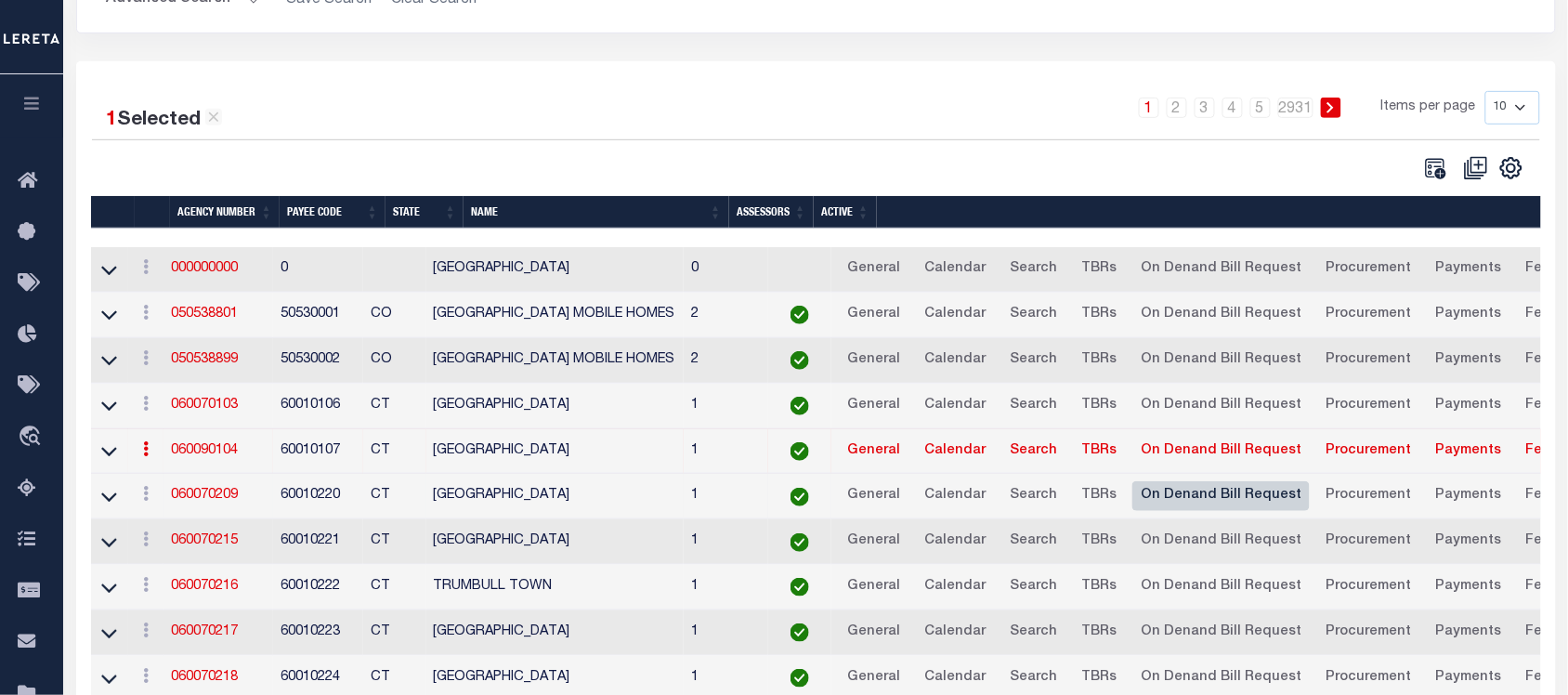
click at [1223, 495] on link "On Denand Bill Request" at bounding box center [1221, 496] width 177 height 30
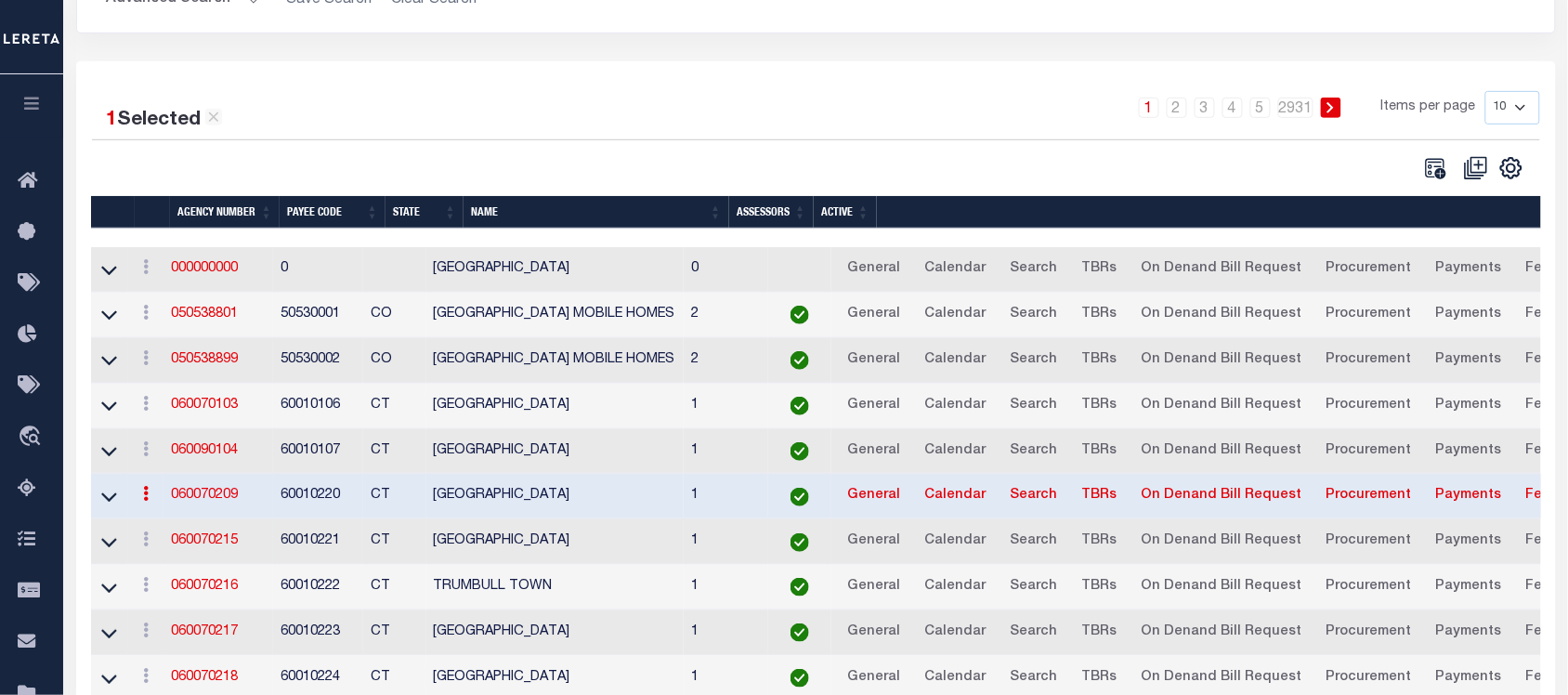
click at [1218, 531] on td "General Calendar Search TBRs On Denand Bill Request Procurement Payments Fees A…" at bounding box center [1343, 542] width 1023 height 45
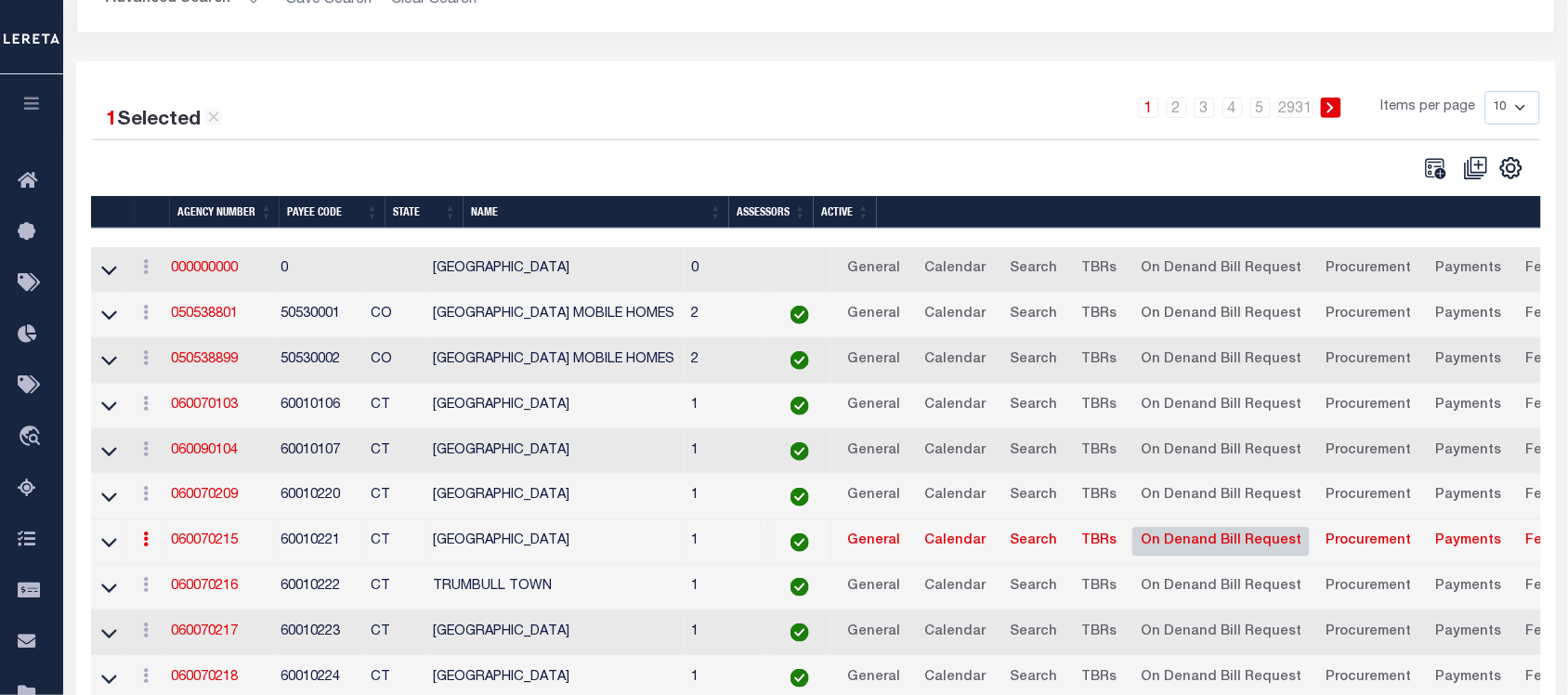
click at [1218, 553] on link "On Denand Bill Request" at bounding box center [1221, 541] width 177 height 30
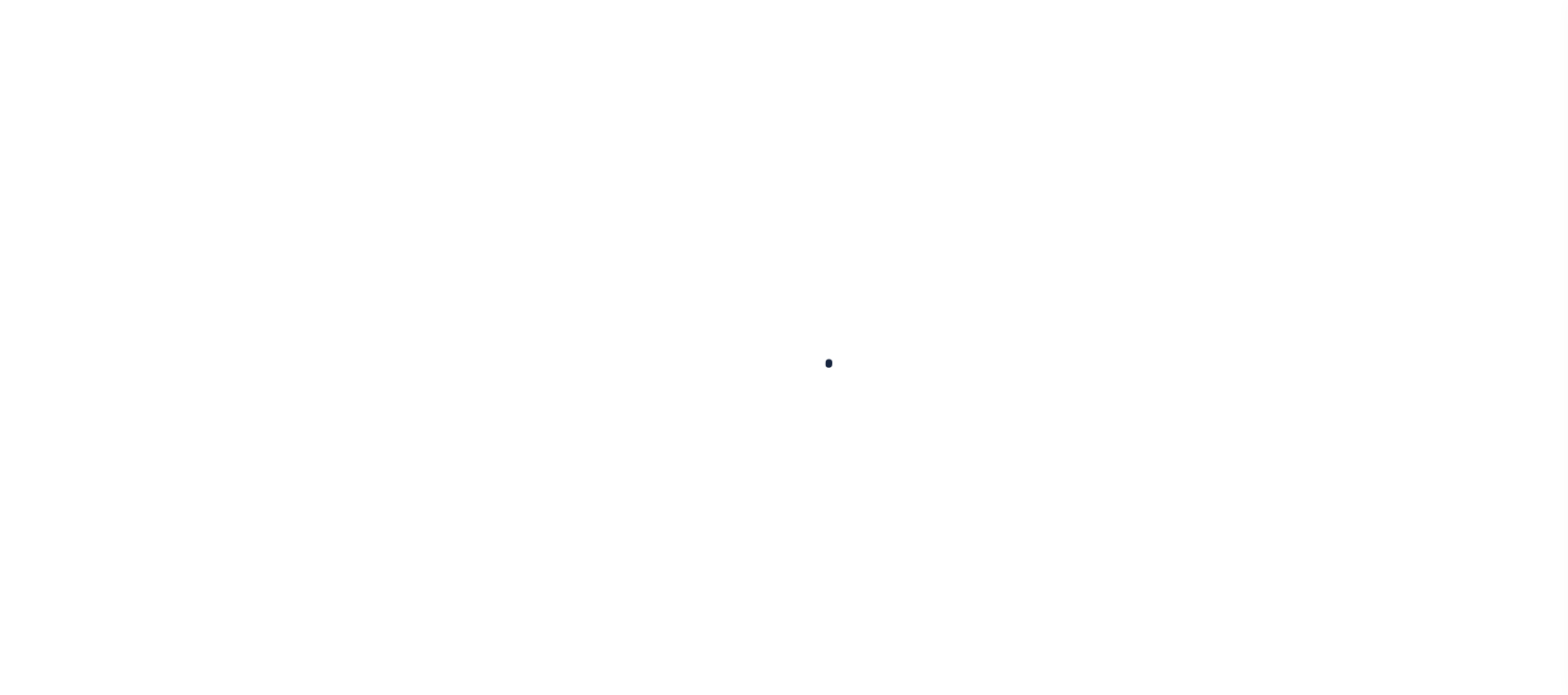
select select
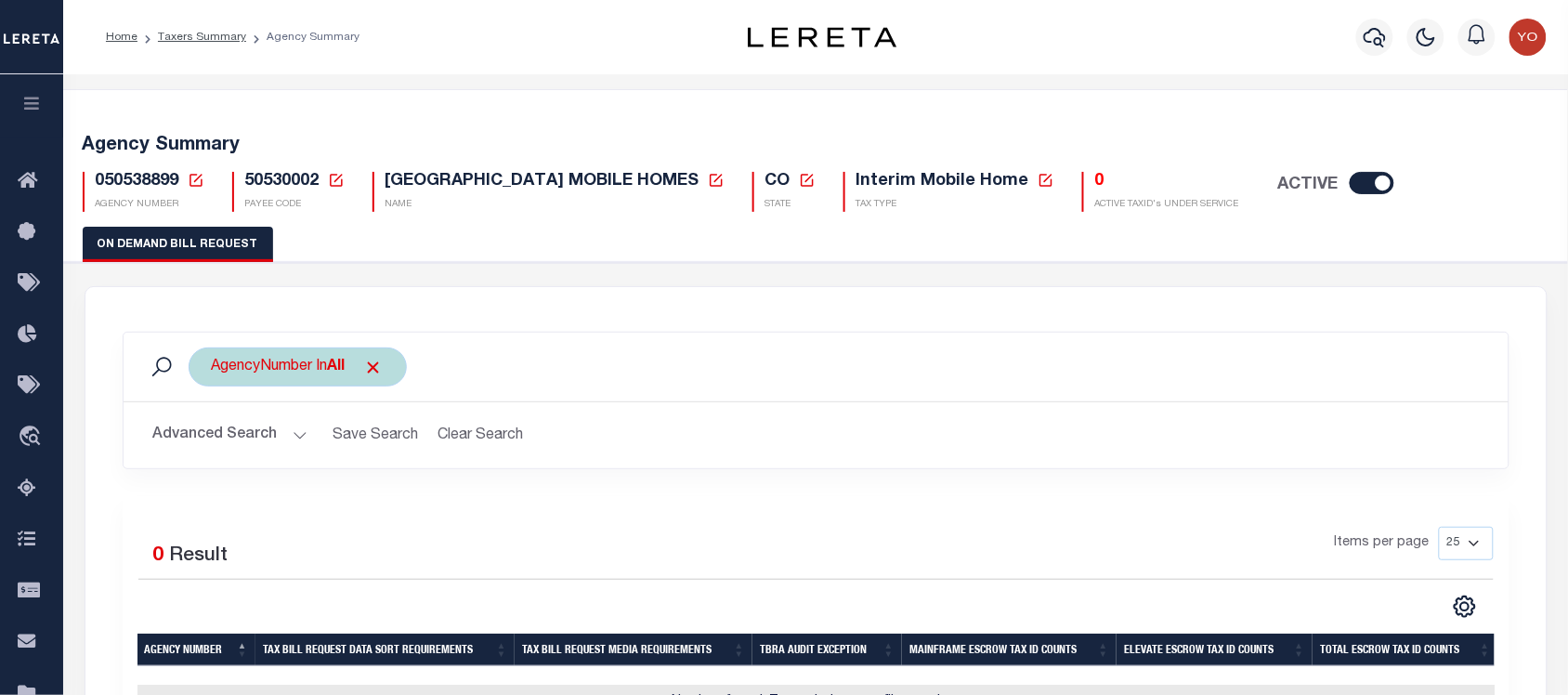
click at [272, 354] on div "AgencyNumber In All" at bounding box center [298, 367] width 219 height 39
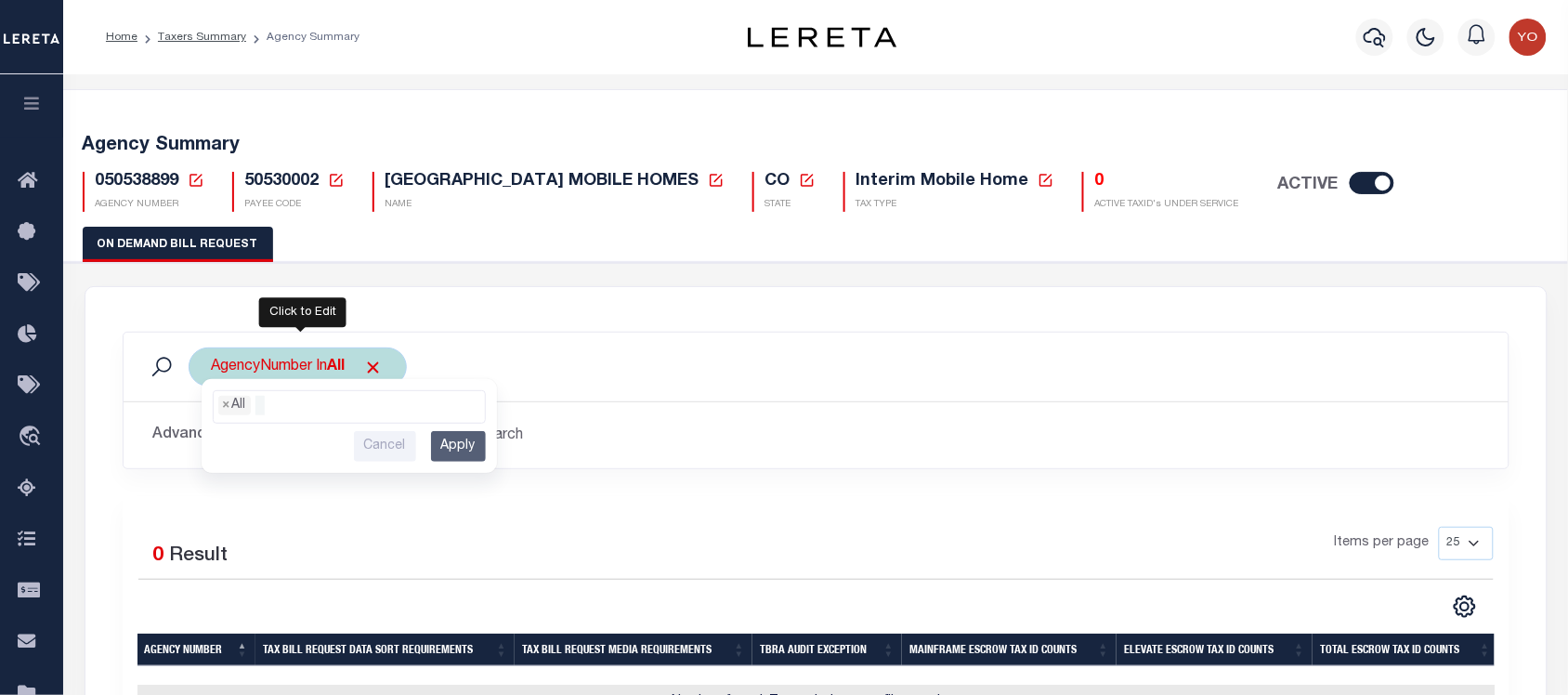
click at [277, 397] on ul "× All" at bounding box center [349, 403] width 272 height 25
click at [292, 363] on div "AgencyNumber In All All 210530215 210530216 210530217 210530218 210530219 21053…" at bounding box center [298, 367] width 219 height 39
click at [372, 449] on input "Cancel" at bounding box center [385, 446] width 62 height 31
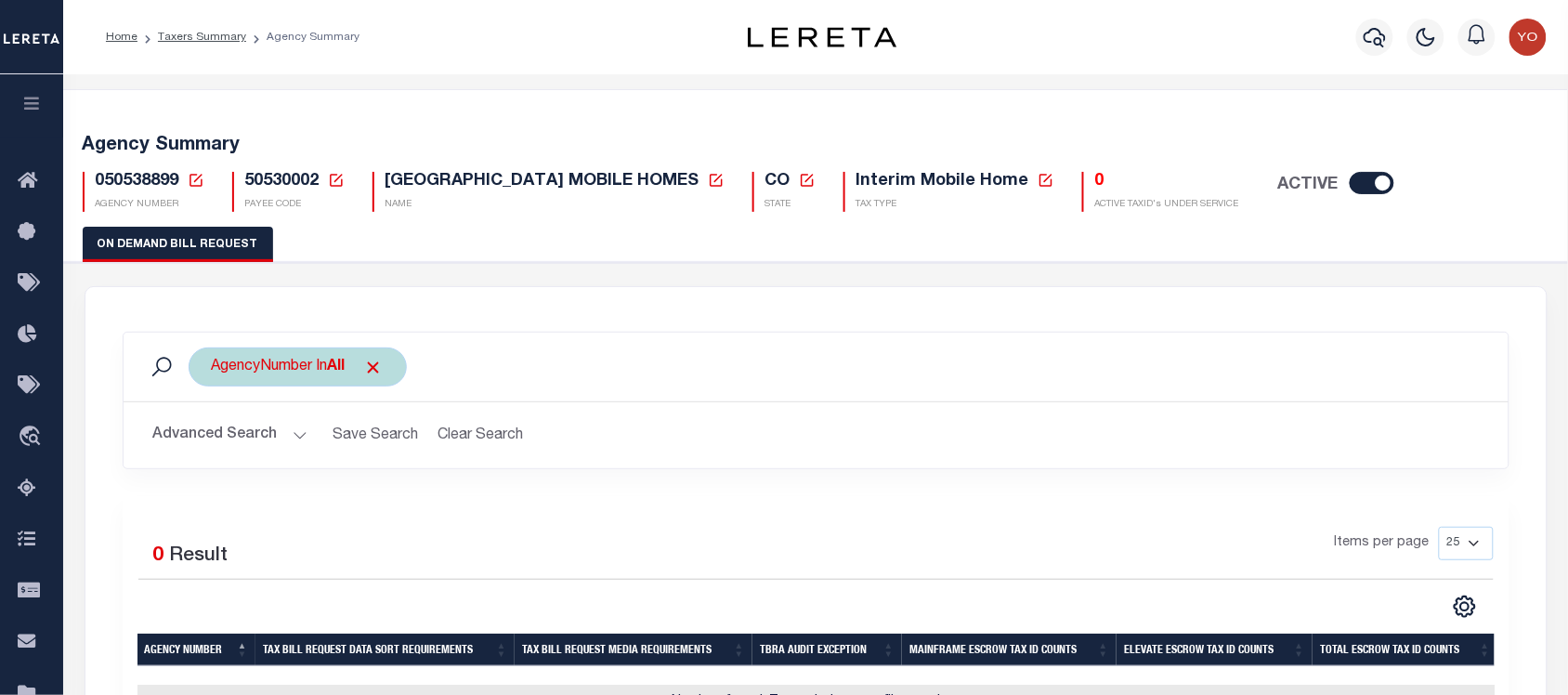
click at [475, 498] on div "Selected 0 Result Items per page 25 50 125 150 175 200" at bounding box center [816, 616] width 1387 height 238
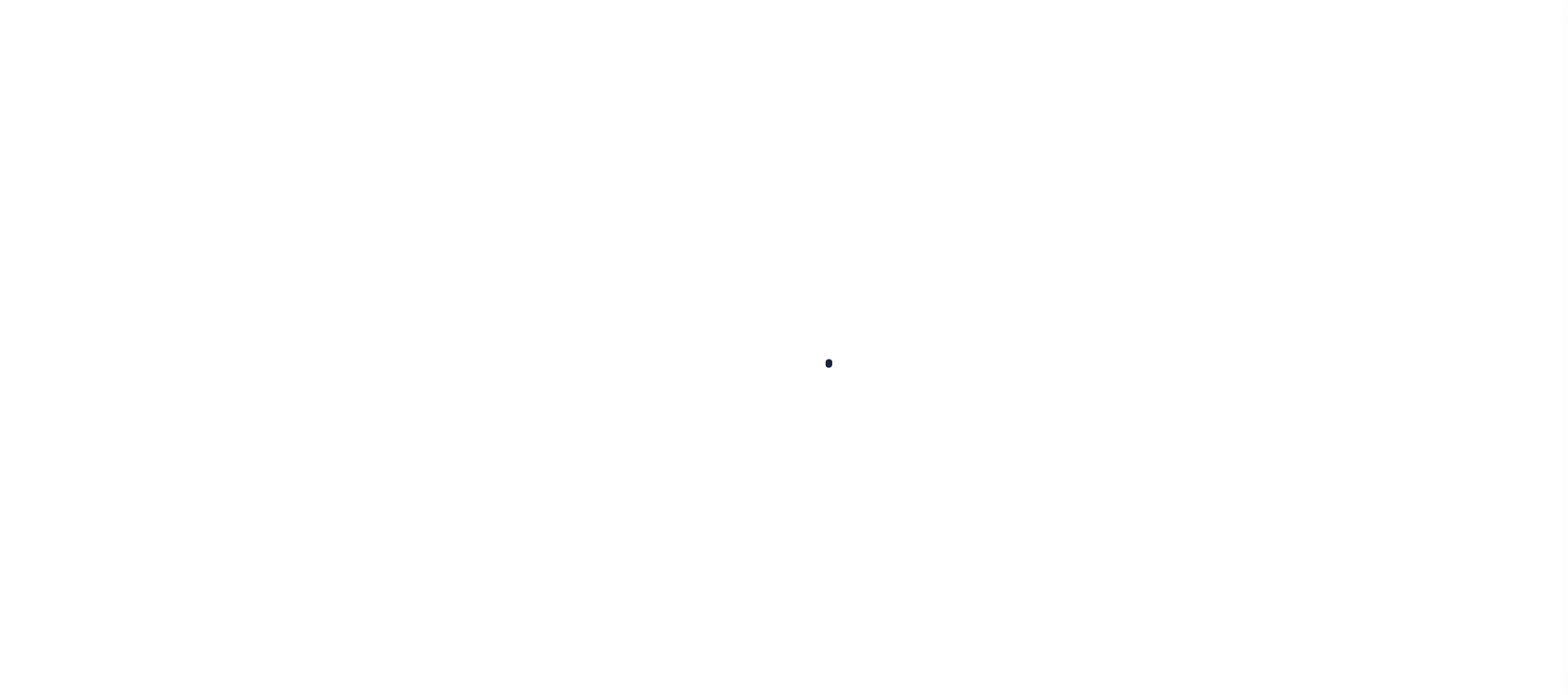
select select
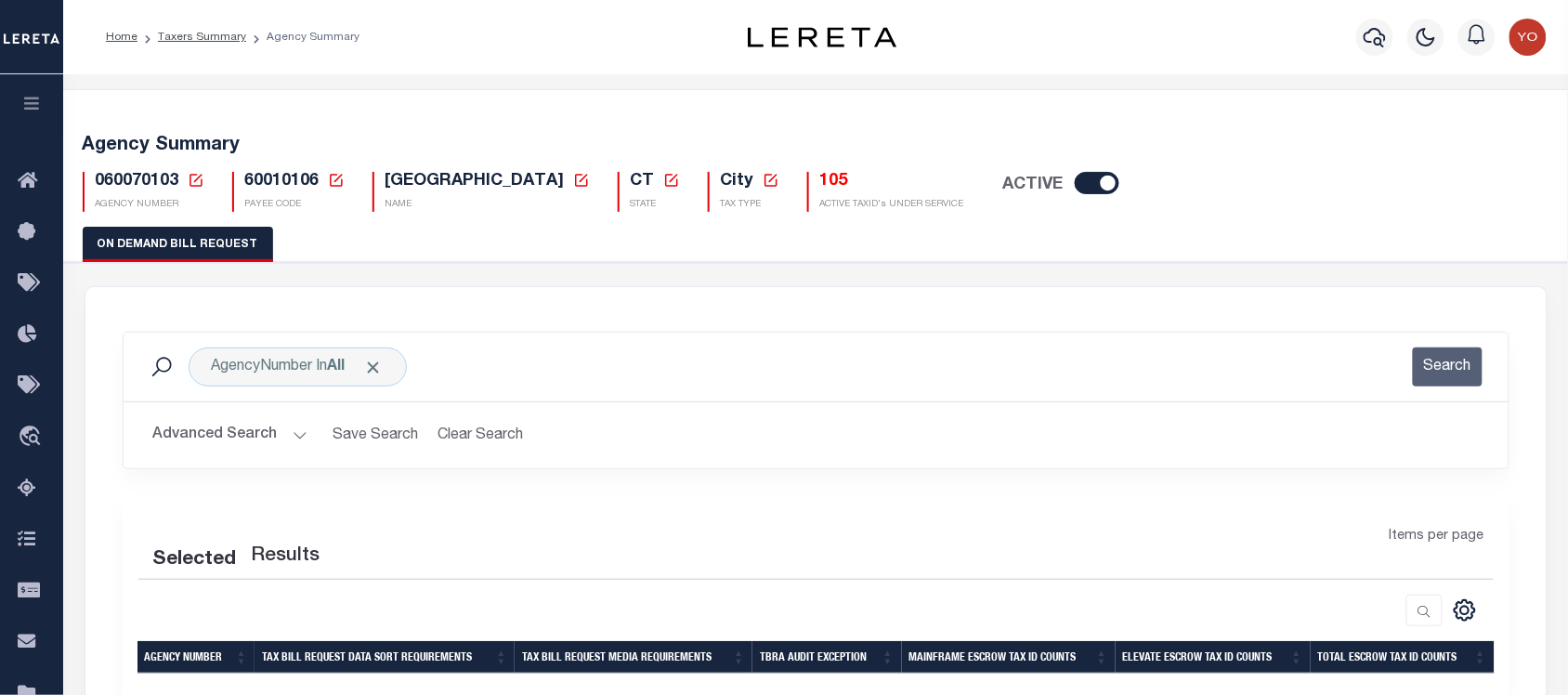
scroll to position [323, 0]
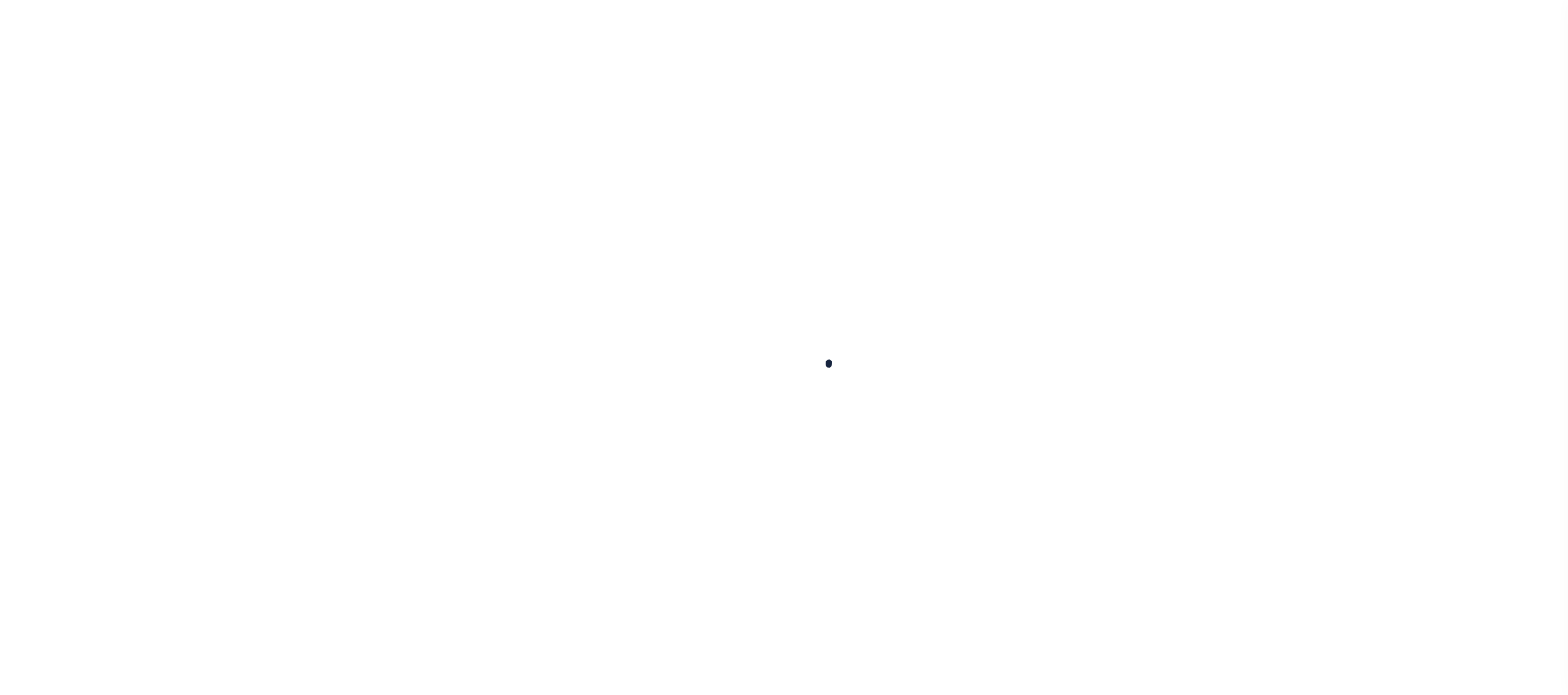
select select
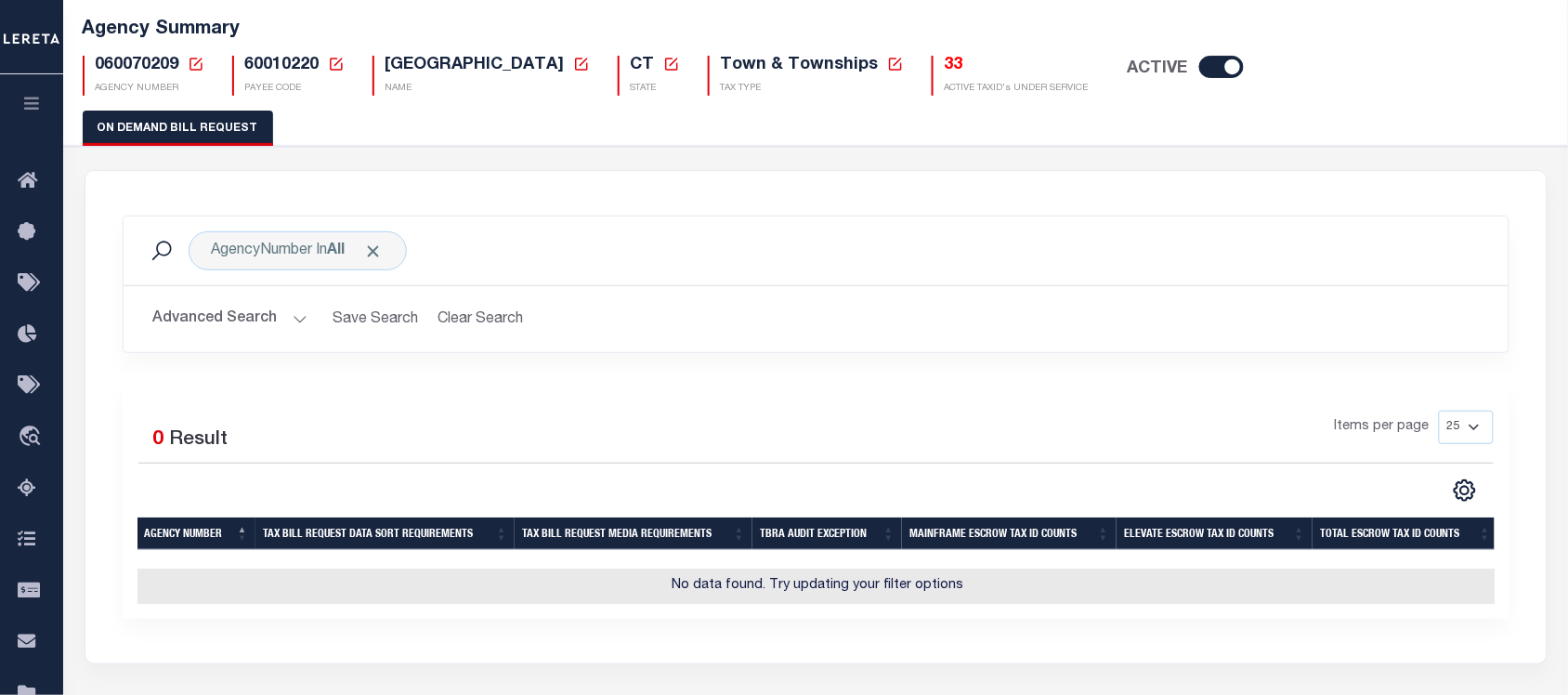
scroll to position [332, 0]
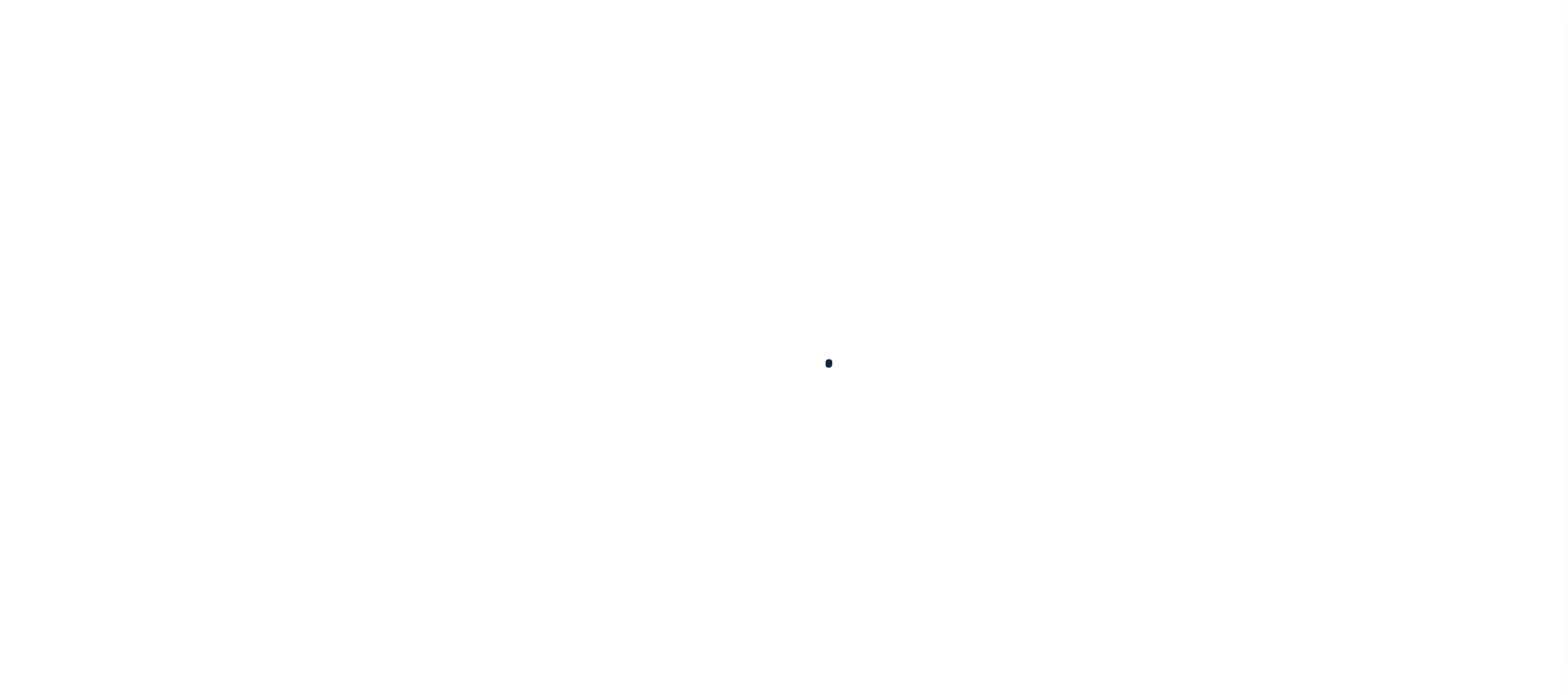
select select
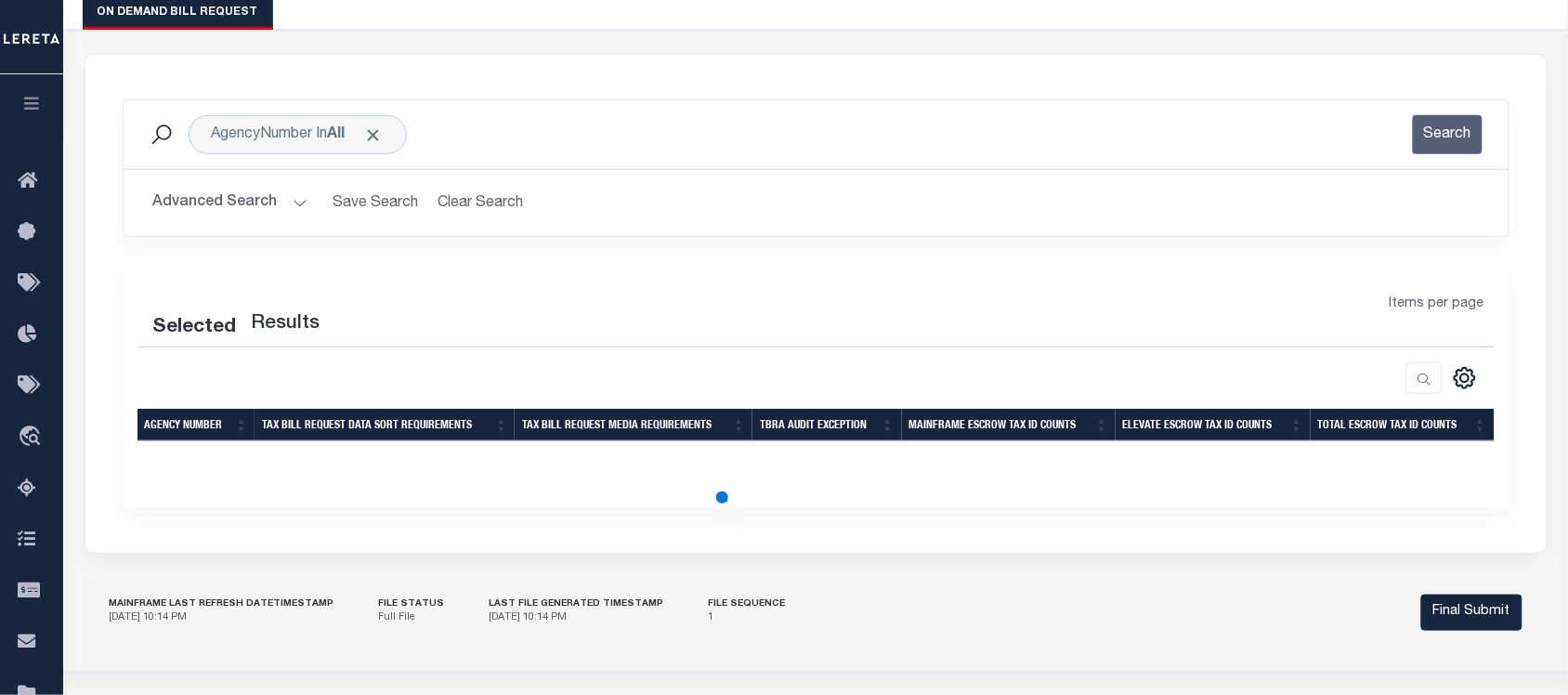
scroll to position [323, 0]
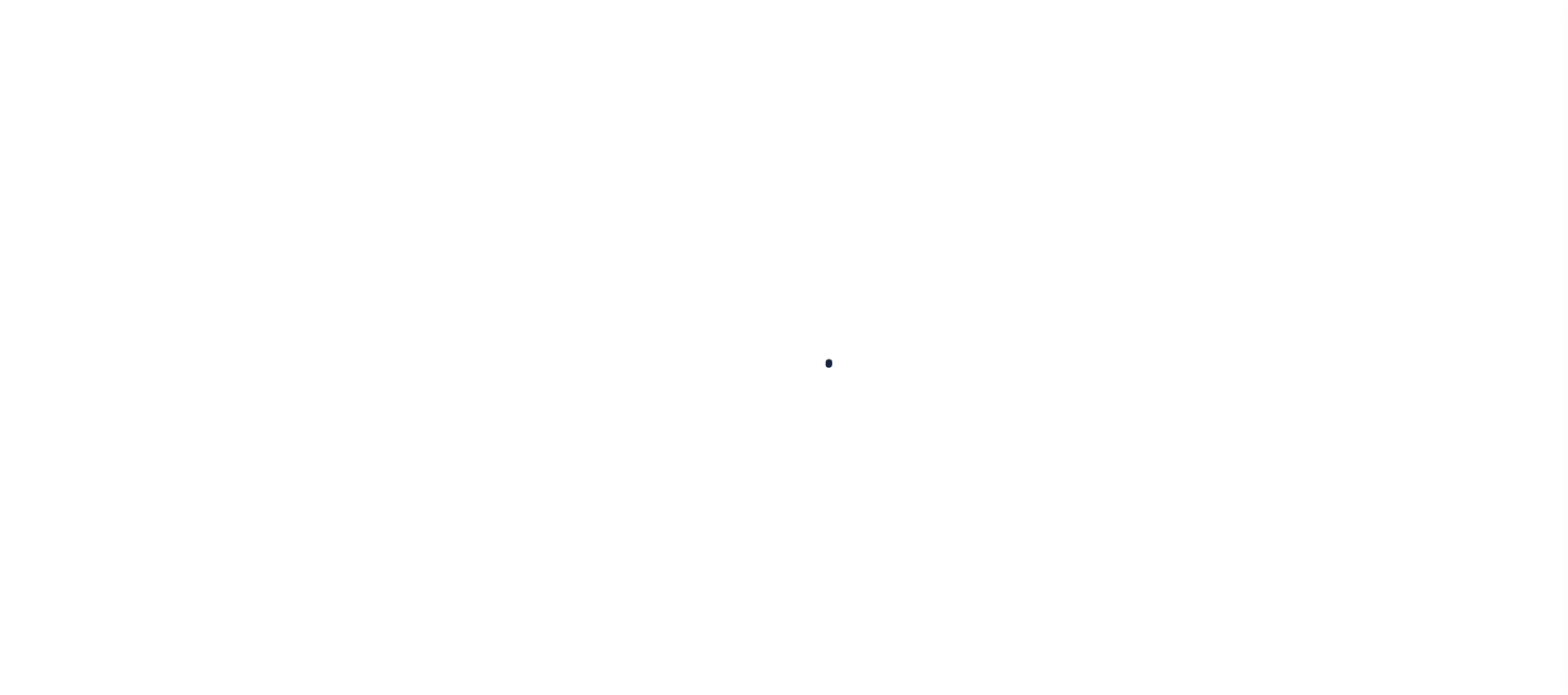
select select
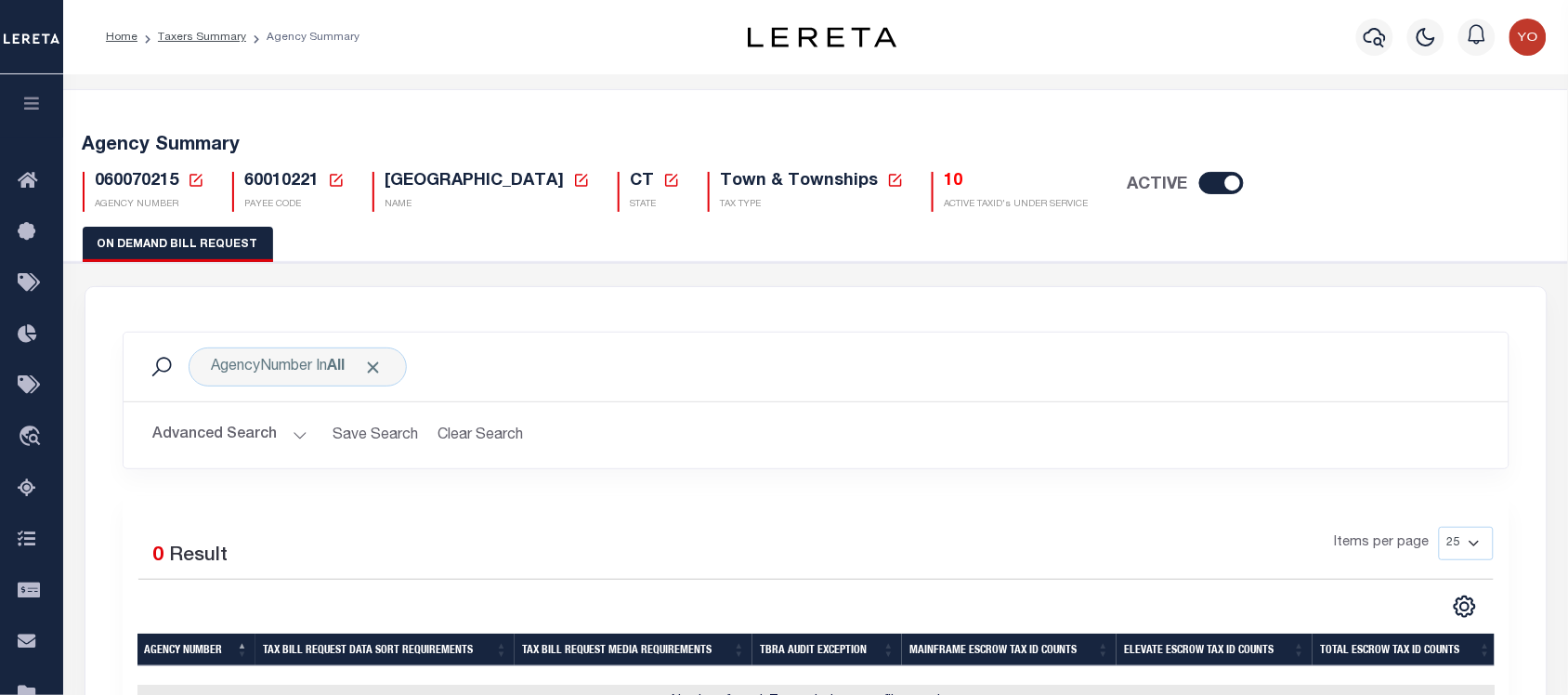
scroll to position [332, 0]
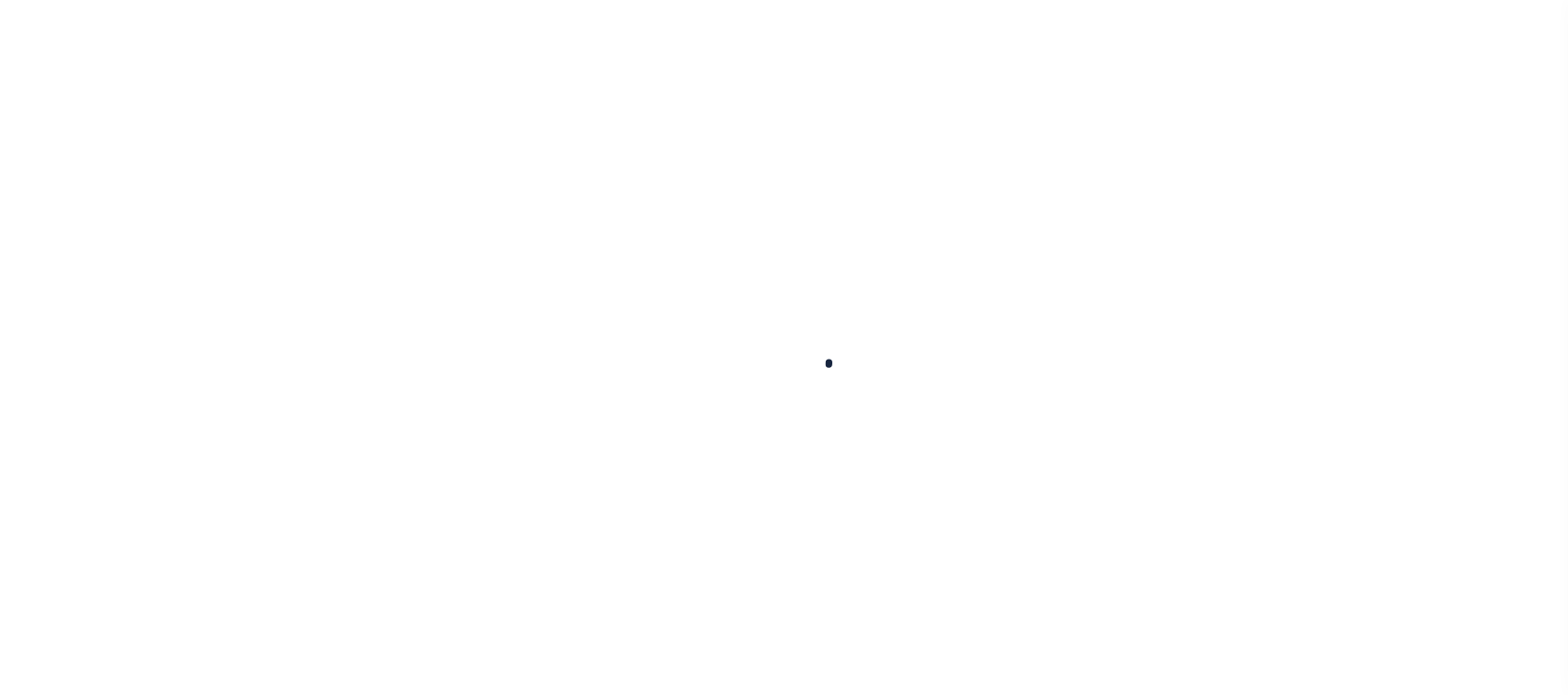
select select
checkbox input "false"
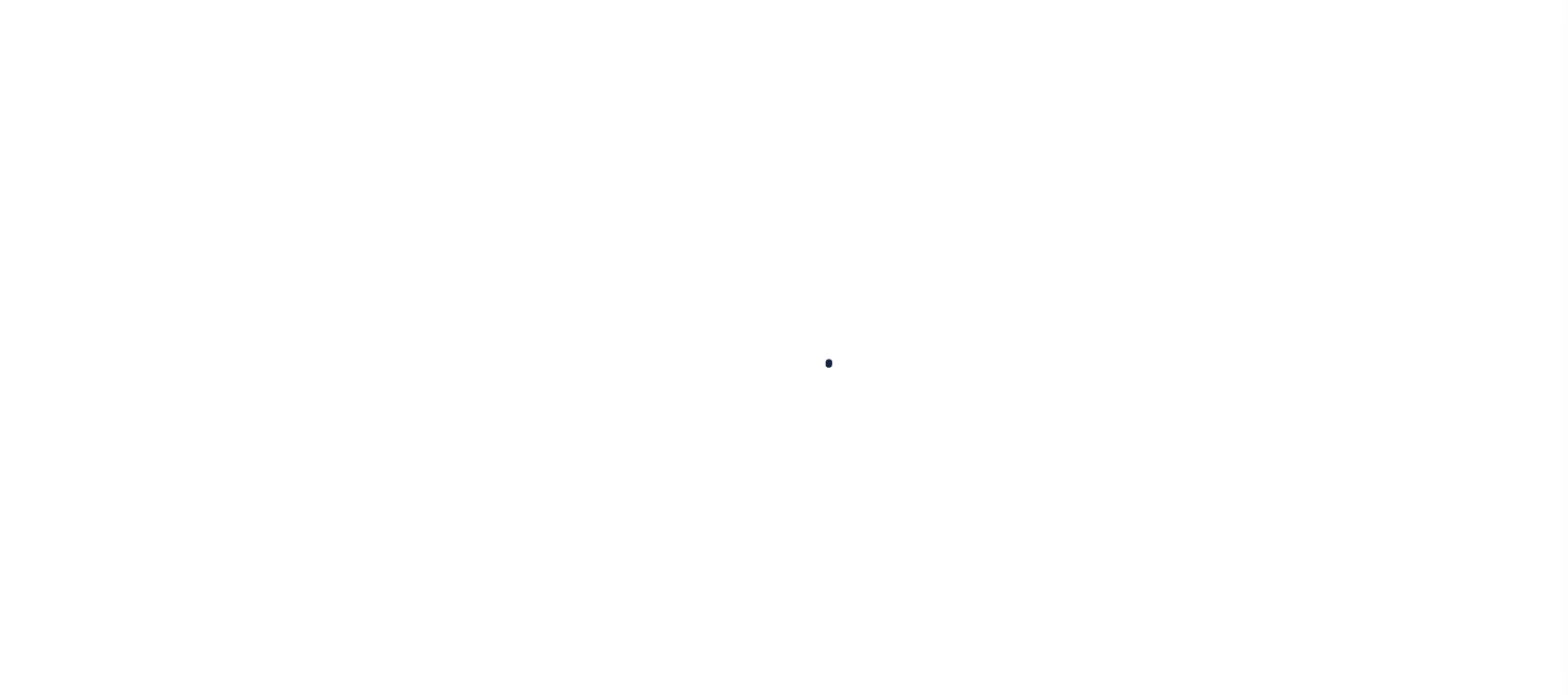
checkbox input "false"
type input "810500000"
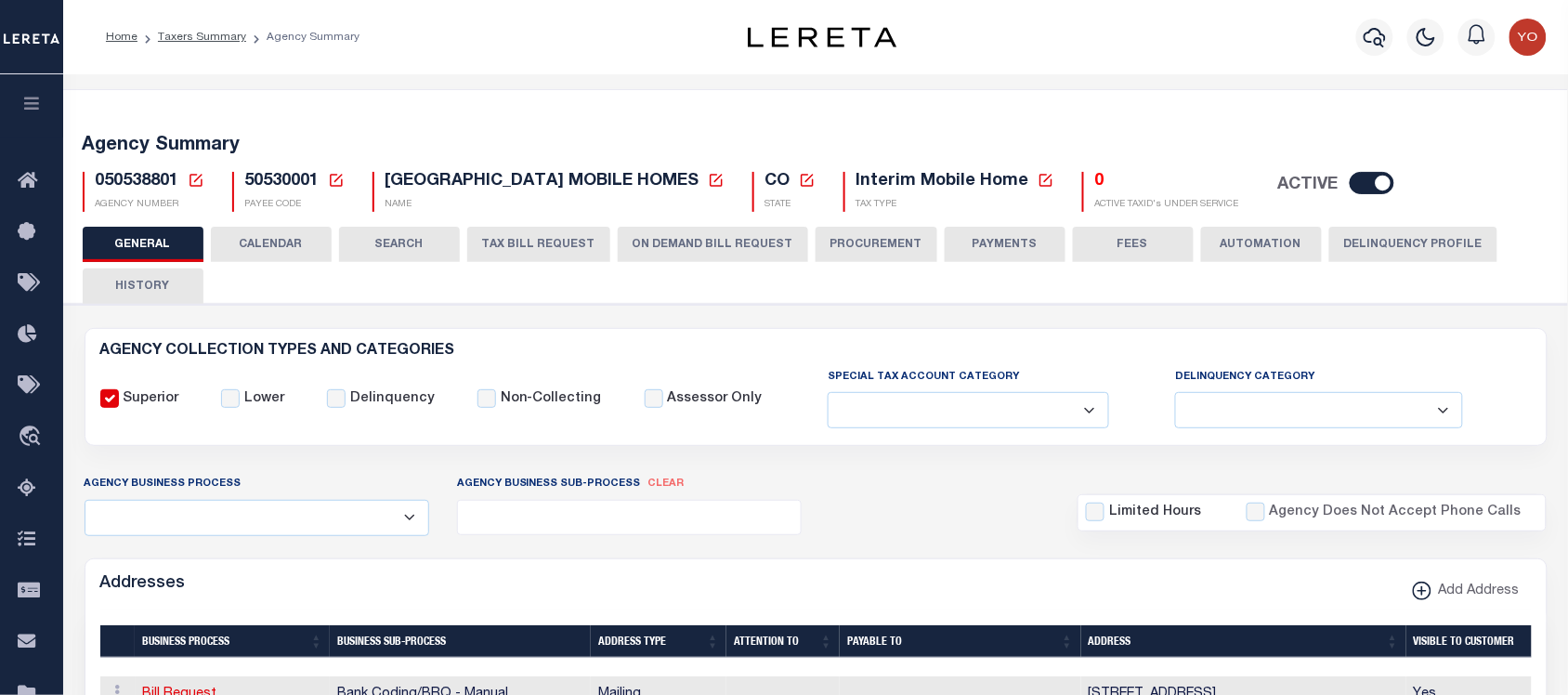
click at [657, 235] on button "ON DEMAND BILL REQUEST" at bounding box center [713, 244] width 190 height 35
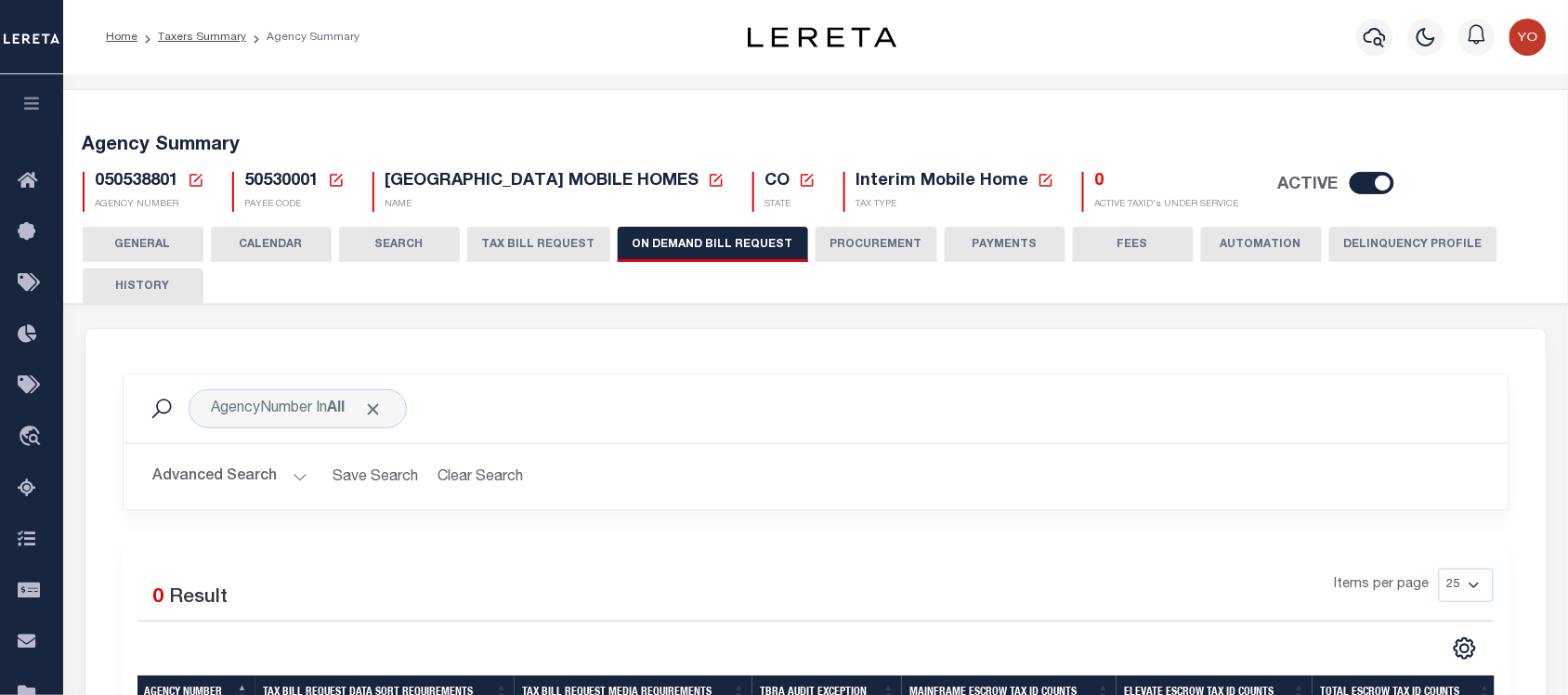
scroll to position [373, 0]
